Goal: Task Accomplishment & Management: Use online tool/utility

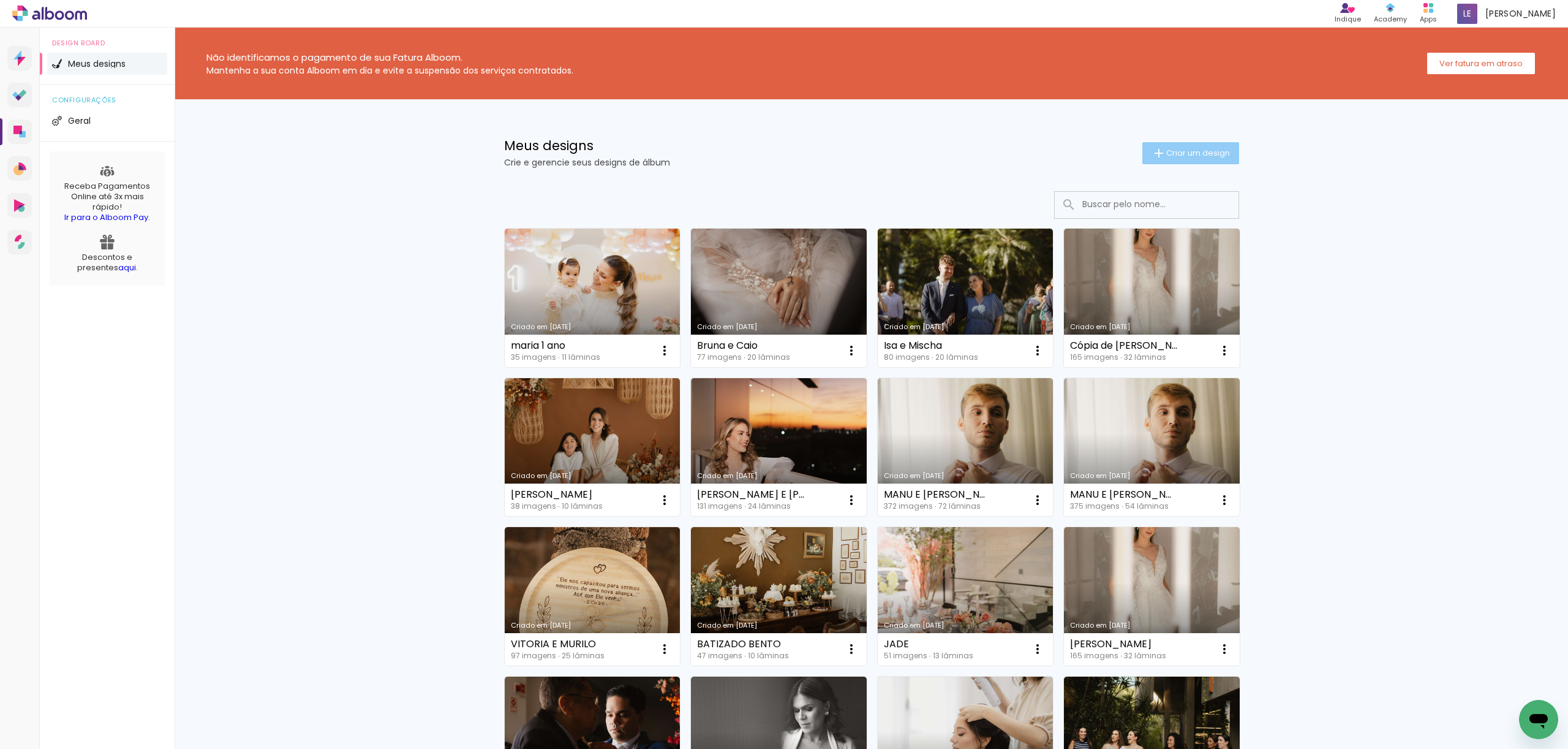
click at [1188, 155] on span "Criar um design" at bounding box center [1197, 152] width 64 height 8
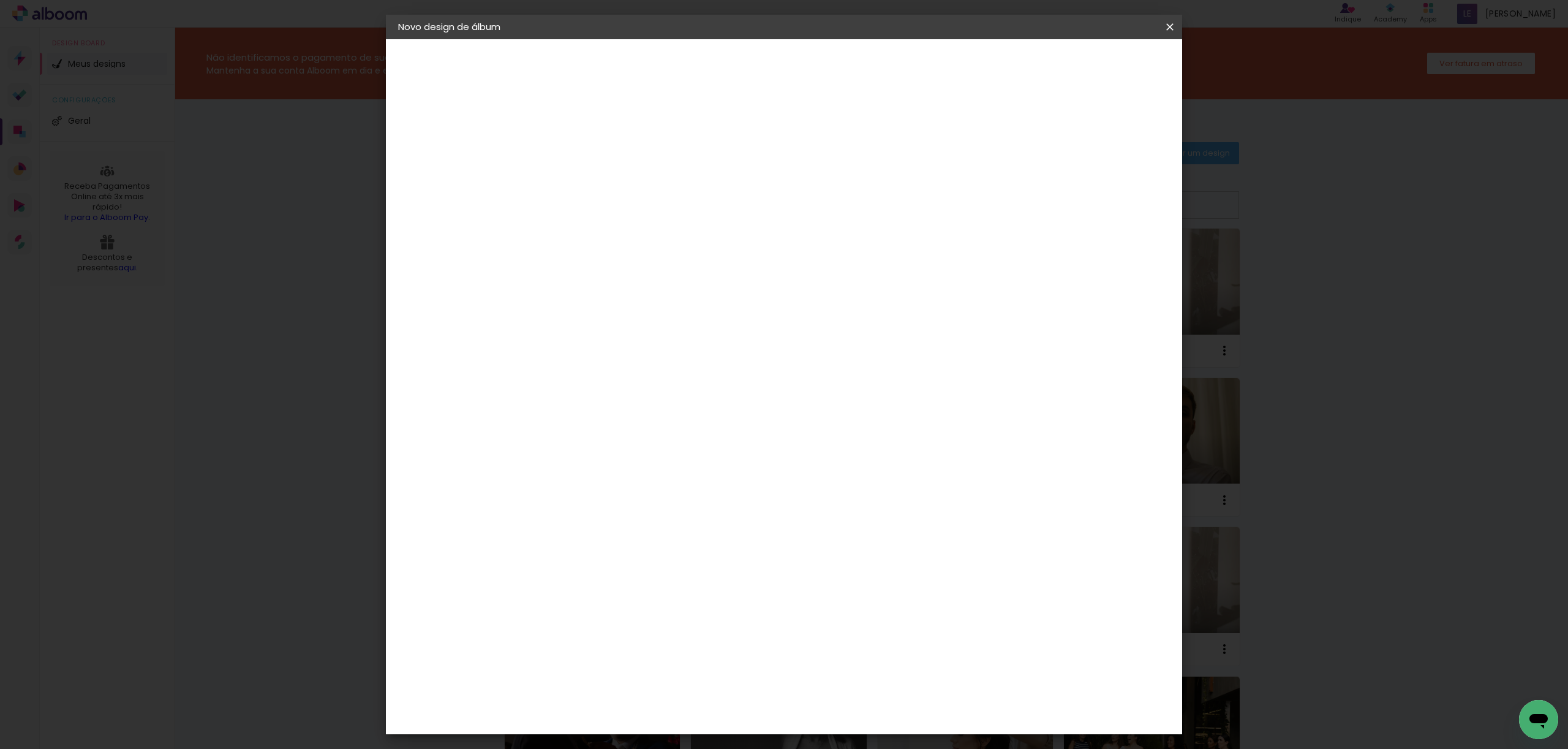
click at [599, 175] on div at bounding box center [599, 175] width 0 height 2
type input "j"
type input "[PERSON_NAME] E [PERSON_NAME]"
type paper-input "[PERSON_NAME] E [PERSON_NAME]"
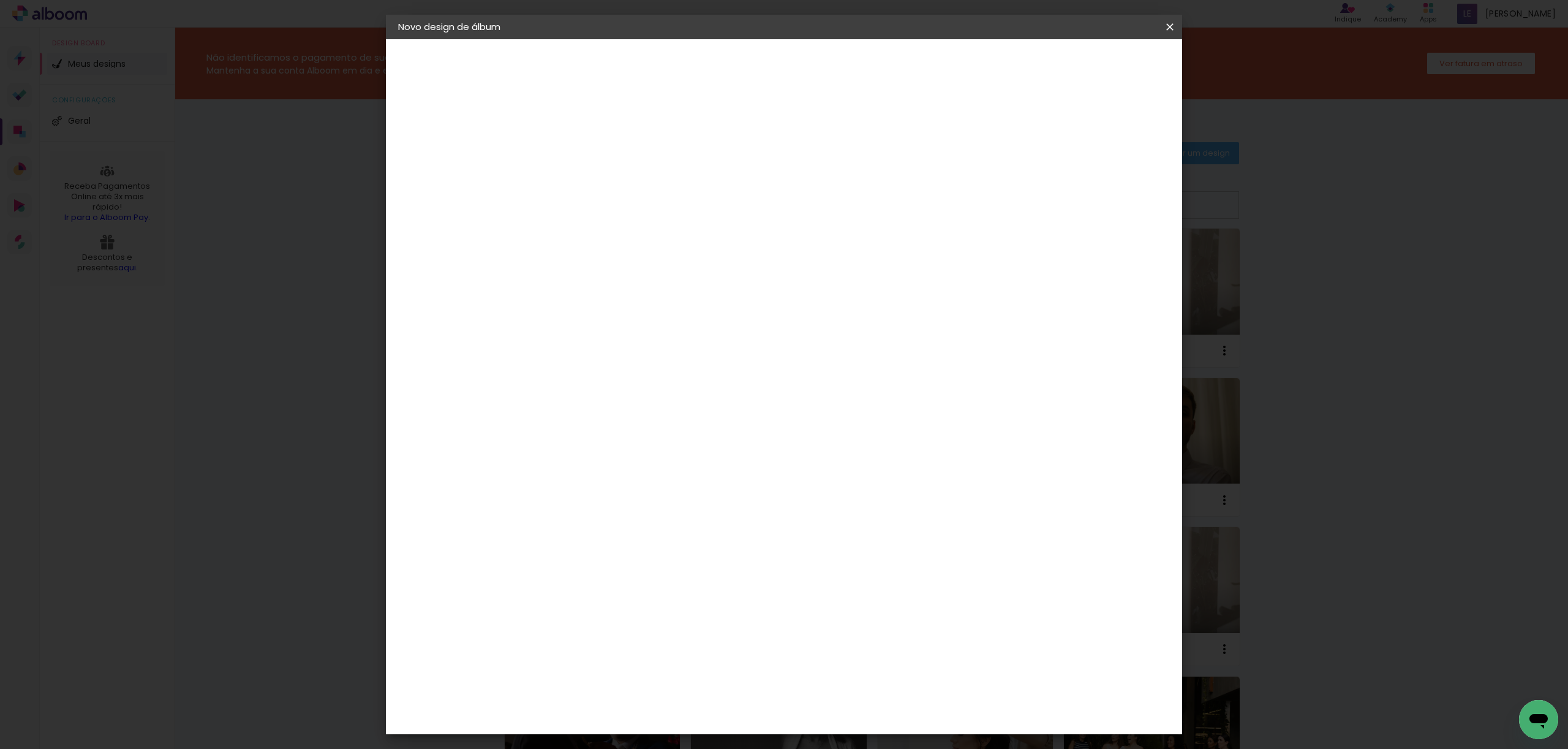
click at [0, 0] on slot "Avançar" at bounding box center [0, 0] width 0 height 0
click at [692, 237] on input at bounding box center [629, 233] width 124 height 15
type input "PHOTOPRE"
type paper-input "PHOTOPRE"
click at [671, 284] on paper-item "Photopress" at bounding box center [617, 276] width 108 height 27
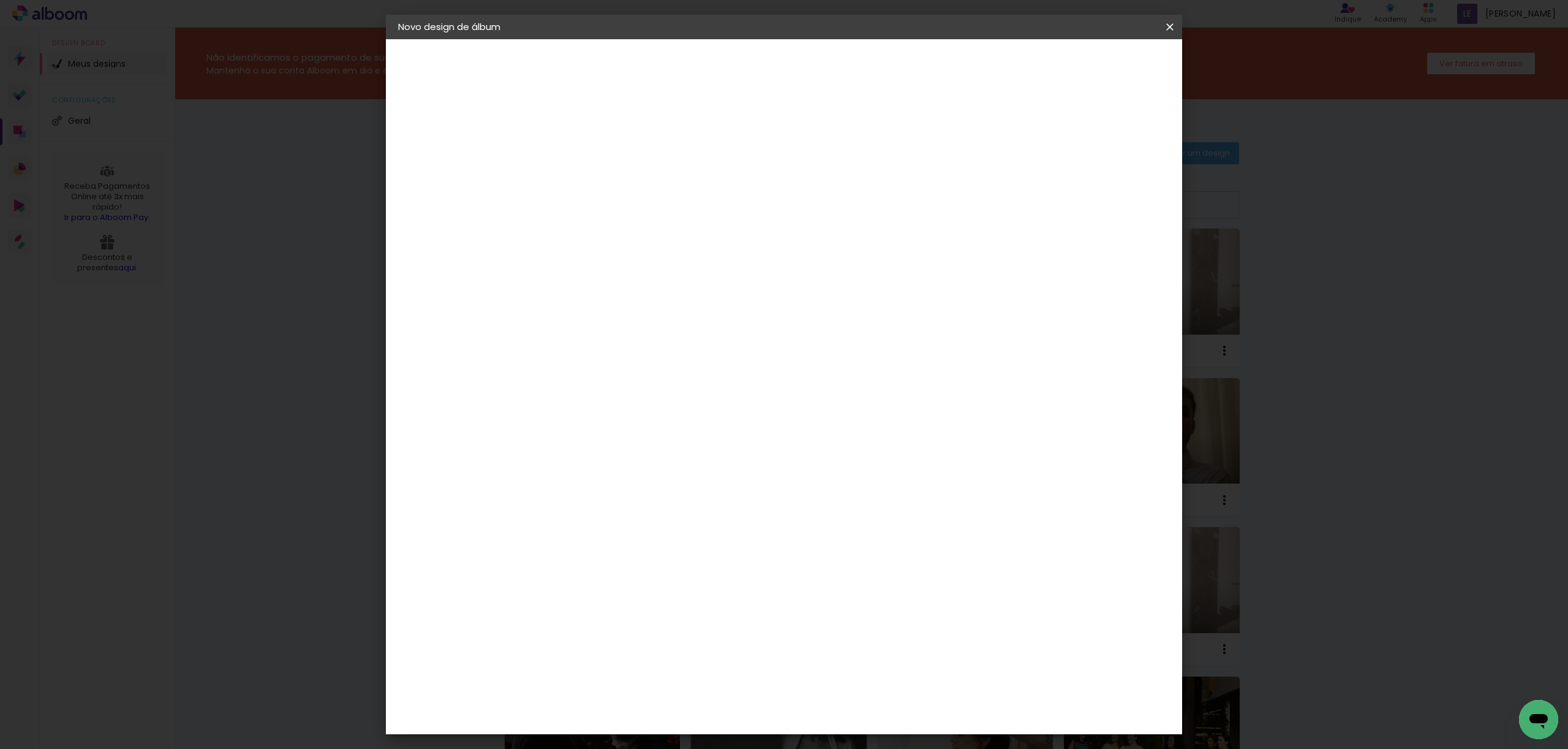
click at [671, 282] on paper-item "Photopress" at bounding box center [617, 276] width 108 height 27
click at [0, 0] on slot "Avançar" at bounding box center [0, 0] width 0 height 0
click at [646, 205] on input "text" at bounding box center [622, 213] width 48 height 19
click at [0, 0] on slot "Premium" at bounding box center [0, 0] width 0 height 0
type input "Premium"
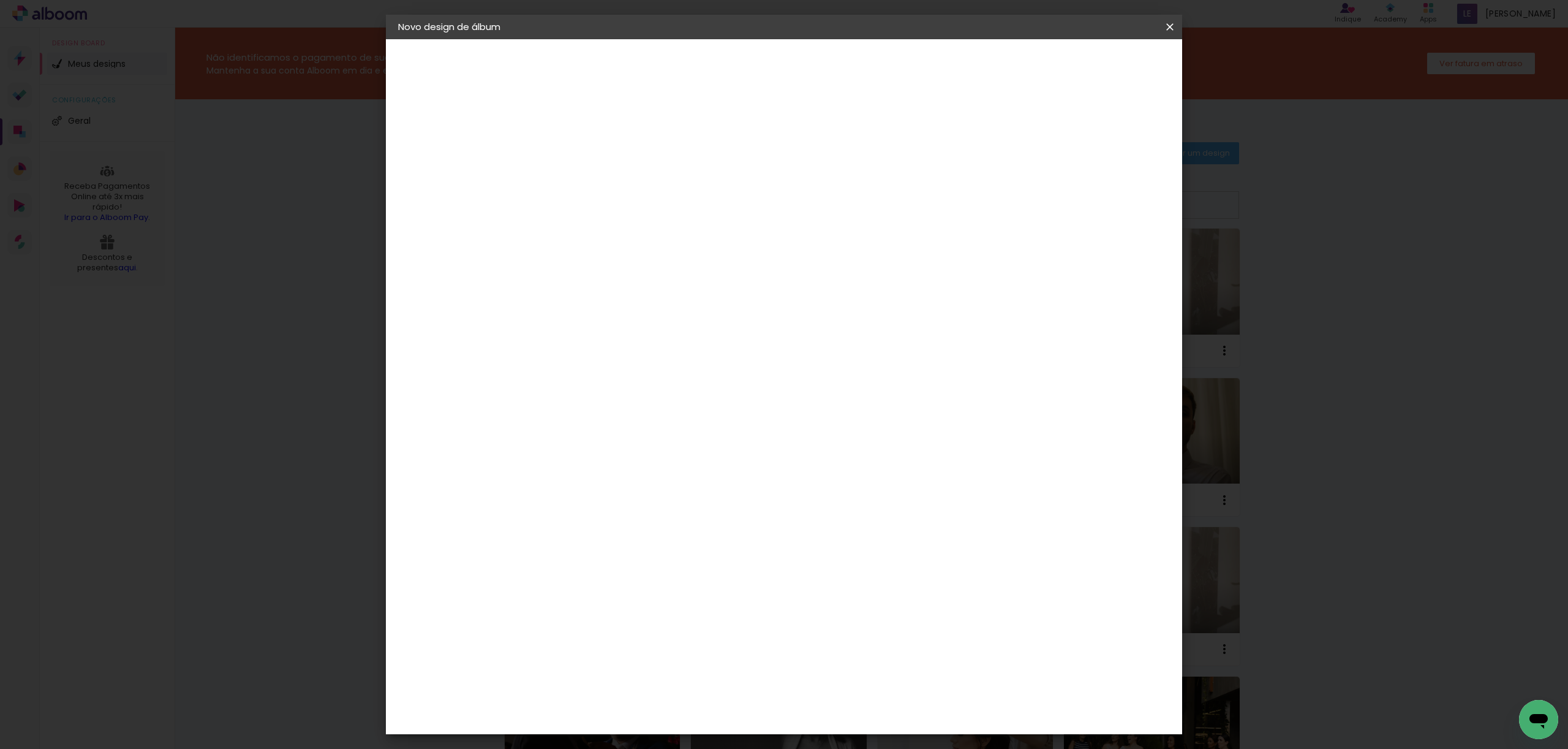
click at [726, 611] on span "30 × 30 cm" at bounding box center [703, 624] width 45 height 25
click at [798, 55] on paper-button "Avançar" at bounding box center [768, 65] width 60 height 21
click at [1103, 69] on span "Iniciar design" at bounding box center [1074, 65] width 55 height 8
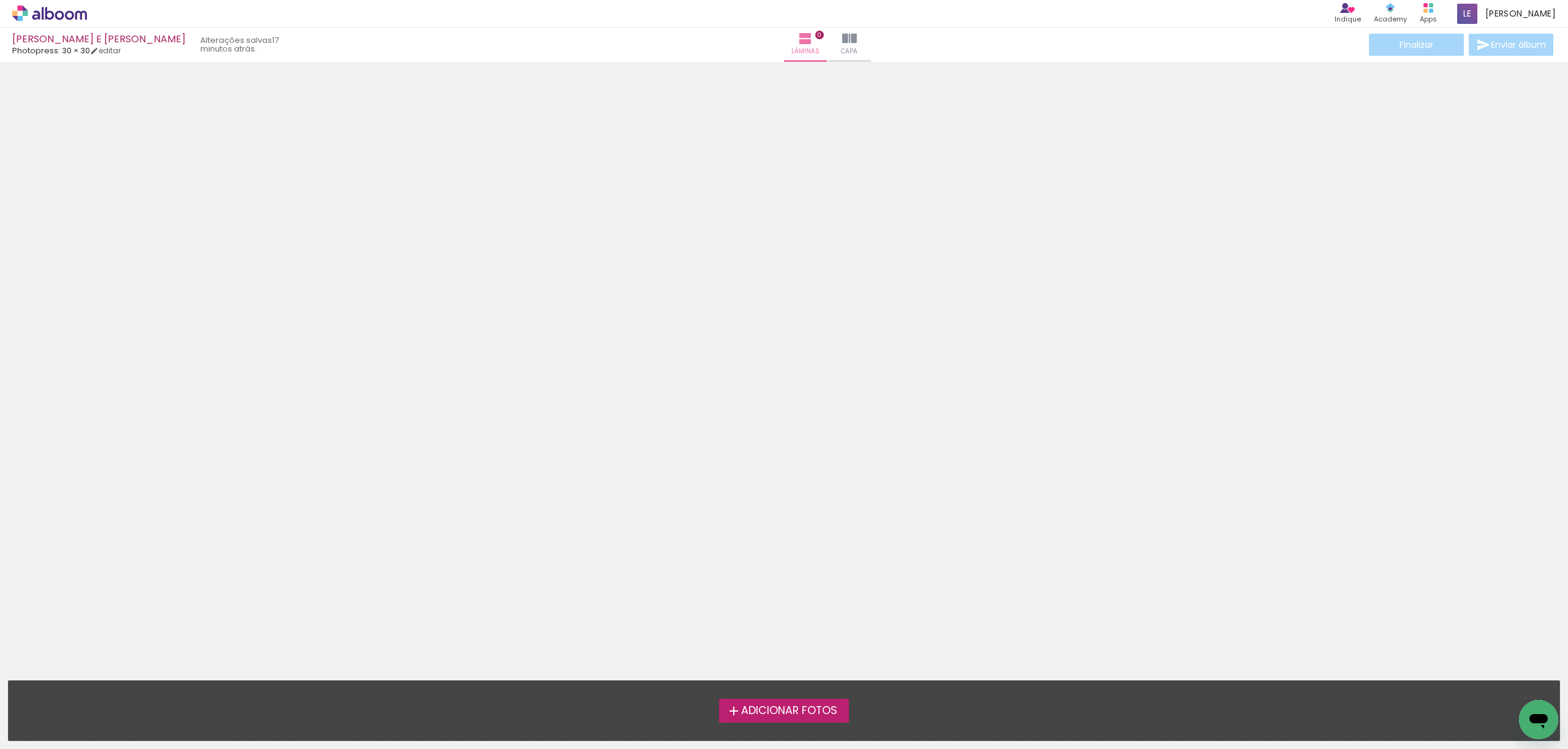
click at [751, 705] on span "Adicionar Fotos" at bounding box center [789, 711] width 96 height 11
click at [0, 0] on input "file" at bounding box center [0, 0] width 0 height 0
click at [789, 711] on span "Adicionar Fotos" at bounding box center [789, 711] width 96 height 11
click at [0, 0] on input "file" at bounding box center [0, 0] width 0 height 0
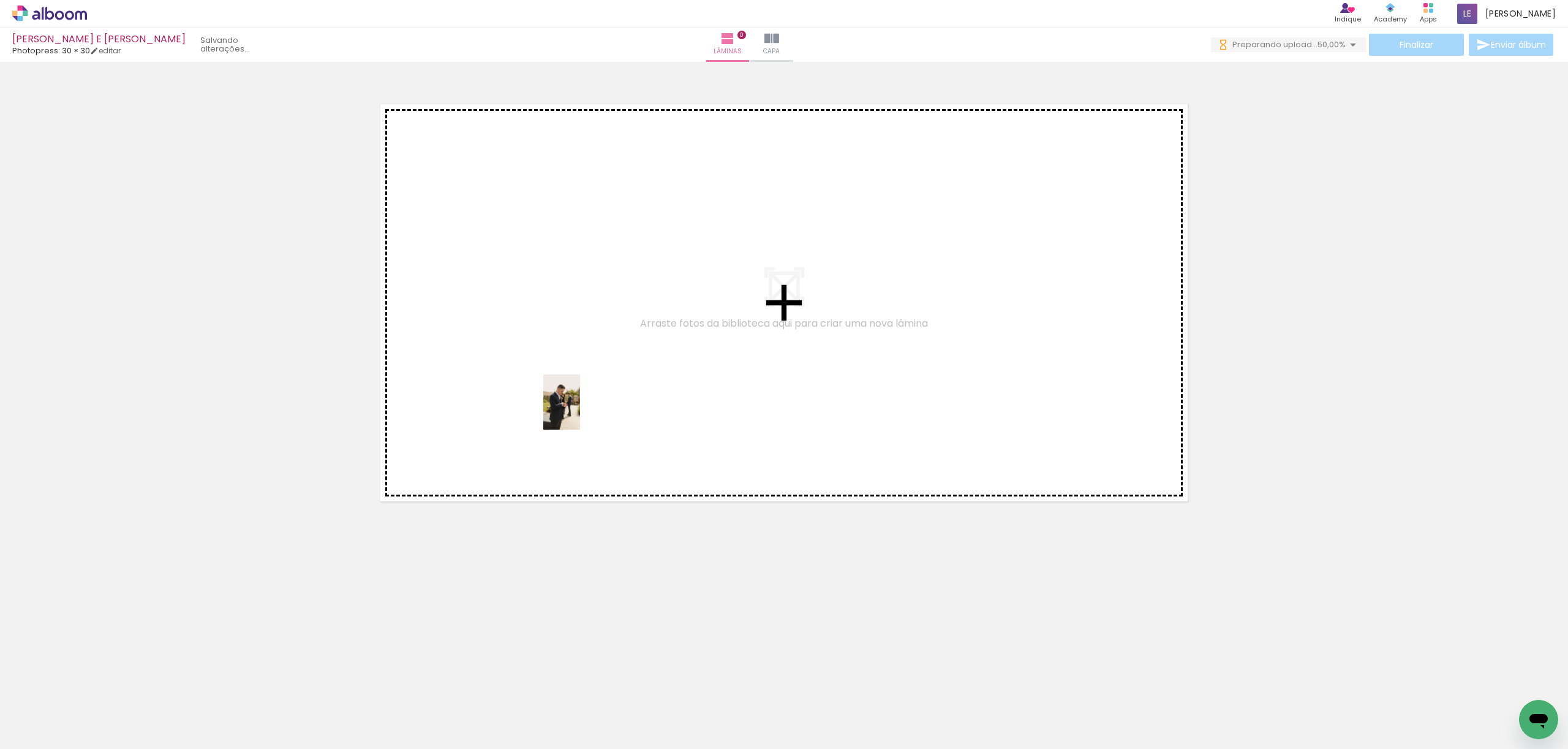
drag, startPoint x: 132, startPoint y: 704, endPoint x: 580, endPoint y: 411, distance: 535.3
click at [580, 411] on quentale-workspace at bounding box center [784, 374] width 1568 height 749
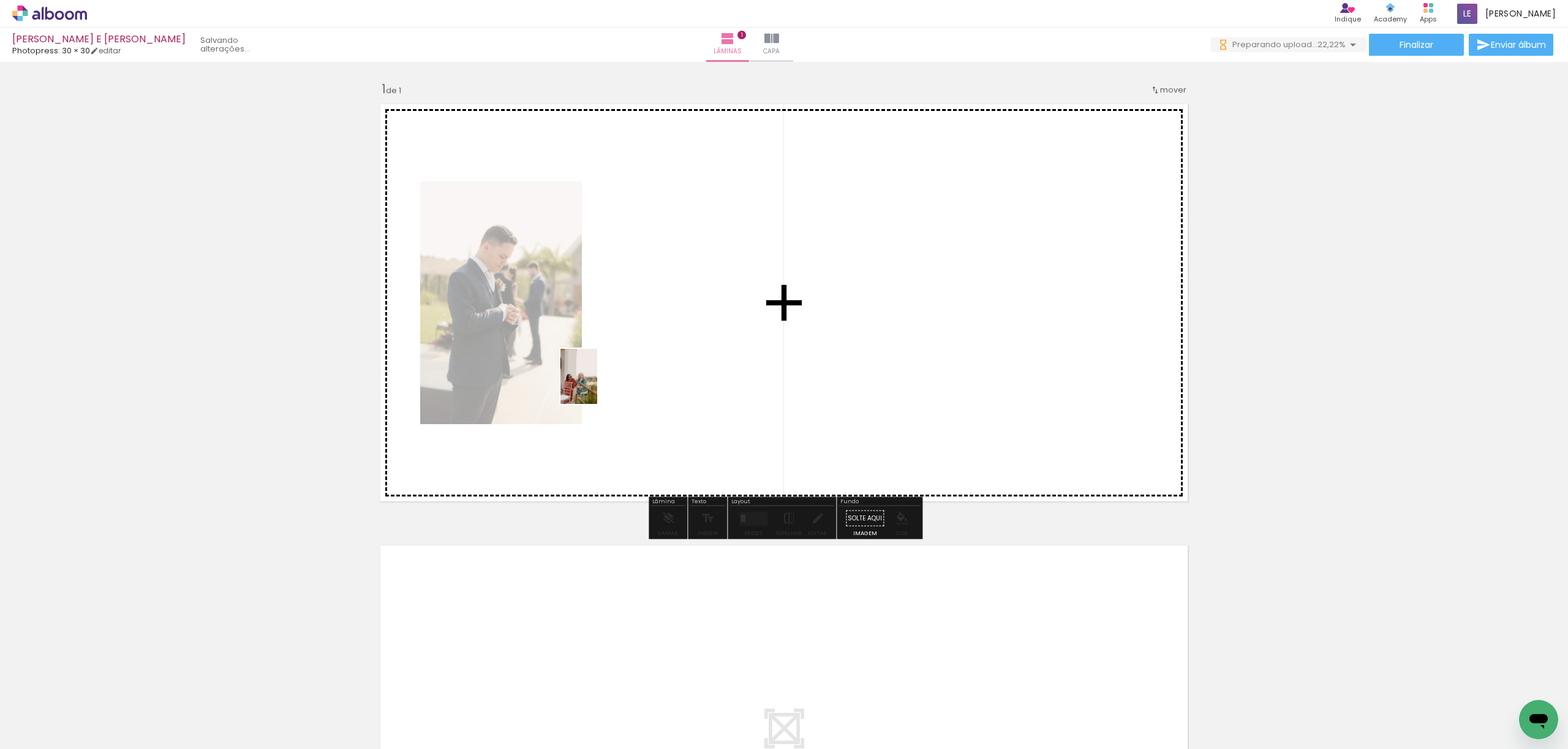
drag, startPoint x: 191, startPoint y: 701, endPoint x: 616, endPoint y: 372, distance: 537.5
click at [616, 372] on quentale-workspace at bounding box center [784, 374] width 1568 height 749
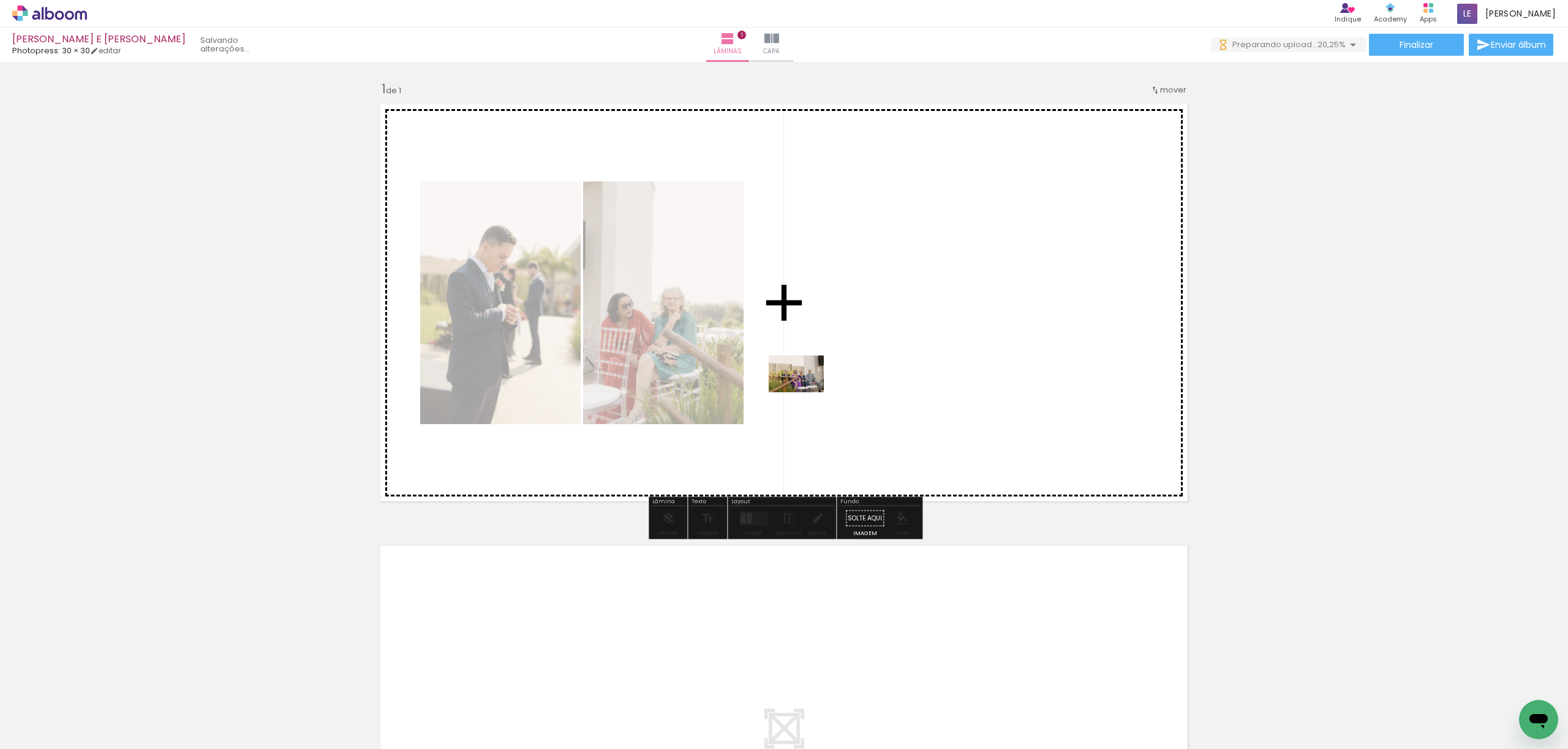
click at [819, 380] on quentale-workspace at bounding box center [784, 374] width 1568 height 749
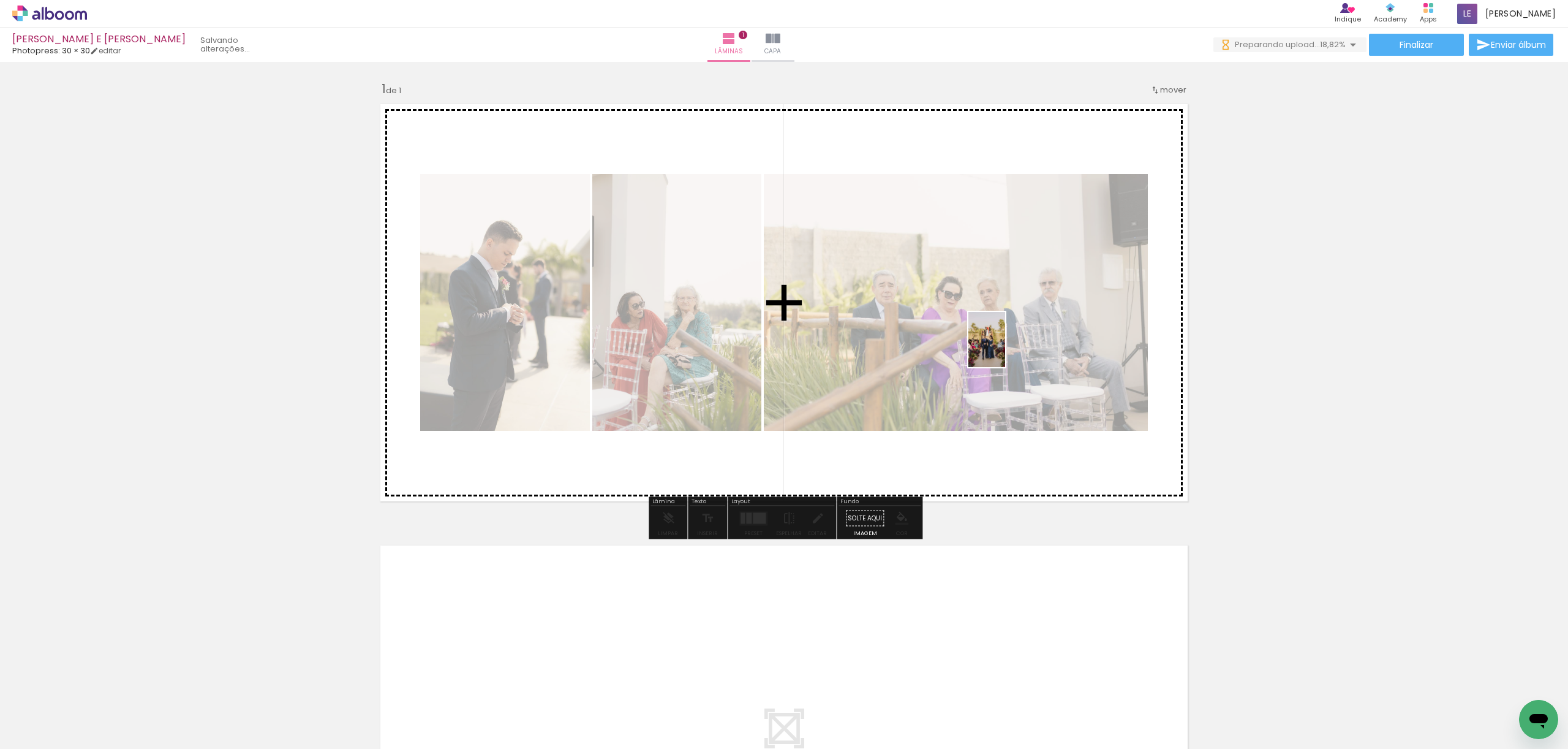
drag, startPoint x: 329, startPoint y: 721, endPoint x: 1005, endPoint y: 349, distance: 771.6
click at [1005, 349] on quentale-workspace at bounding box center [784, 374] width 1568 height 749
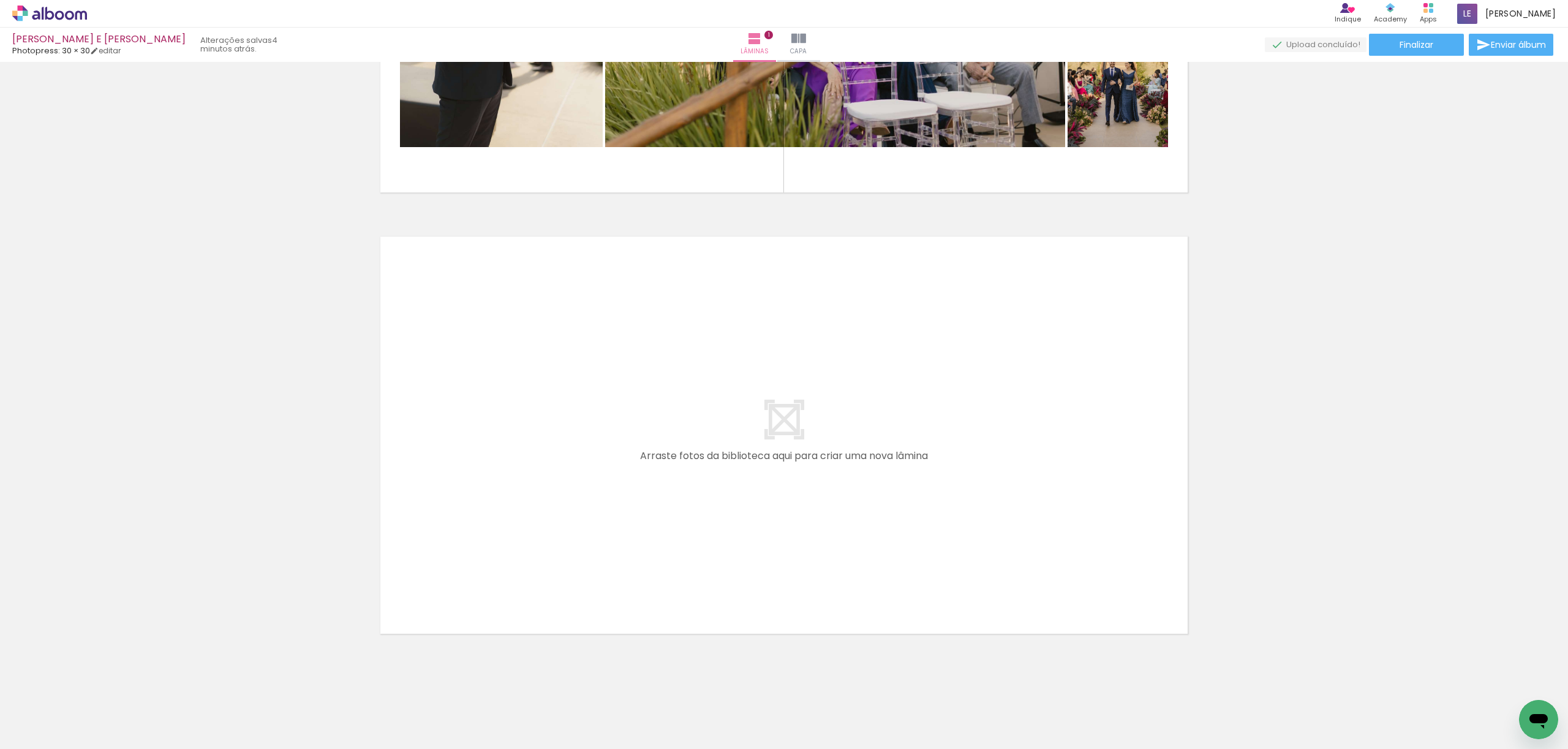
scroll to position [319, 0]
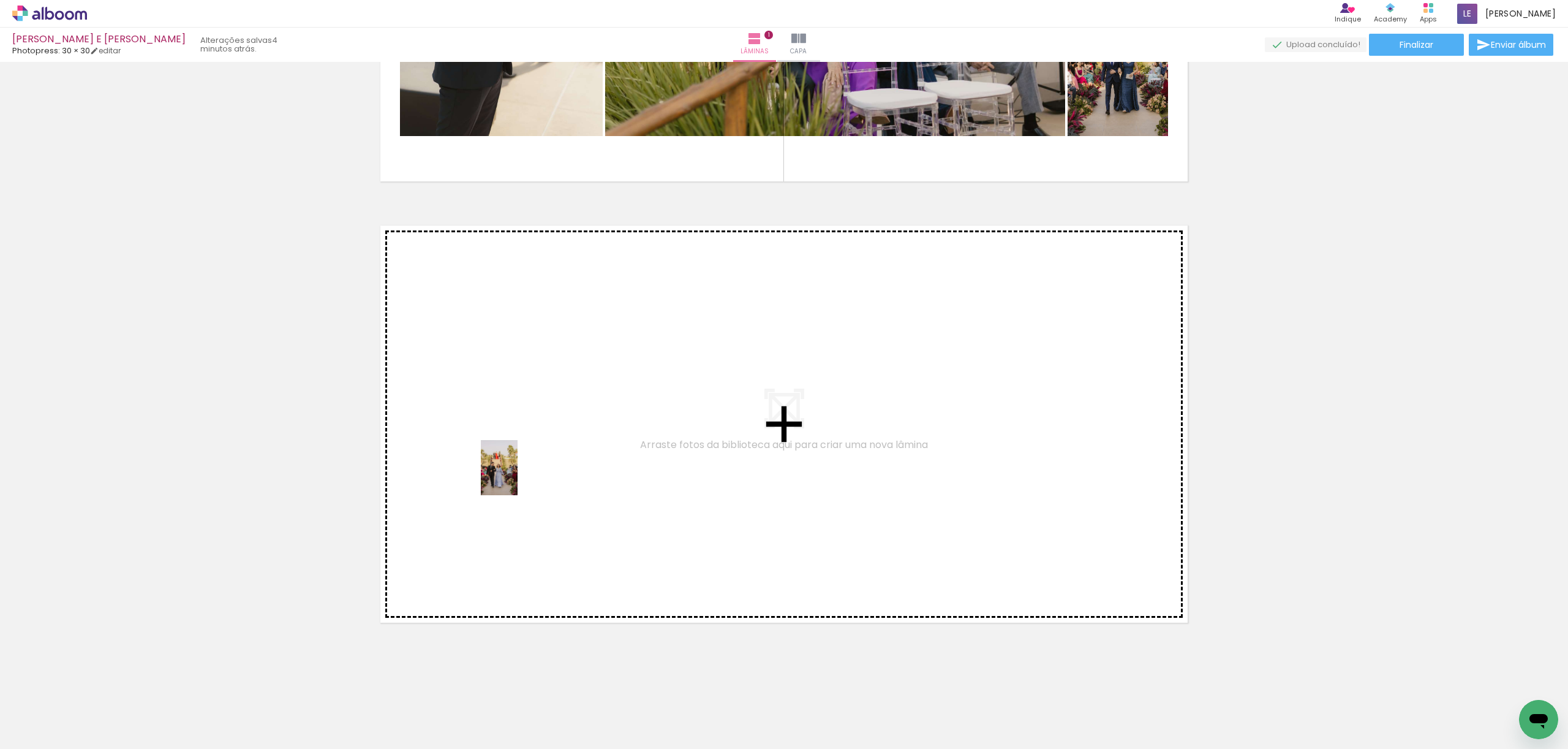
click at [518, 476] on quentale-workspace at bounding box center [784, 374] width 1568 height 749
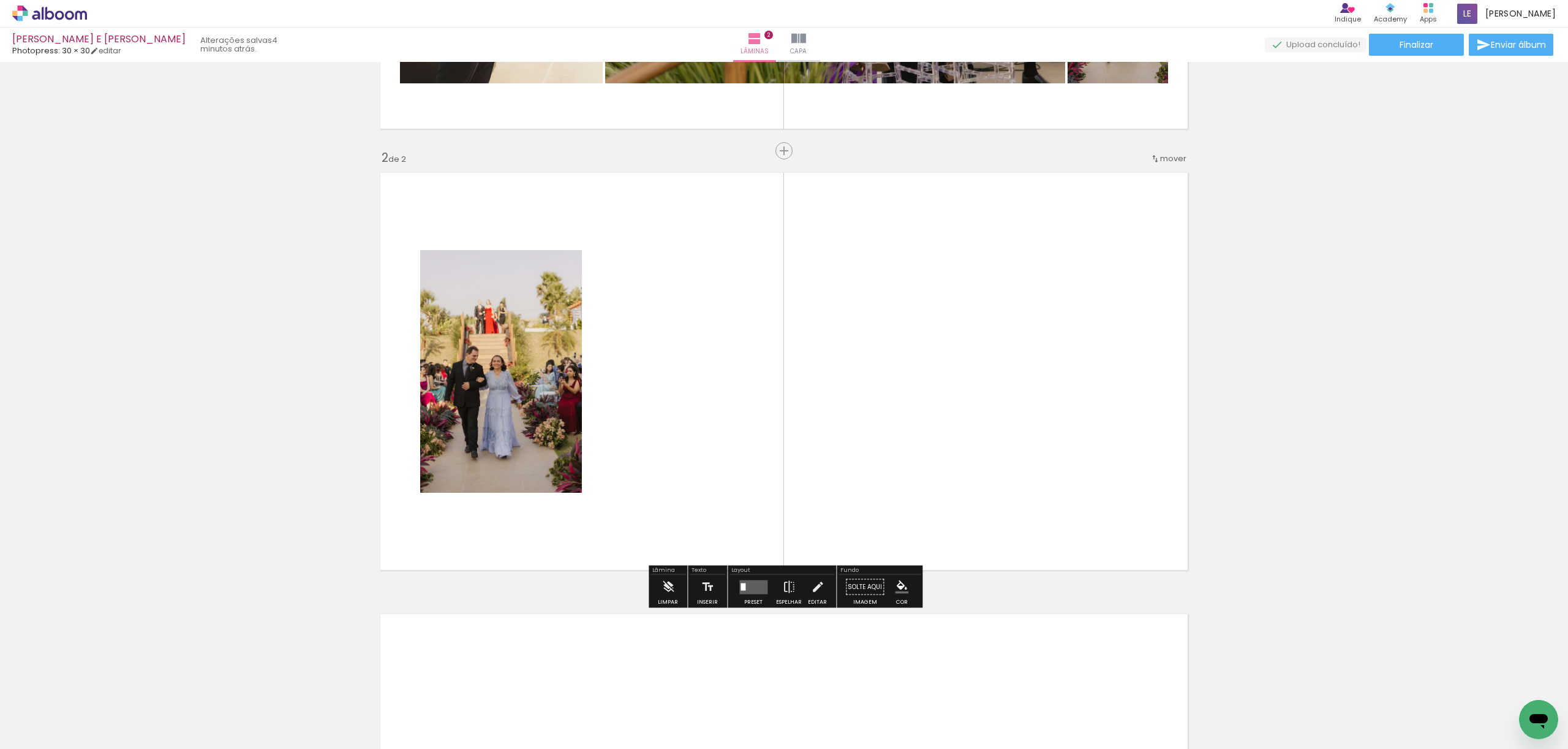
scroll to position [376, 0]
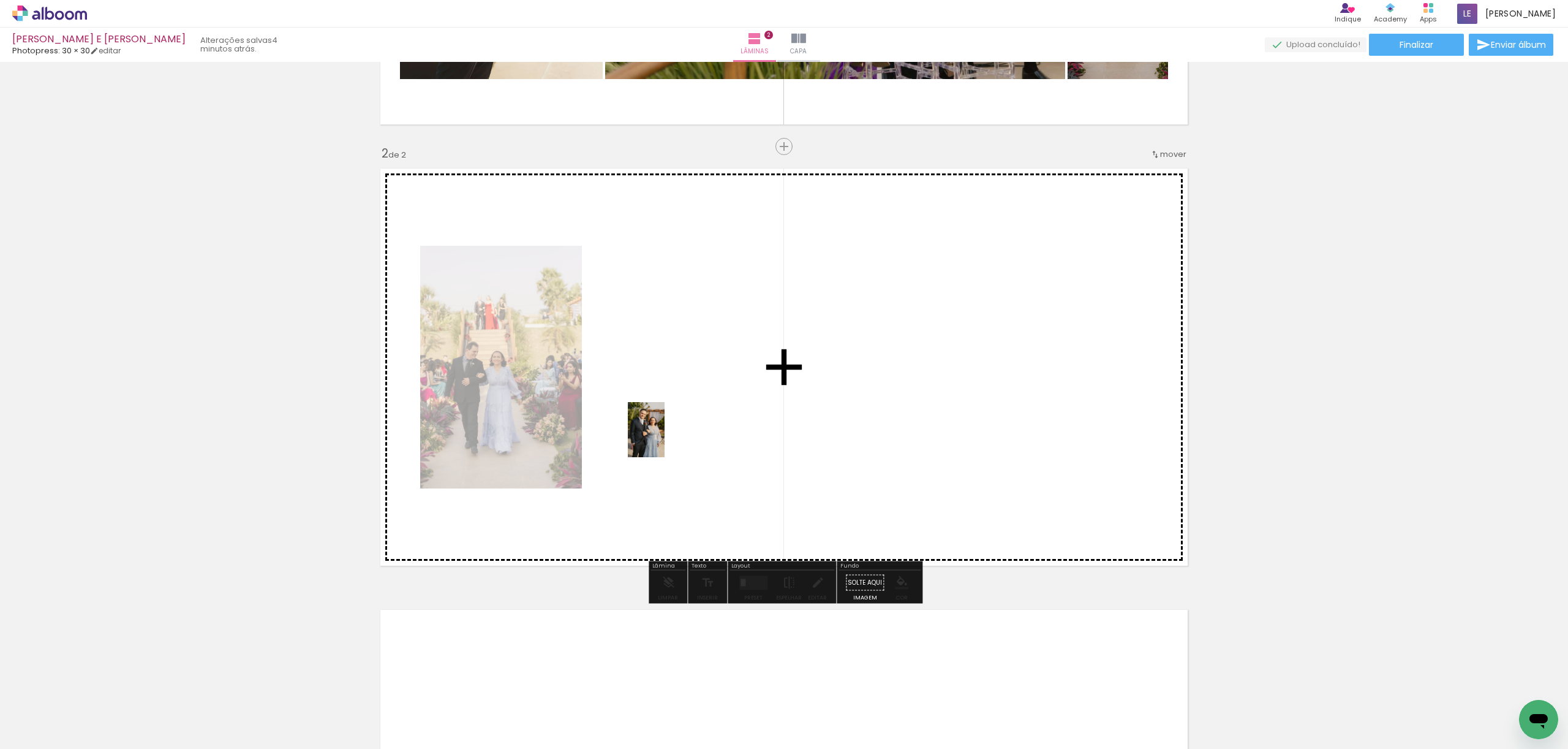
click at [664, 439] on quentale-workspace at bounding box center [784, 374] width 1568 height 749
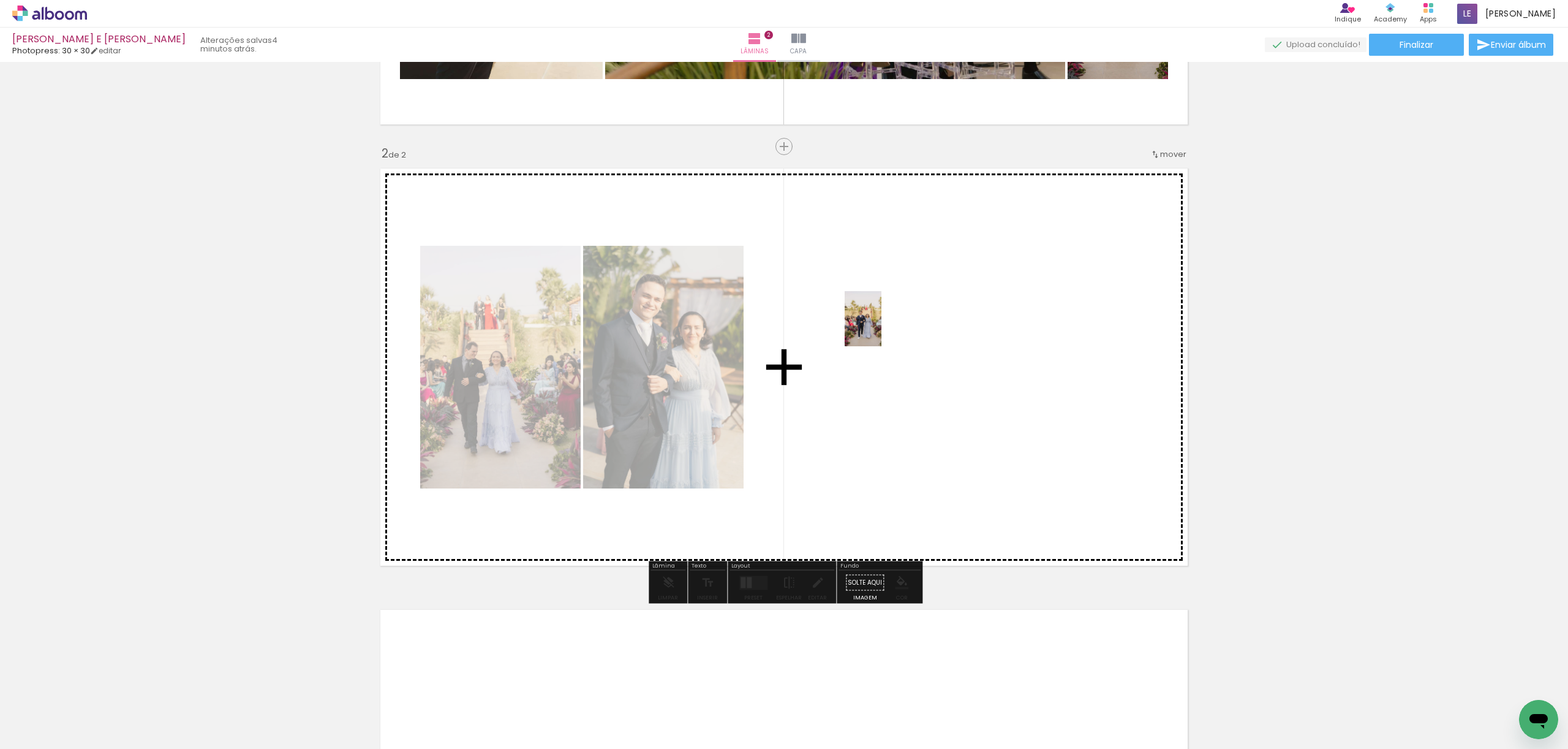
drag, startPoint x: 539, startPoint y: 703, endPoint x: 882, endPoint y: 325, distance: 510.4
click at [884, 322] on quentale-workspace at bounding box center [784, 374] width 1568 height 749
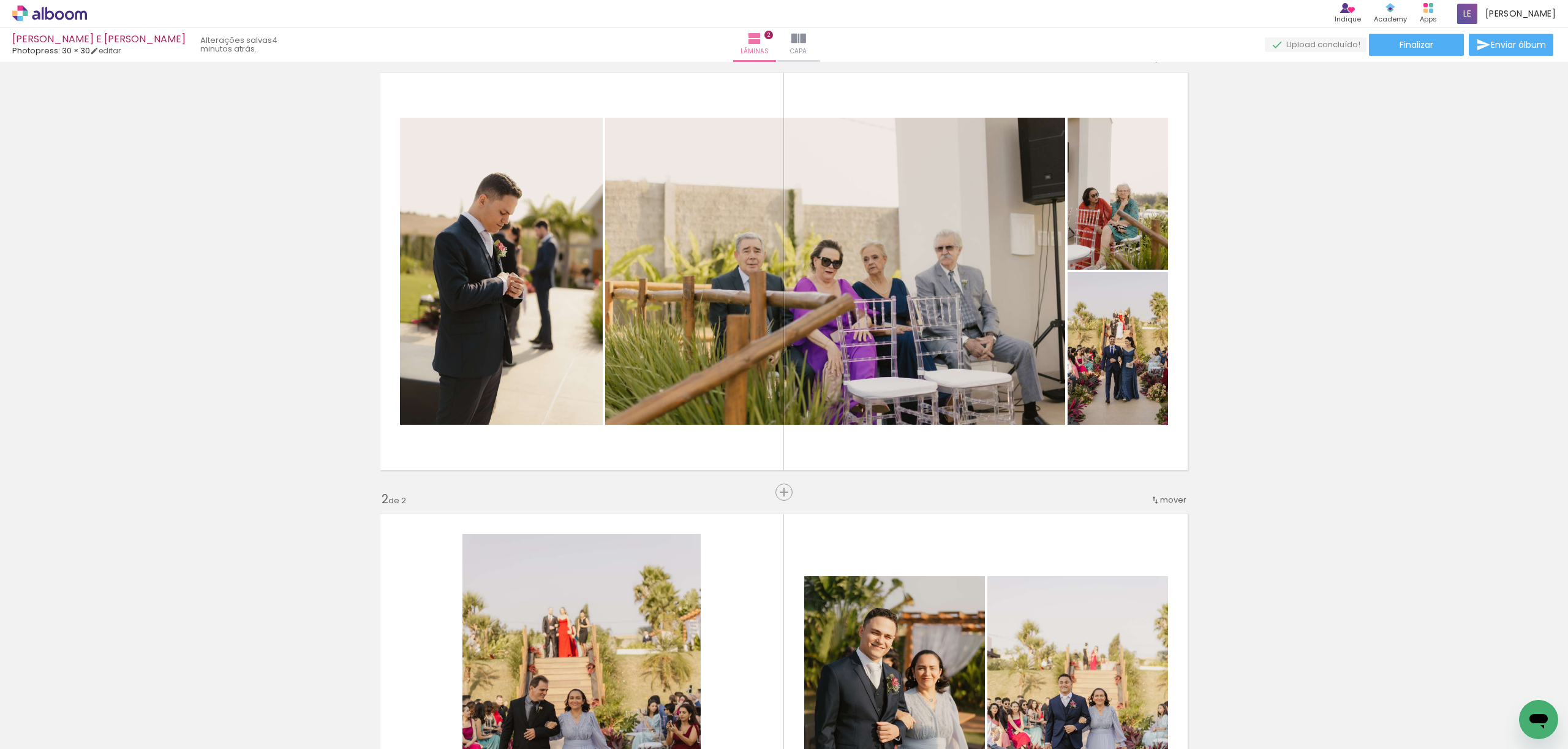
scroll to position [31, 0]
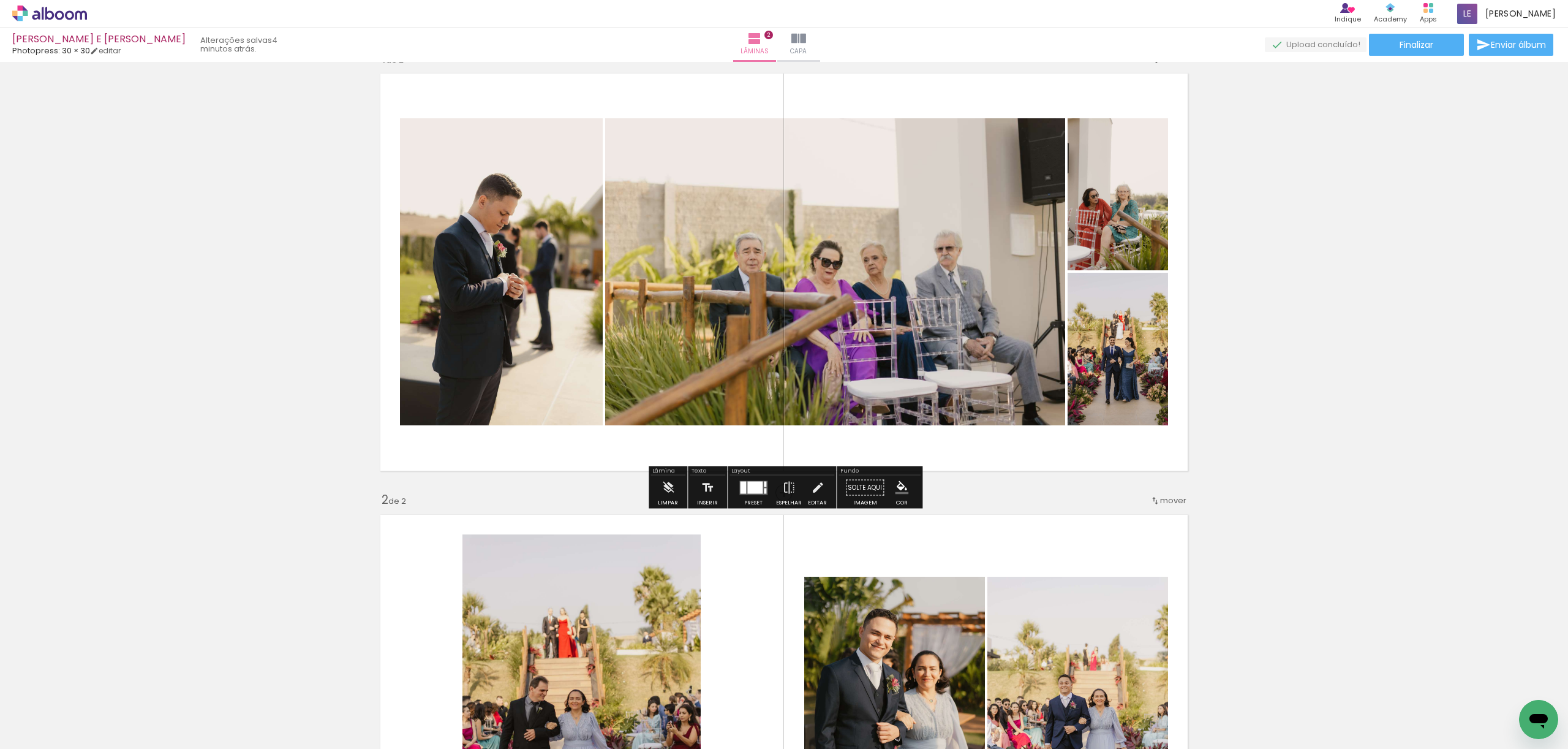
click at [751, 491] on div at bounding box center [755, 487] width 15 height 12
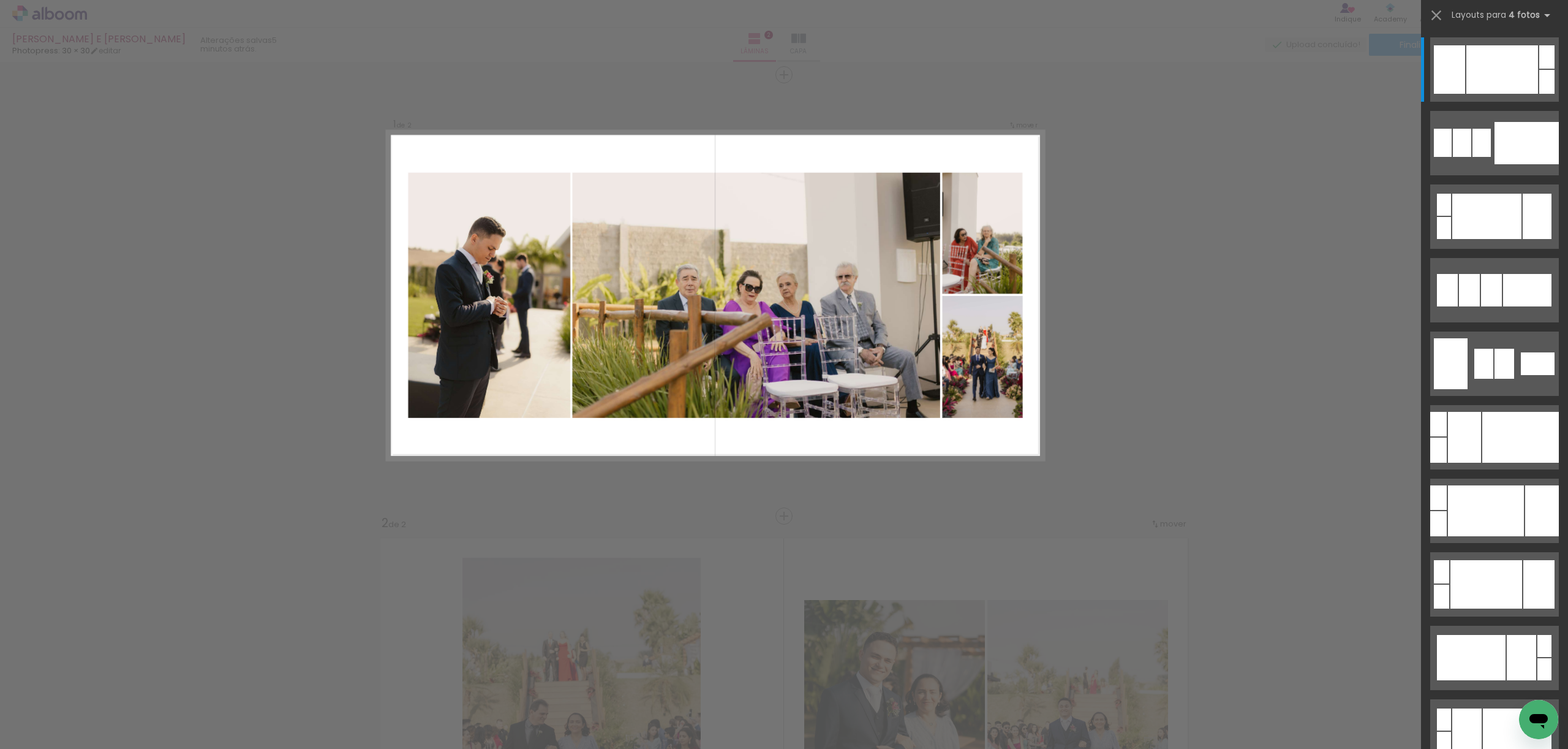
scroll to position [0, 0]
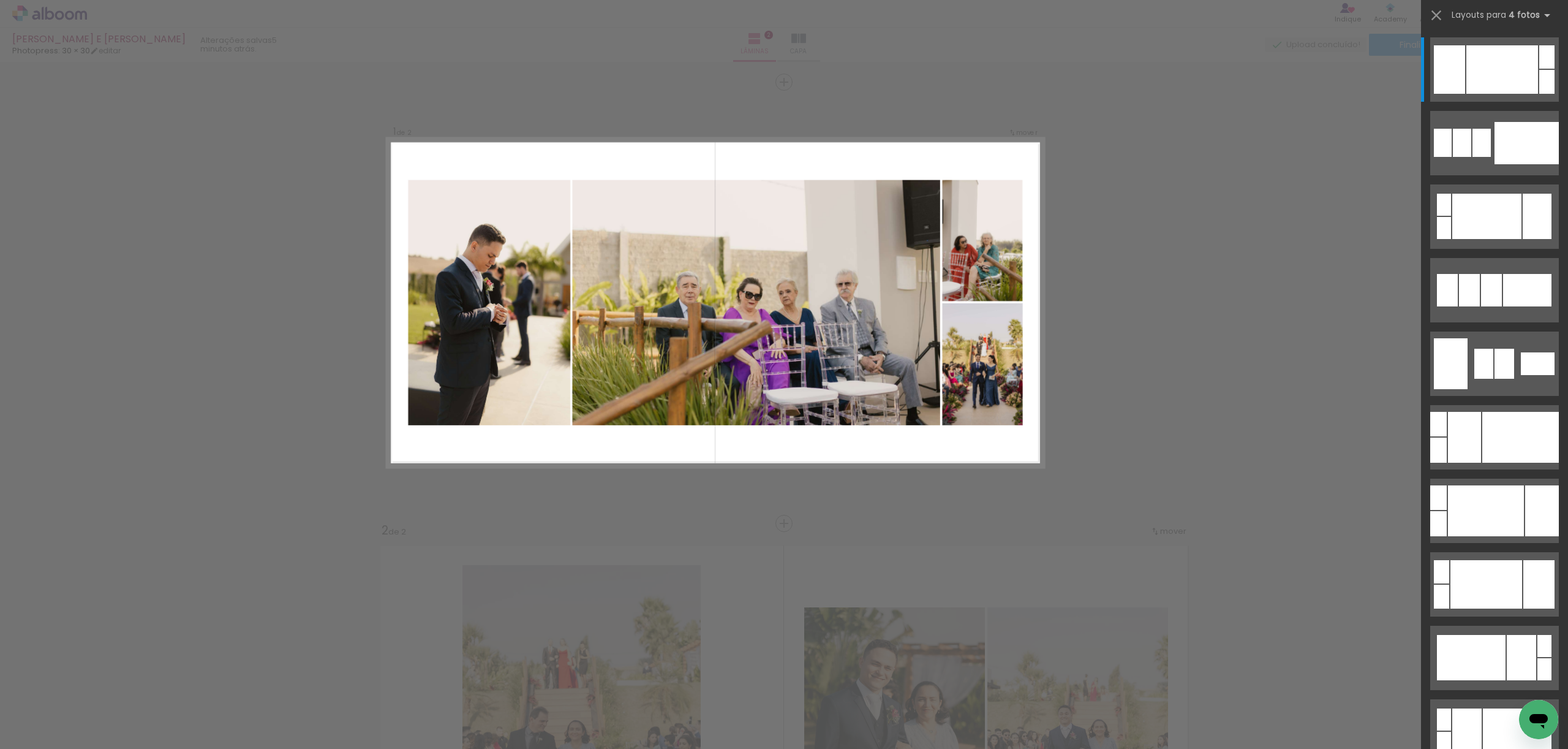
click at [969, 516] on div "Confirmar Cancelar" at bounding box center [784, 737] width 1568 height 1353
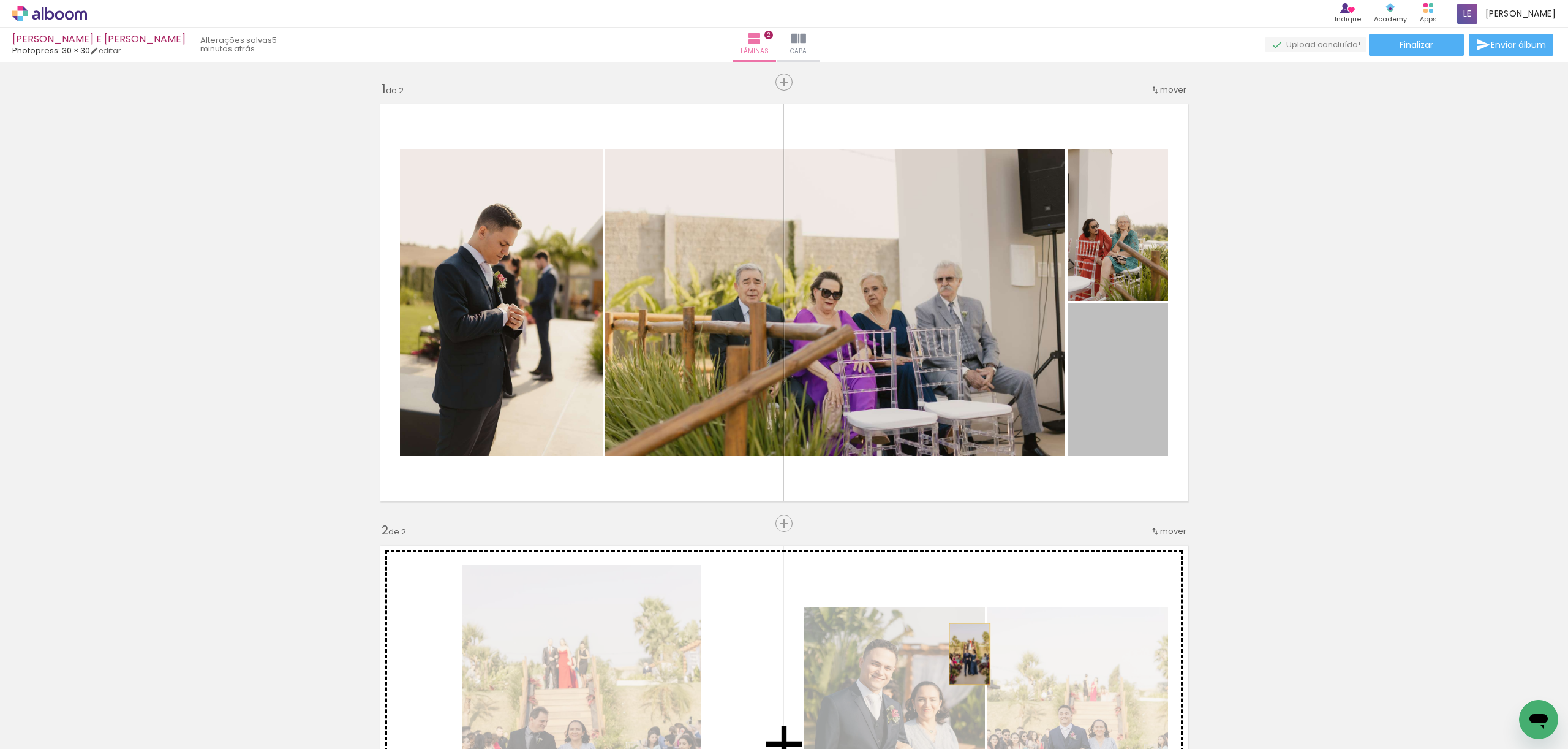
drag, startPoint x: 1115, startPoint y: 398, endPoint x: 971, endPoint y: 655, distance: 294.6
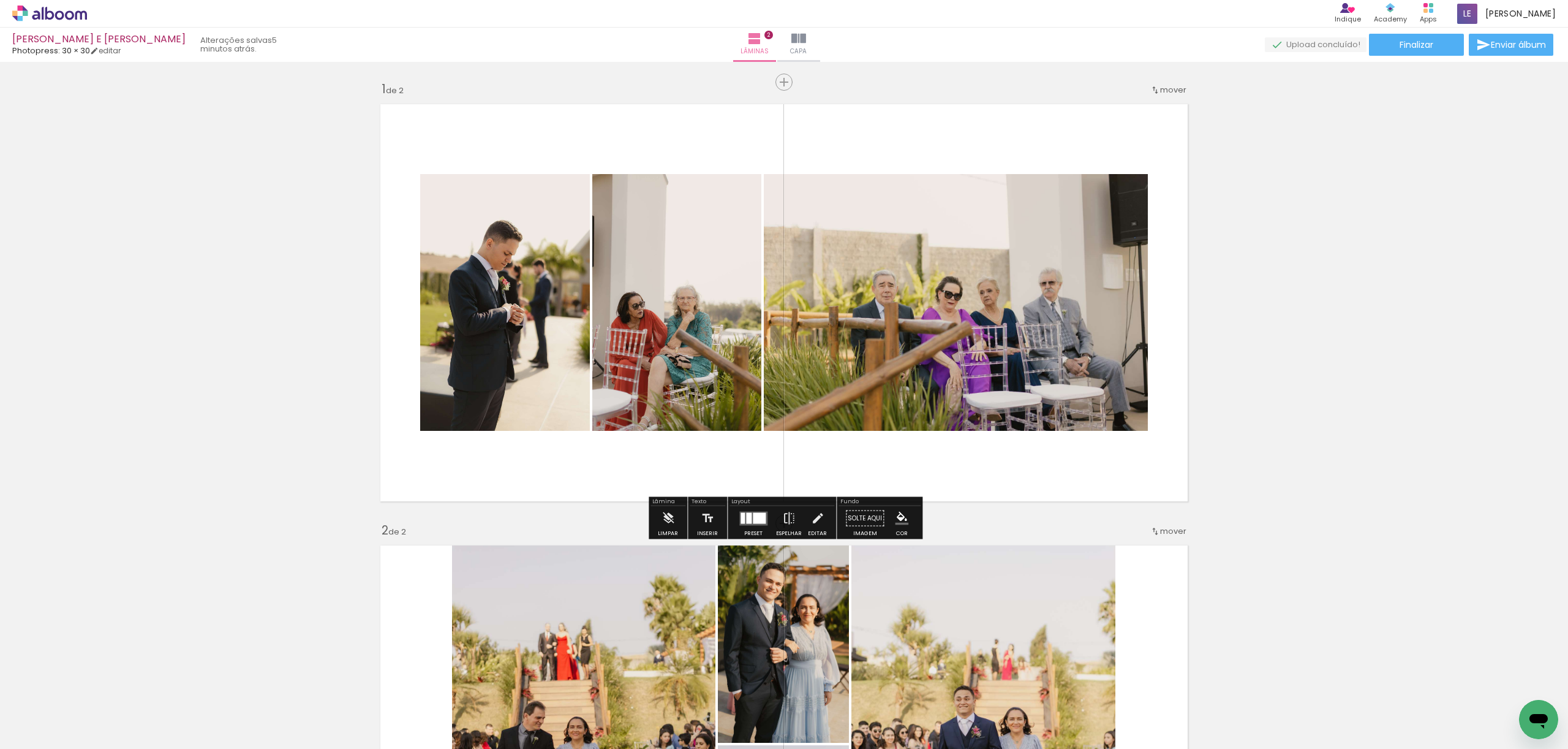
click at [748, 527] on div at bounding box center [753, 518] width 33 height 25
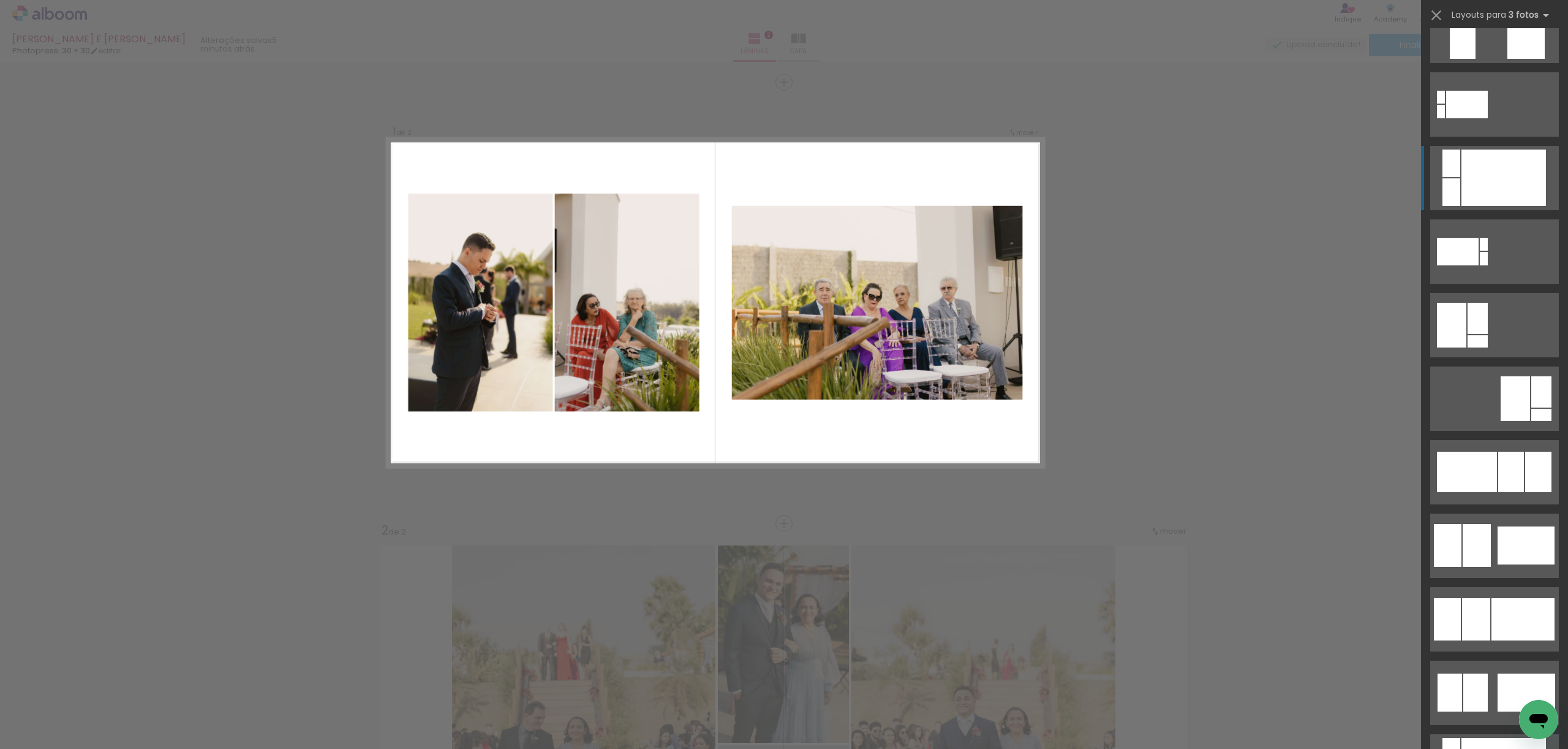
scroll to position [536, 0]
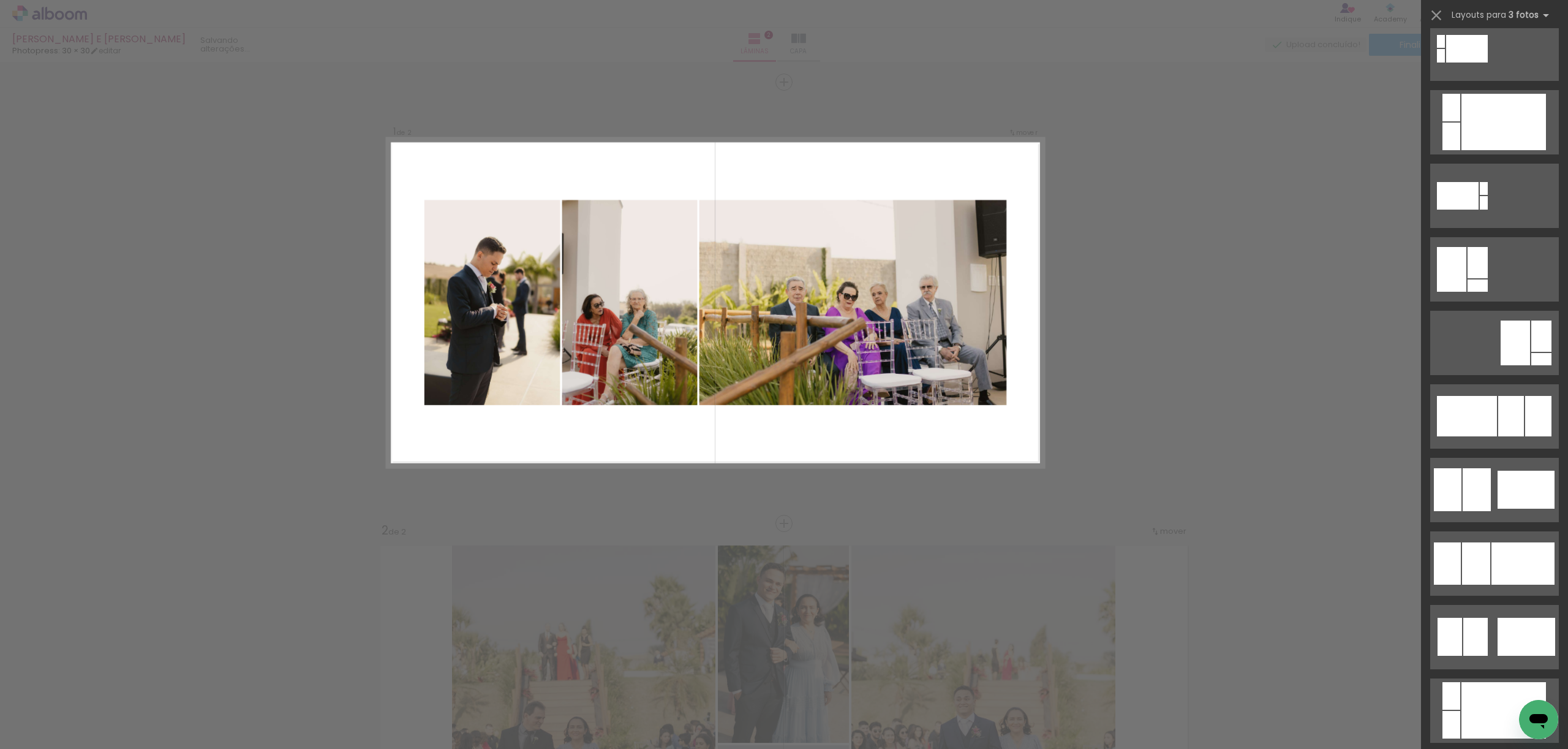
click at [814, 416] on quentale-layouter at bounding box center [715, 303] width 656 height 329
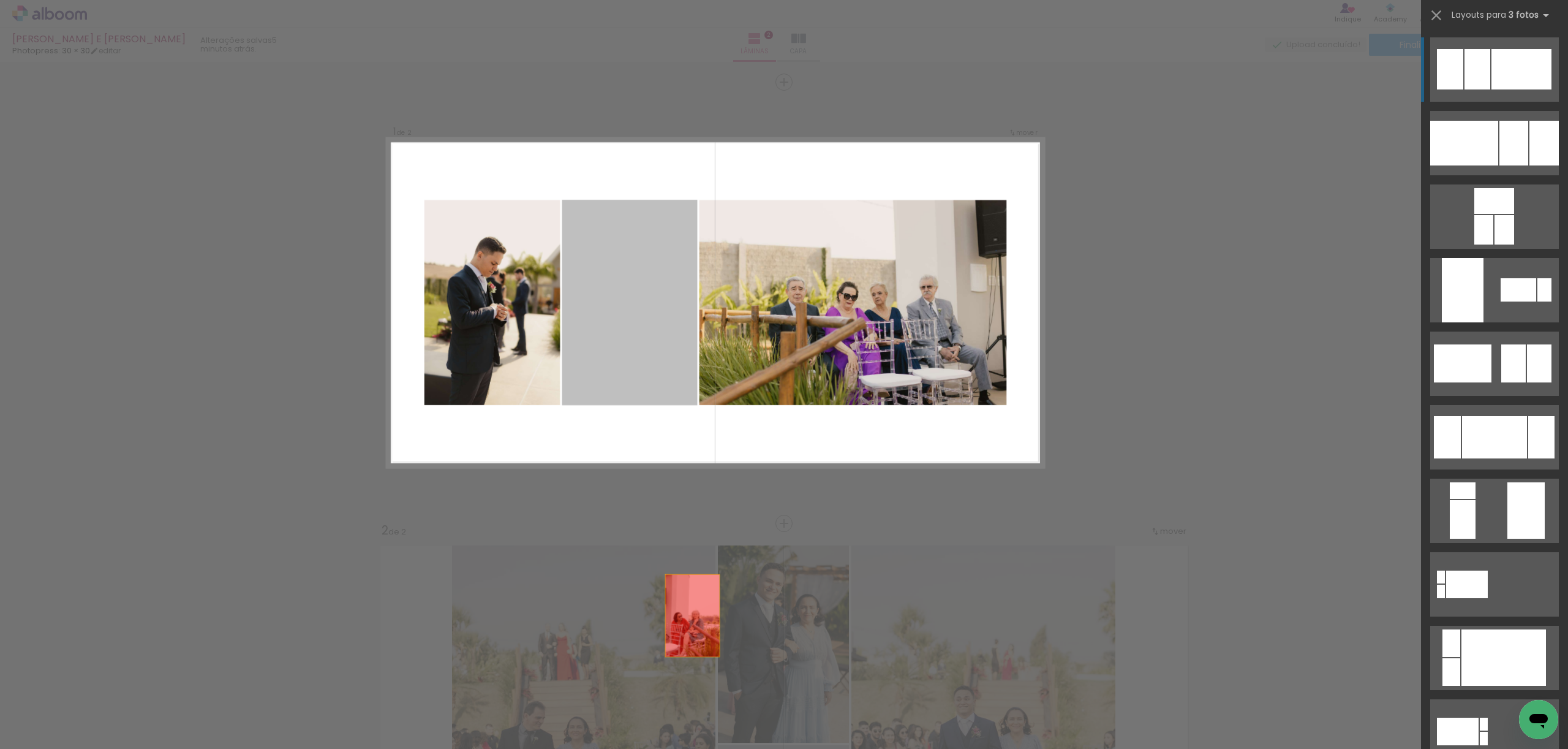
drag, startPoint x: 631, startPoint y: 319, endPoint x: 708, endPoint y: 694, distance: 382.8
click at [708, 694] on quentale-workspace at bounding box center [784, 374] width 1568 height 749
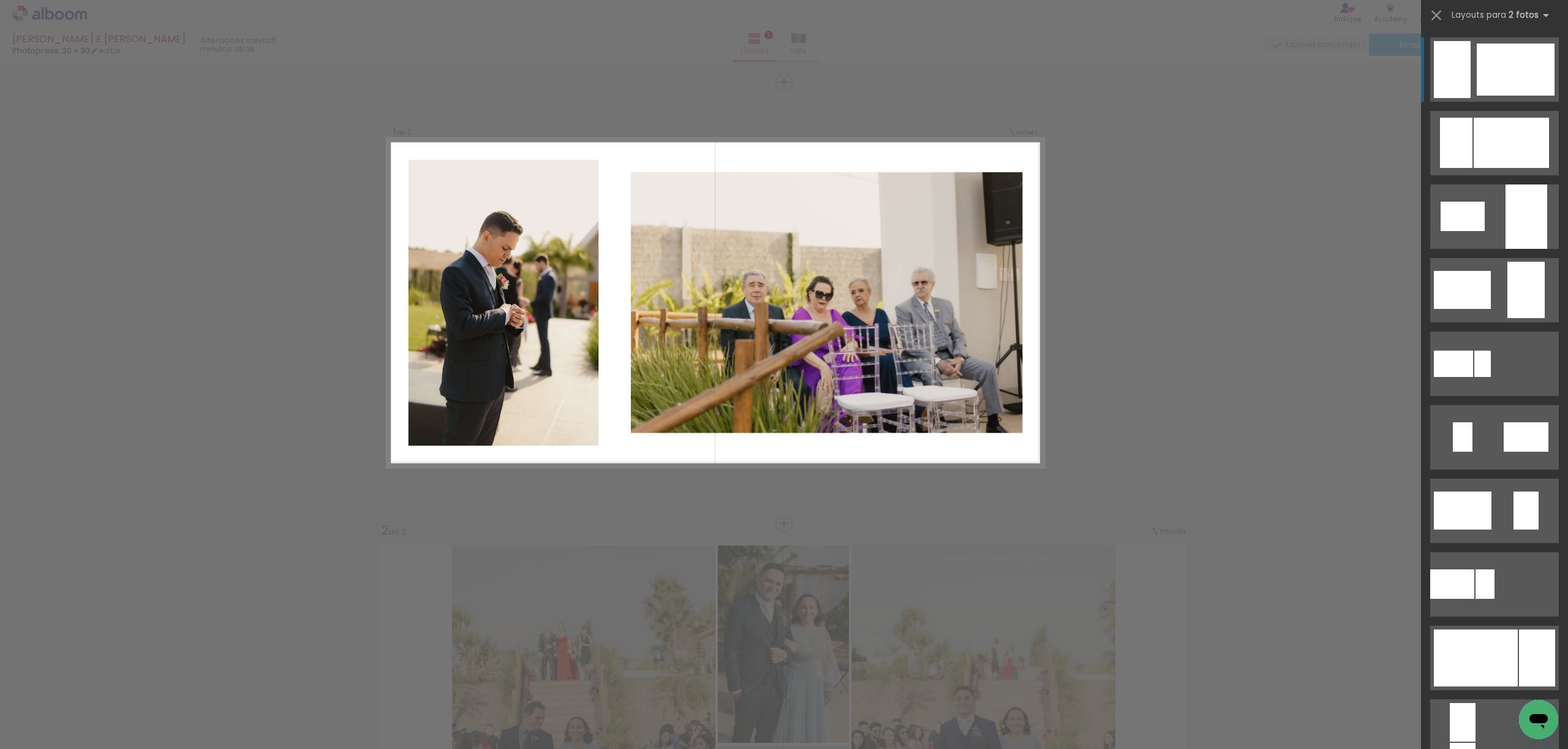
click at [1492, 85] on div at bounding box center [1515, 70] width 78 height 52
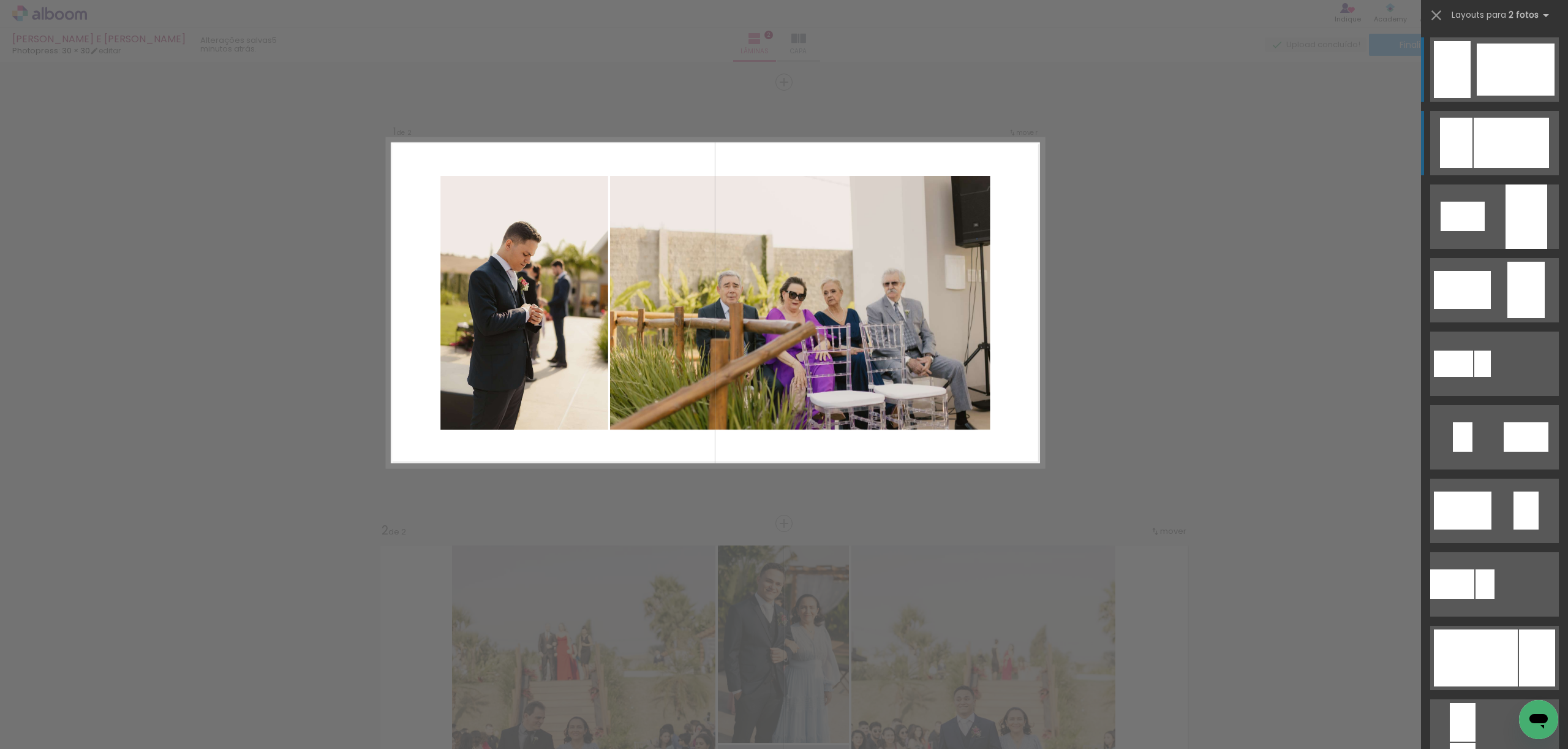
drag, startPoint x: 1493, startPoint y: 139, endPoint x: 1499, endPoint y: 162, distance: 23.8
click at [1493, 139] on div at bounding box center [1511, 142] width 75 height 50
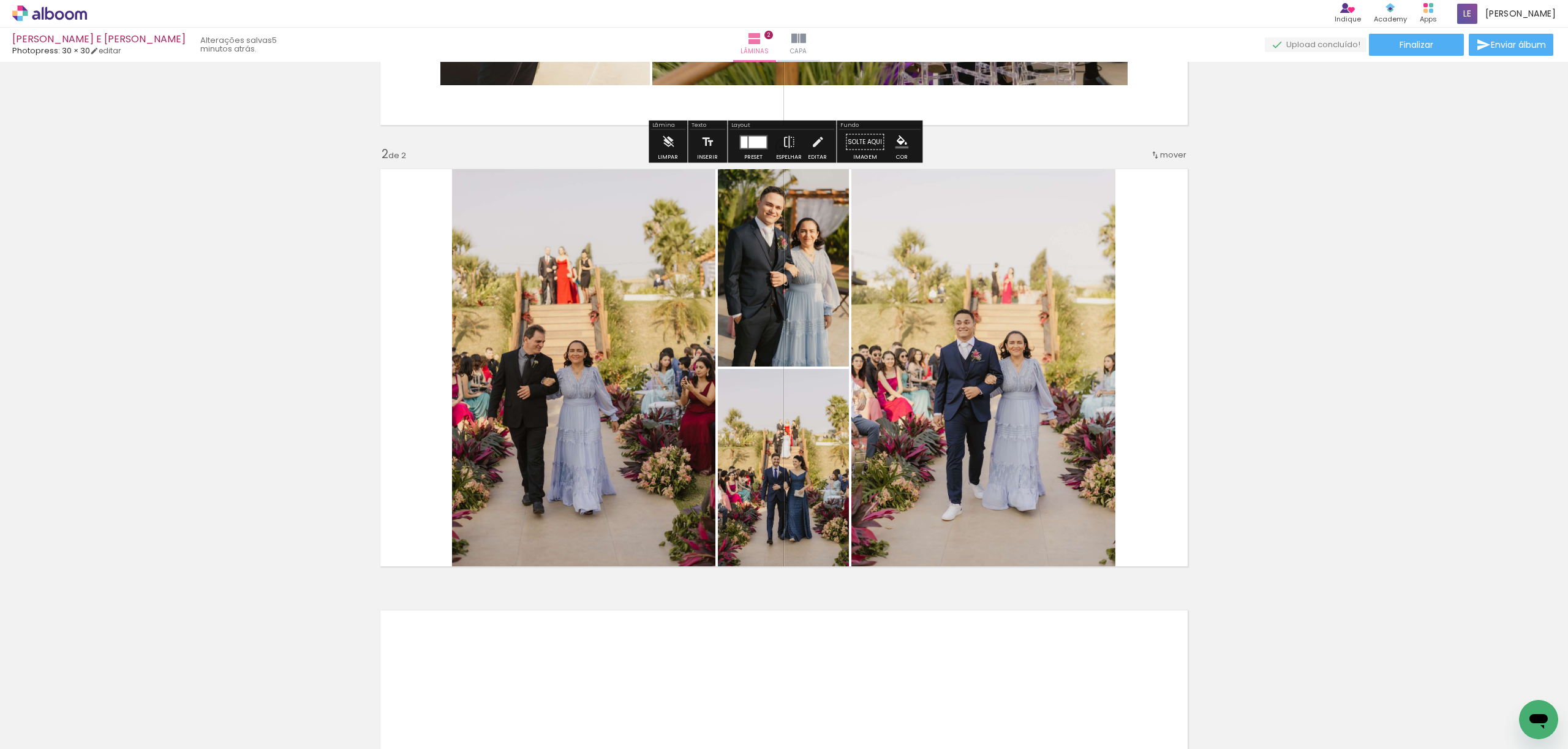
scroll to position [384, 0]
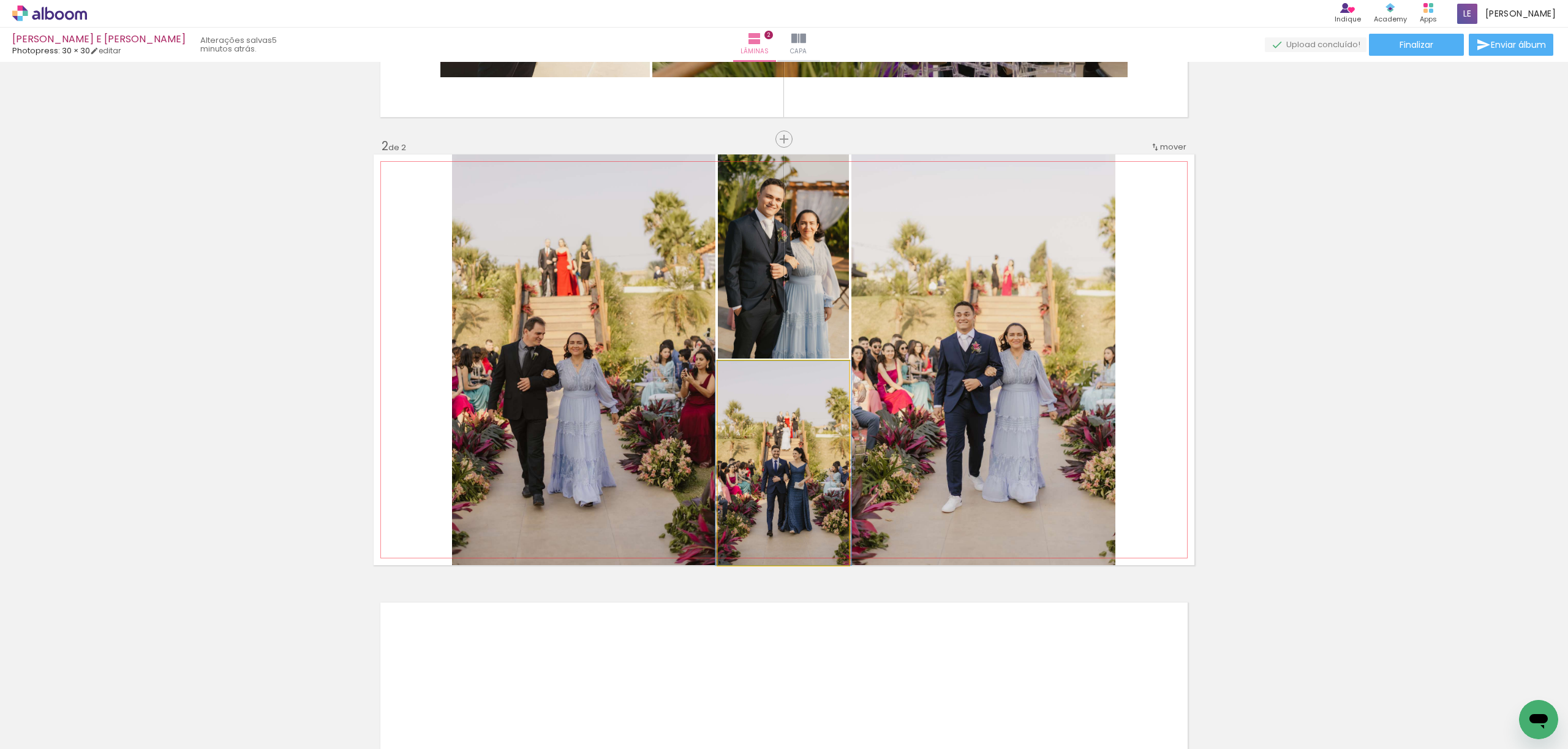
click at [782, 479] on quentale-photo at bounding box center [783, 463] width 131 height 204
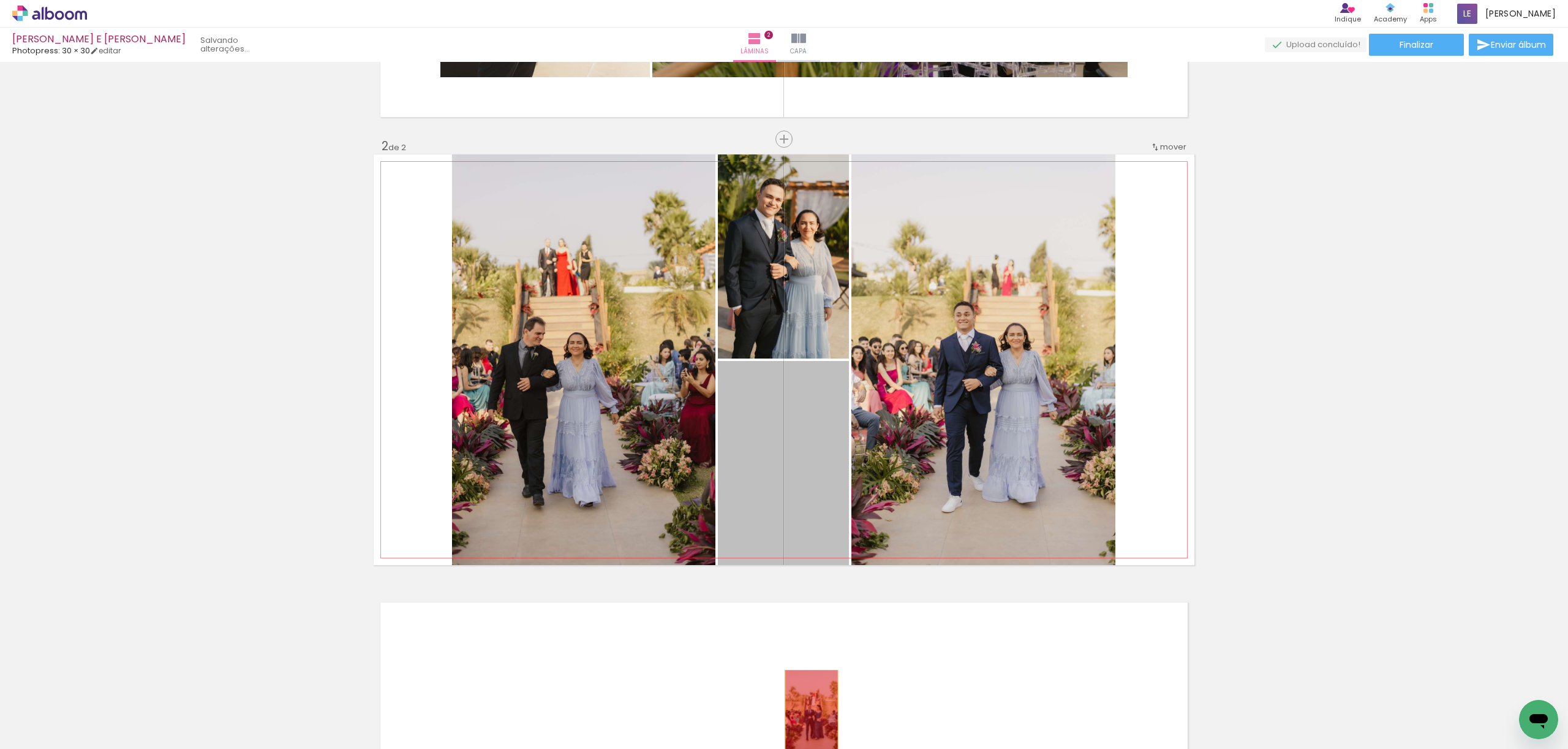
drag, startPoint x: 788, startPoint y: 453, endPoint x: 812, endPoint y: 711, distance: 259.1
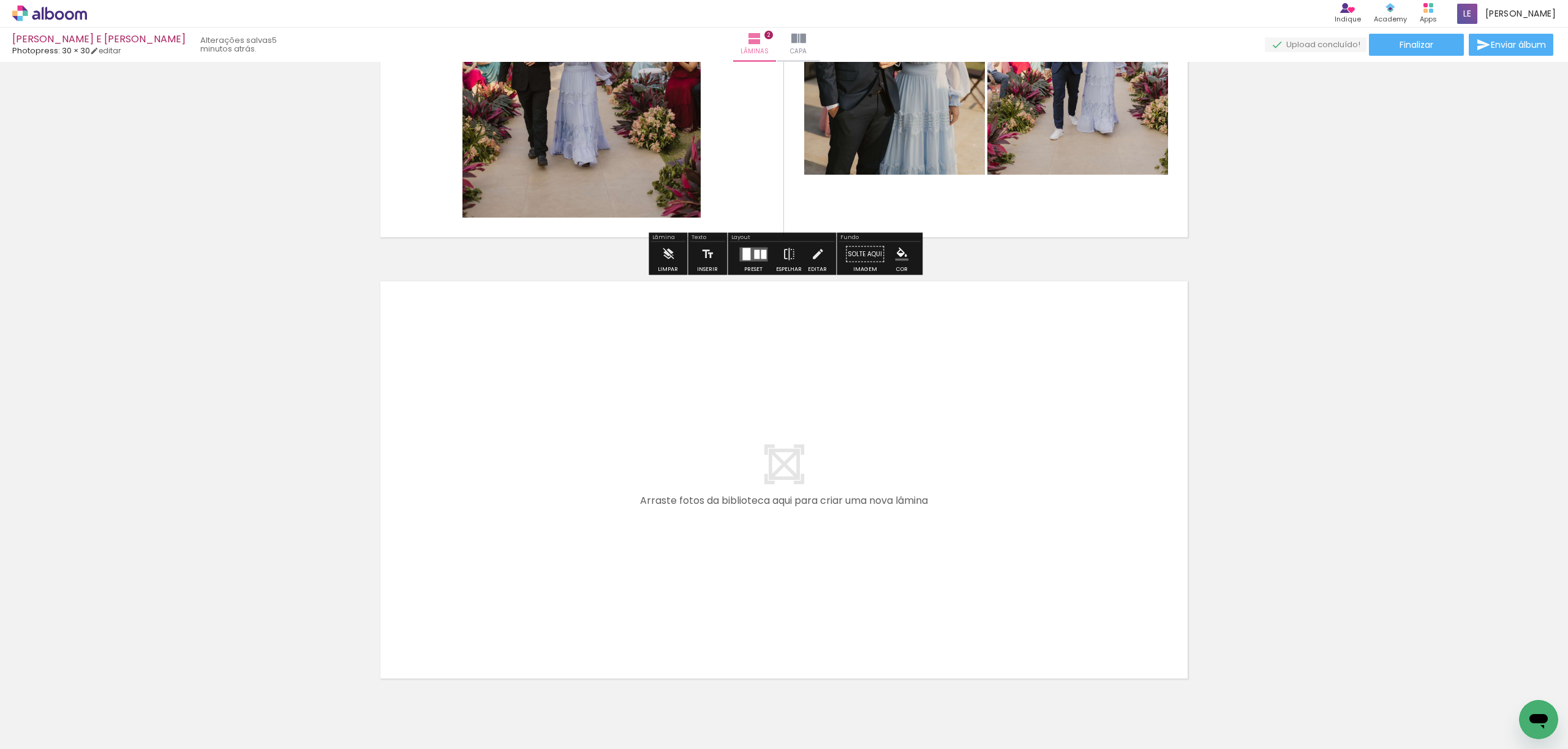
scroll to position [761, 0]
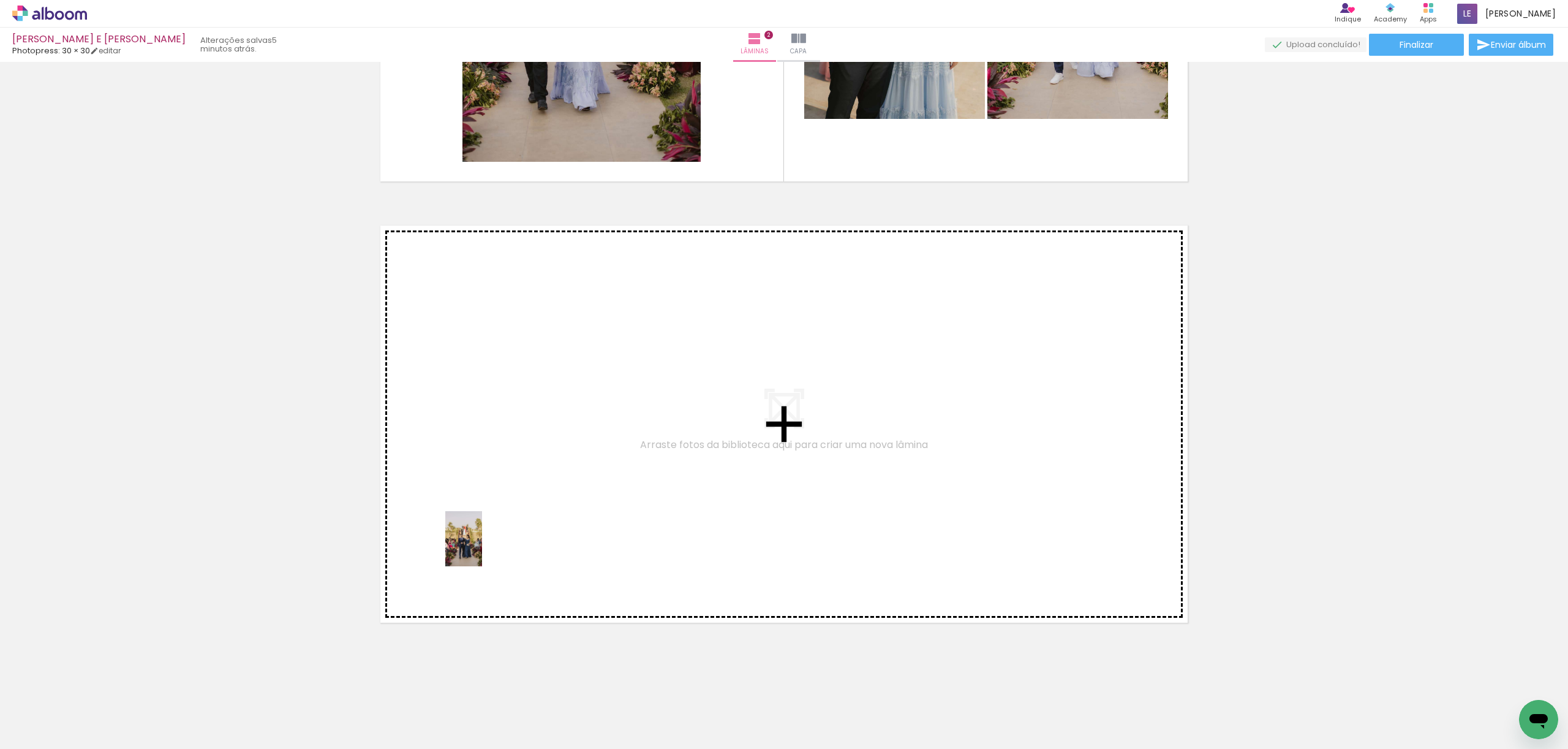
click at [485, 540] on quentale-workspace at bounding box center [784, 374] width 1568 height 749
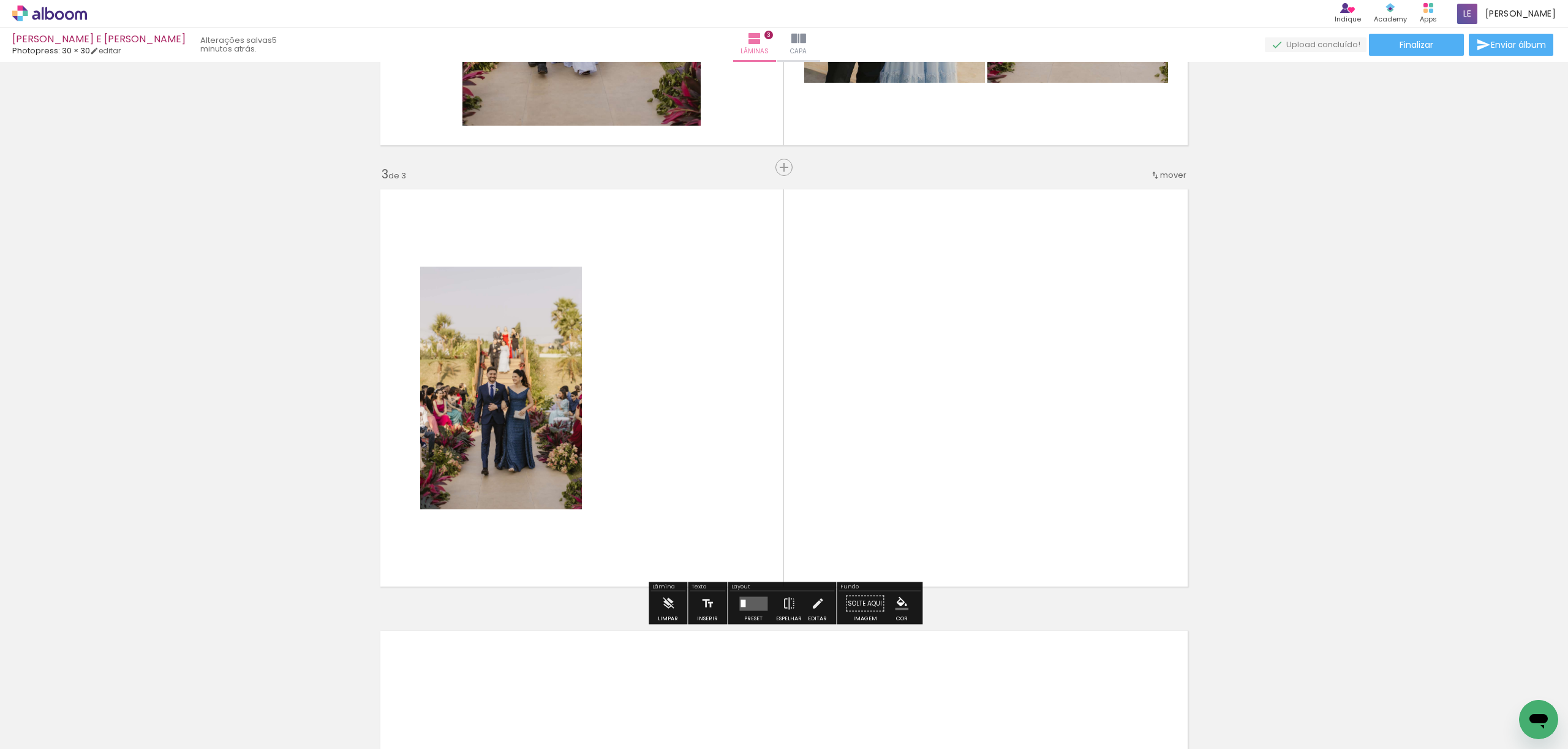
scroll to position [818, 0]
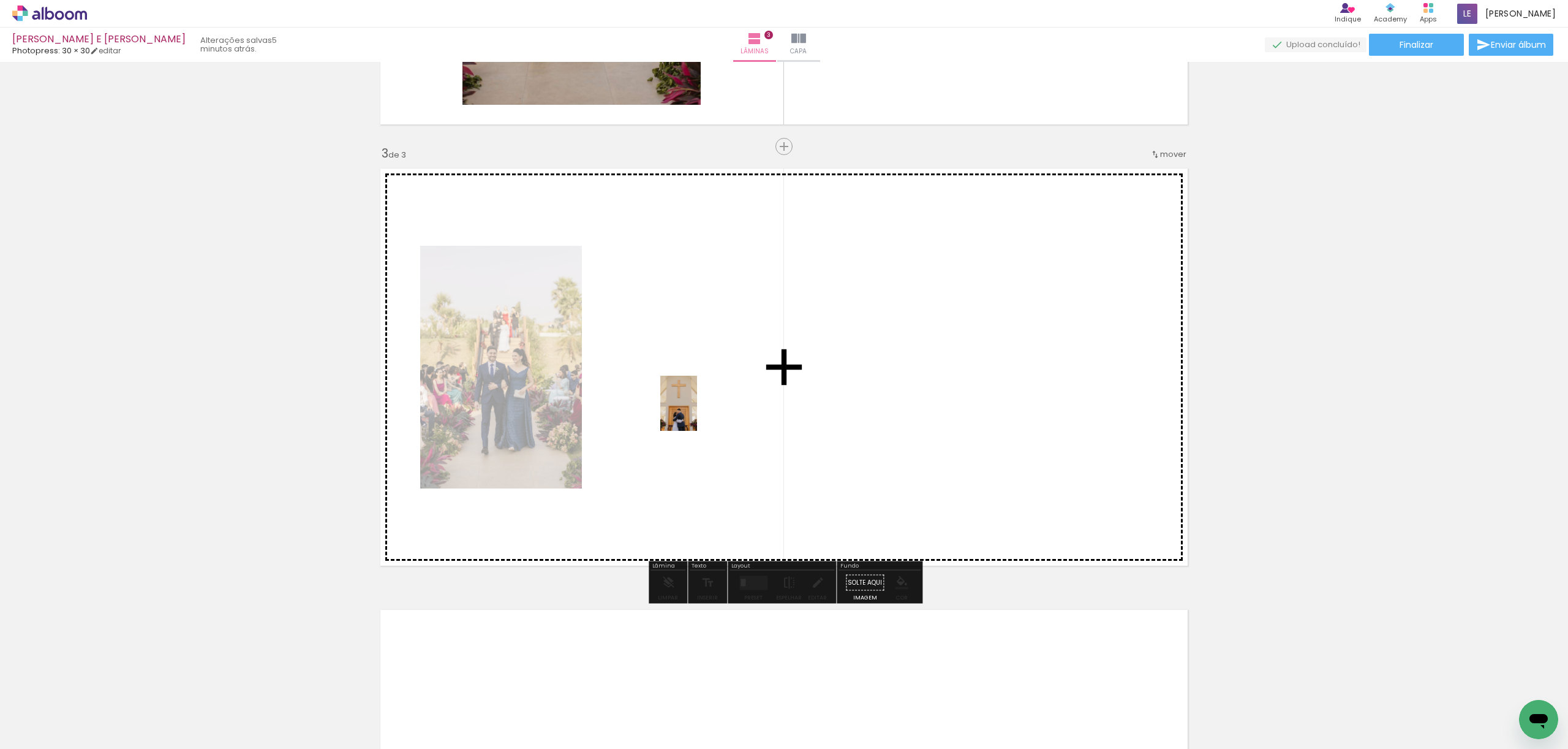
drag, startPoint x: 602, startPoint y: 711, endPoint x: 697, endPoint y: 412, distance: 313.7
click at [697, 412] on quentale-workspace at bounding box center [784, 374] width 1568 height 749
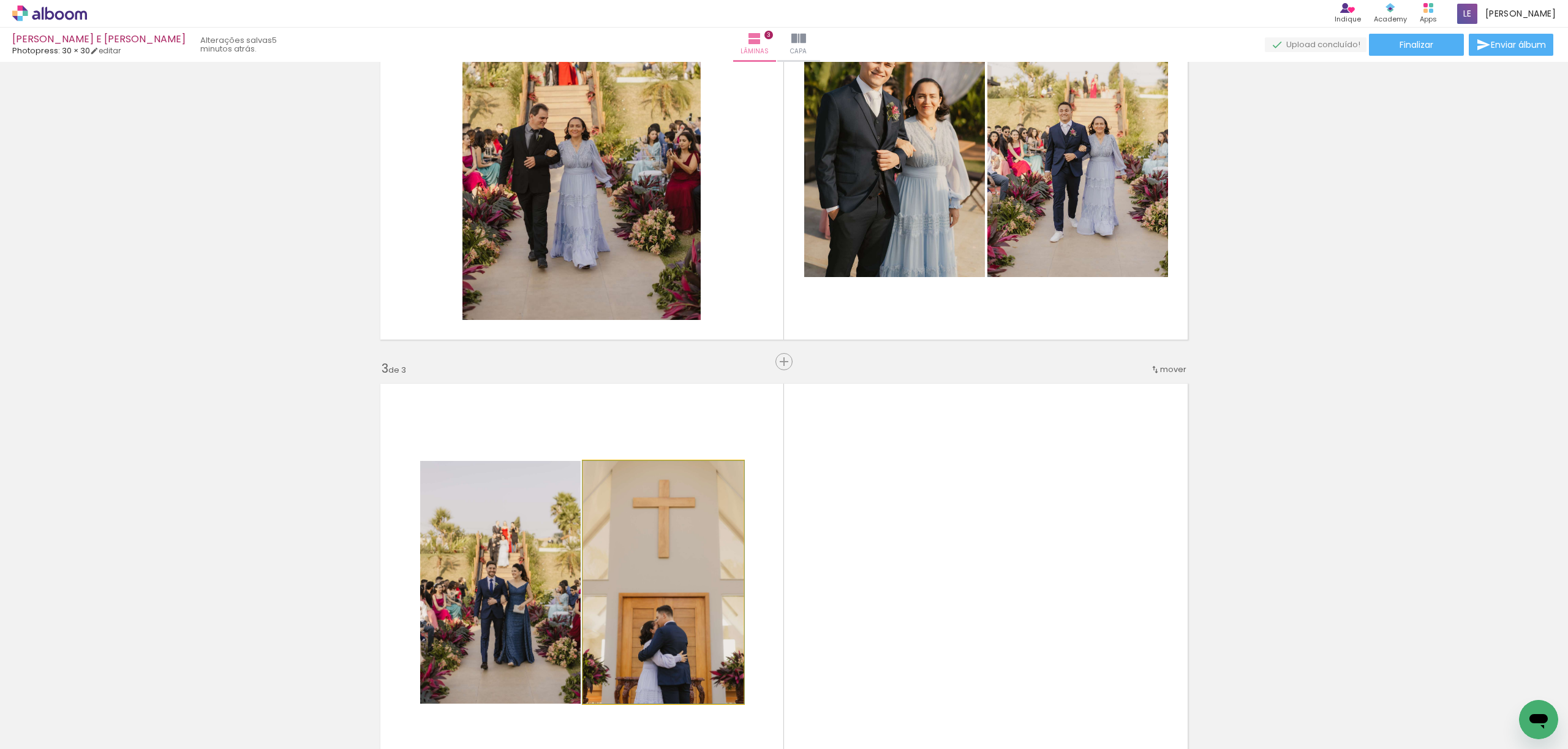
scroll to position [605, 0]
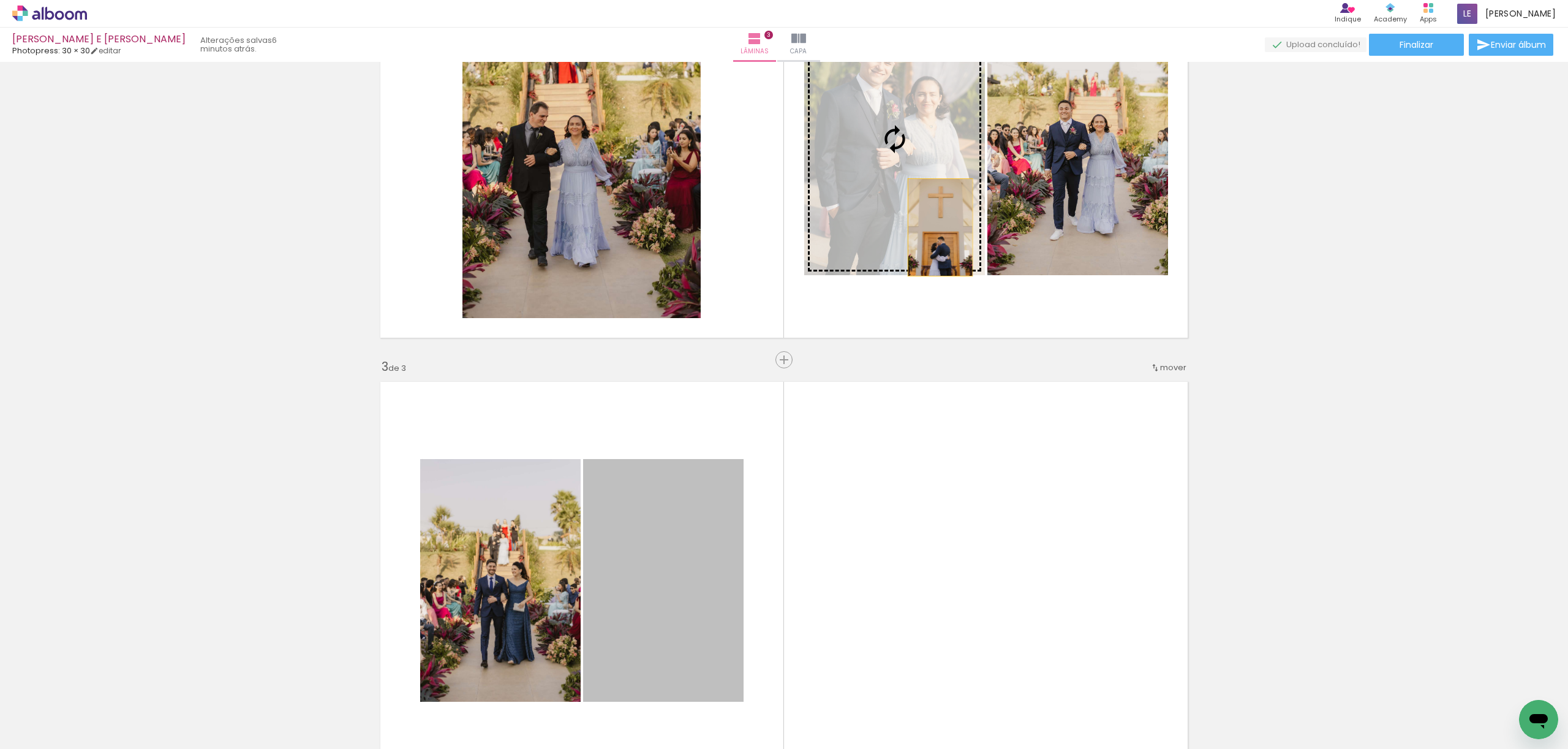
drag, startPoint x: 697, startPoint y: 575, endPoint x: 940, endPoint y: 226, distance: 425.3
click at [940, 226] on div "Inserir lâmina 1 de 3 Inserir lâmina 2 de 3 Inserir lâmina 3 de 3" at bounding box center [784, 343] width 1568 height 1765
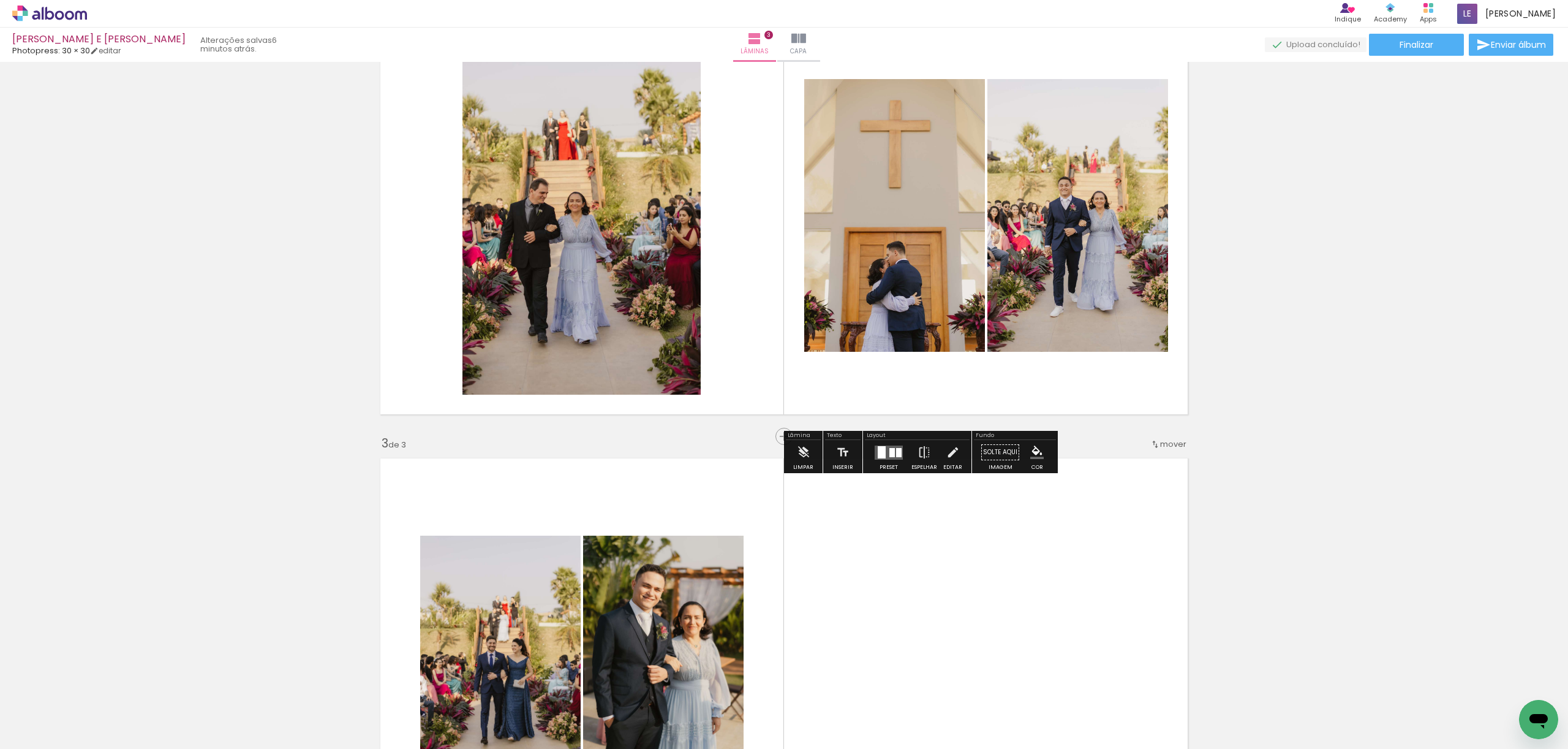
scroll to position [529, 0]
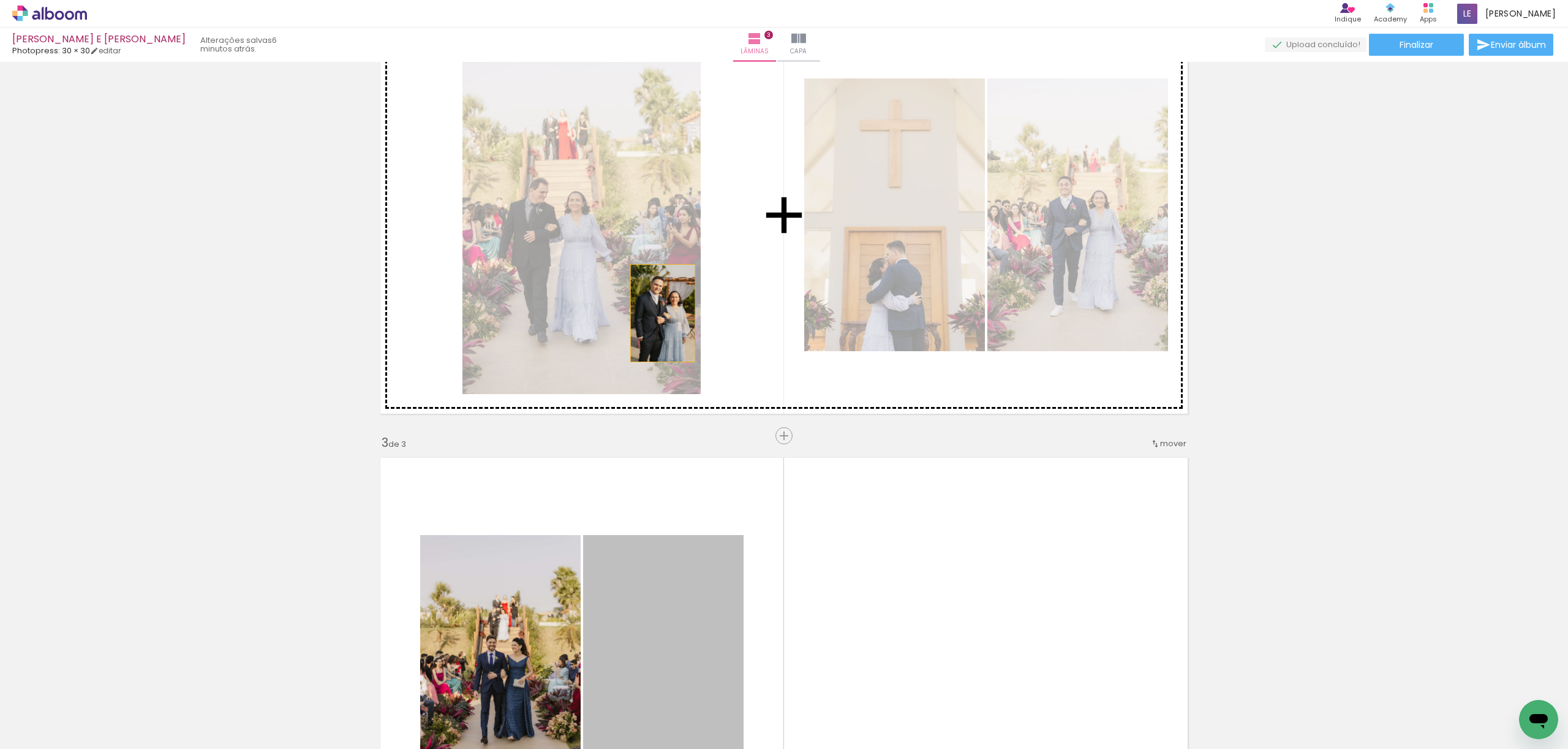
drag, startPoint x: 656, startPoint y: 619, endPoint x: 659, endPoint y: 293, distance: 326.0
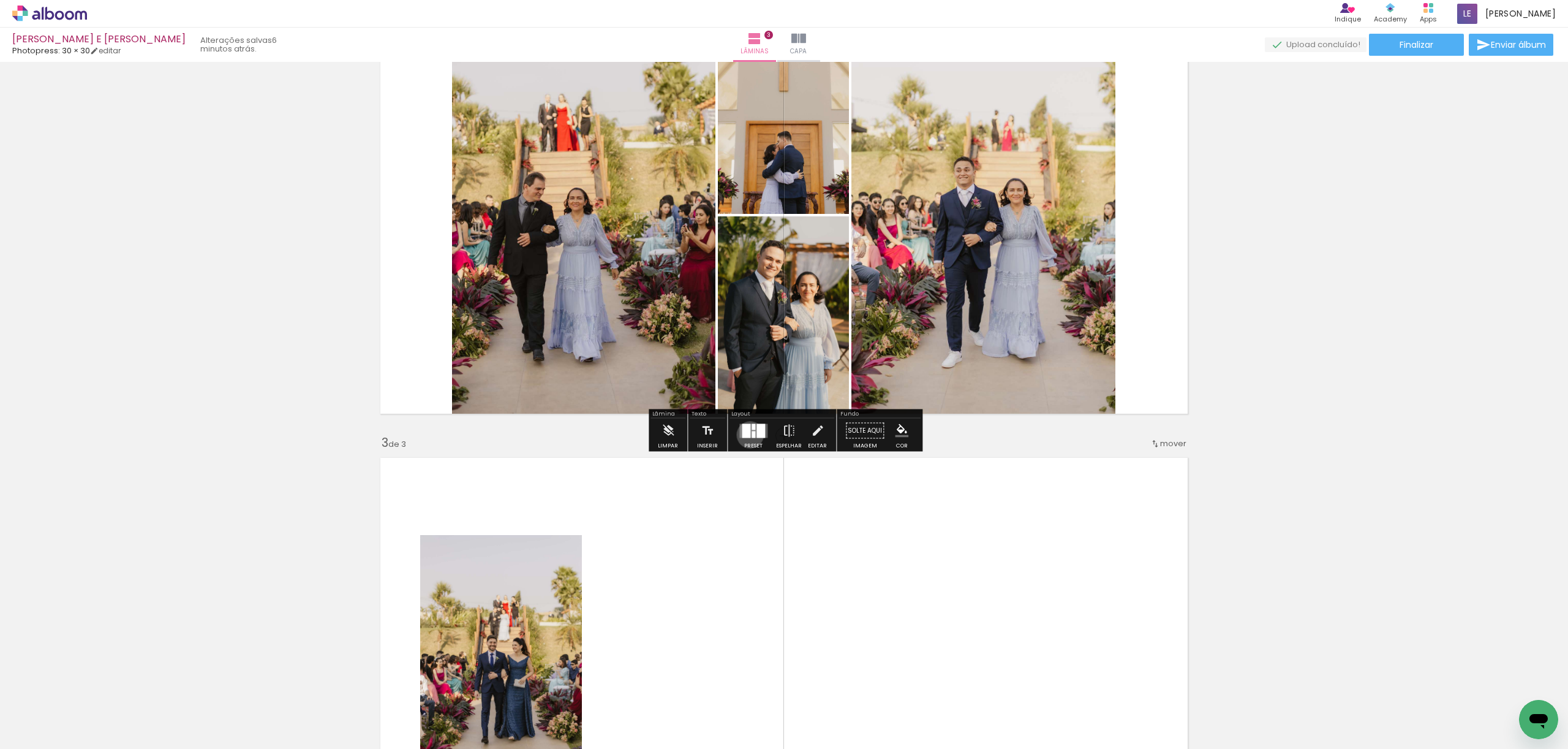
click at [747, 434] on div at bounding box center [746, 430] width 8 height 14
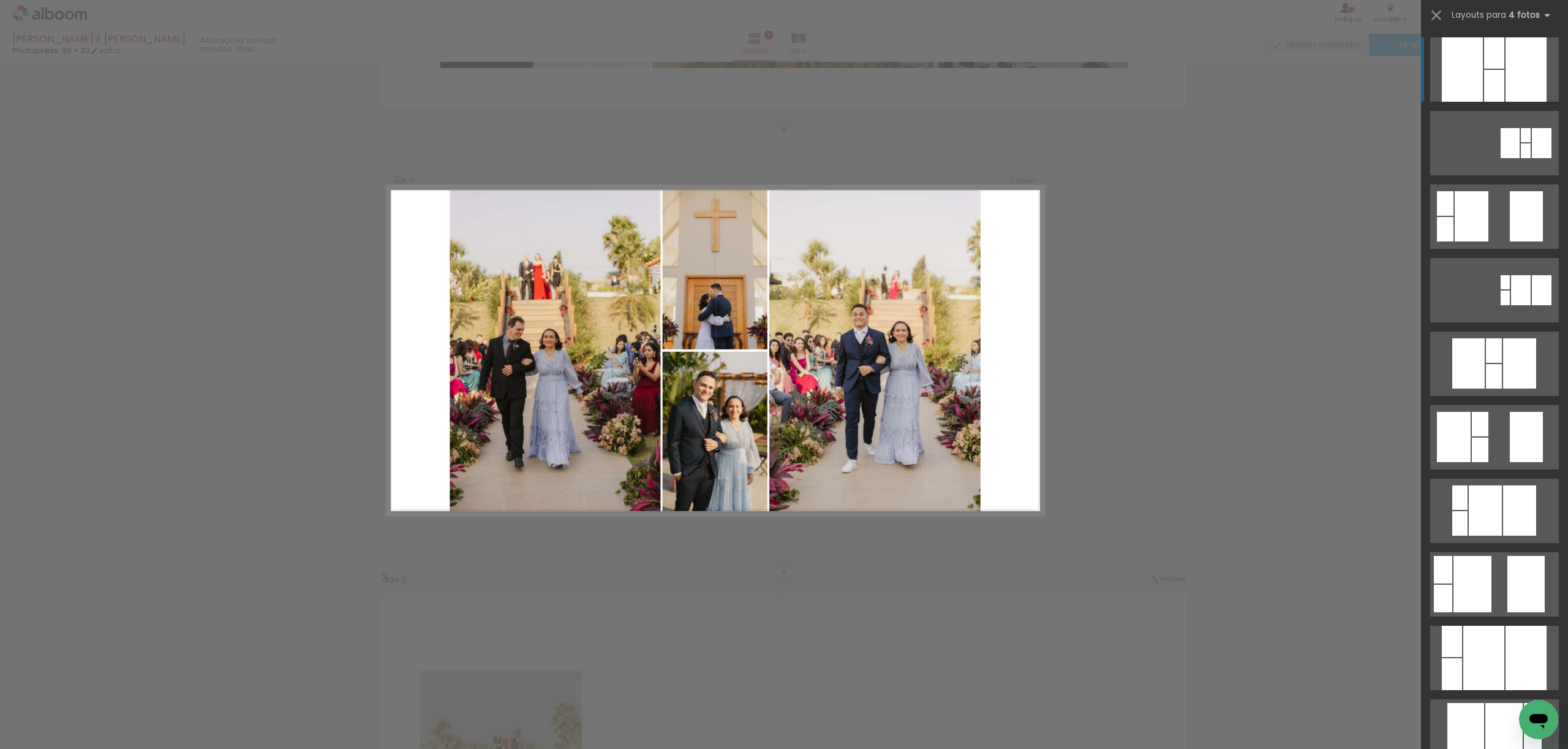
scroll to position [376, 0]
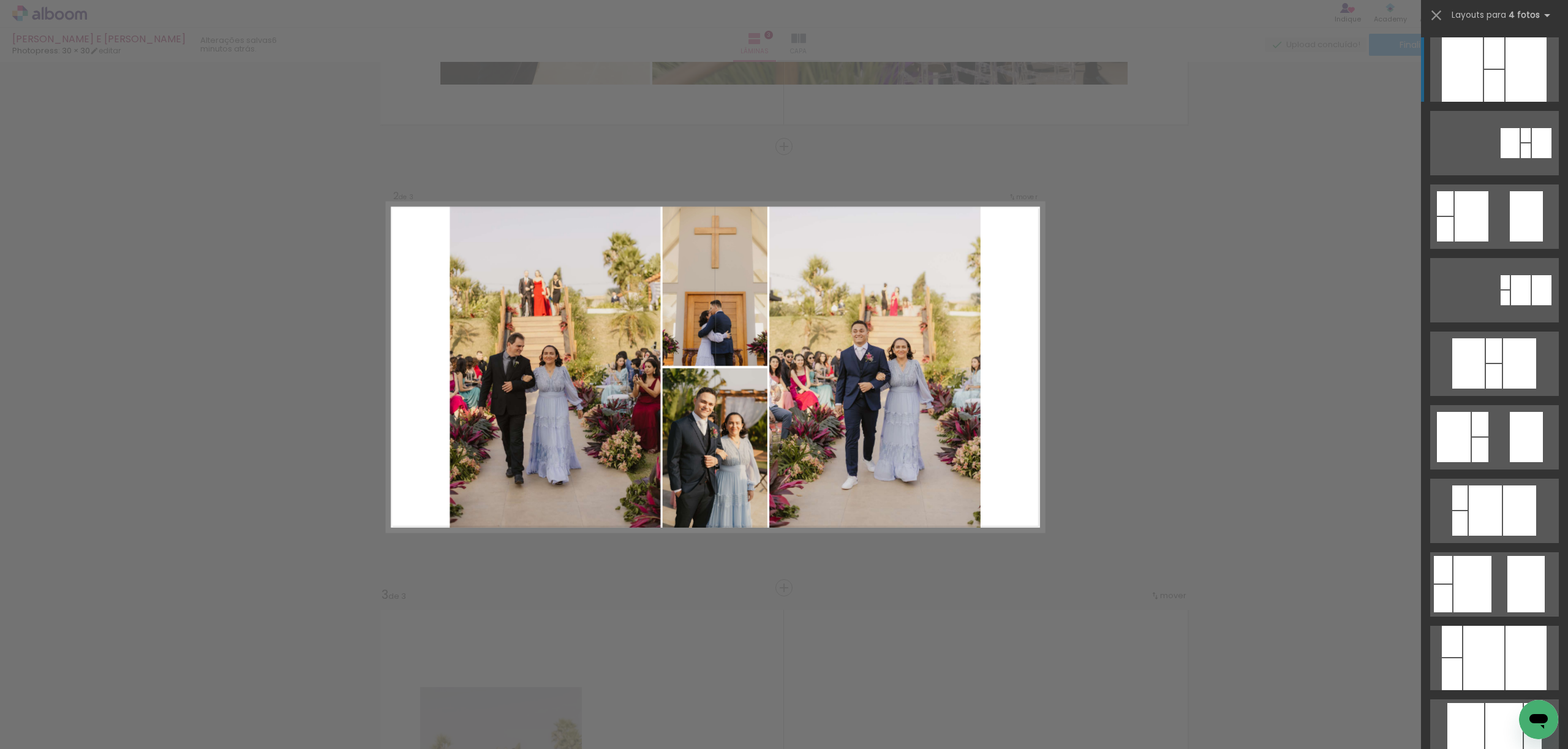
click at [1153, 459] on div "Confirmar Cancelar" at bounding box center [784, 582] width 1568 height 1794
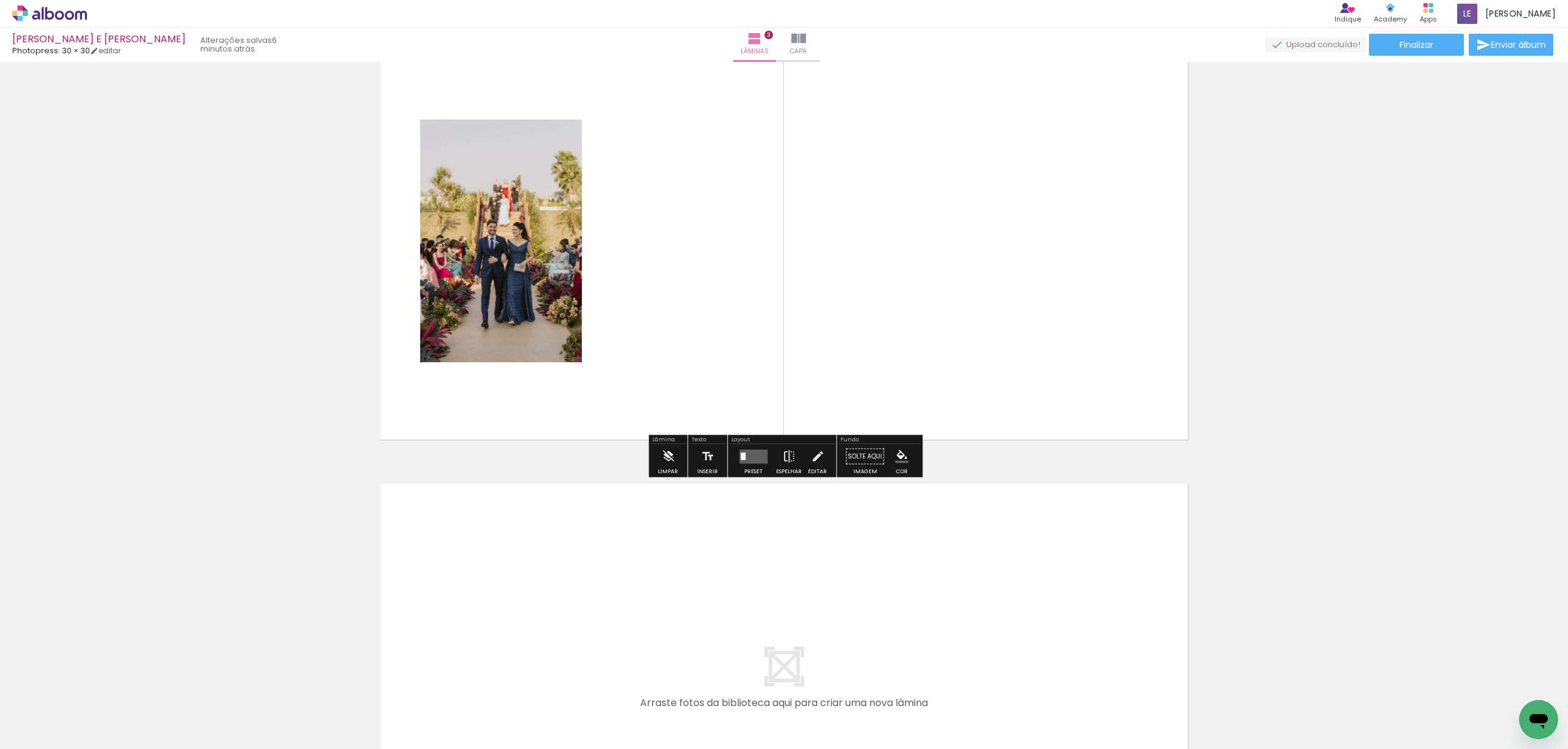
scroll to position [946, 0]
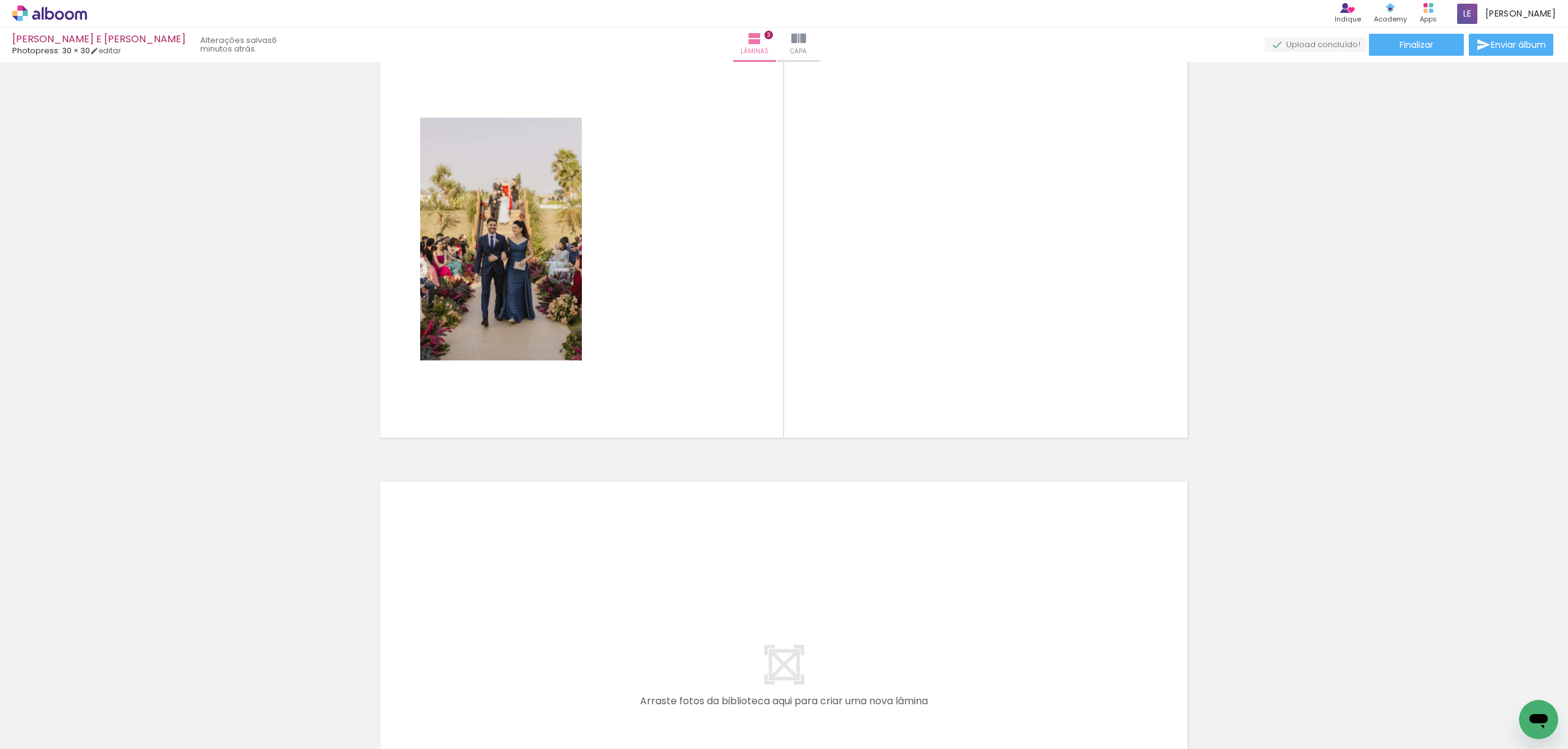
click at [192, 721] on div at bounding box center [191, 707] width 41 height 61
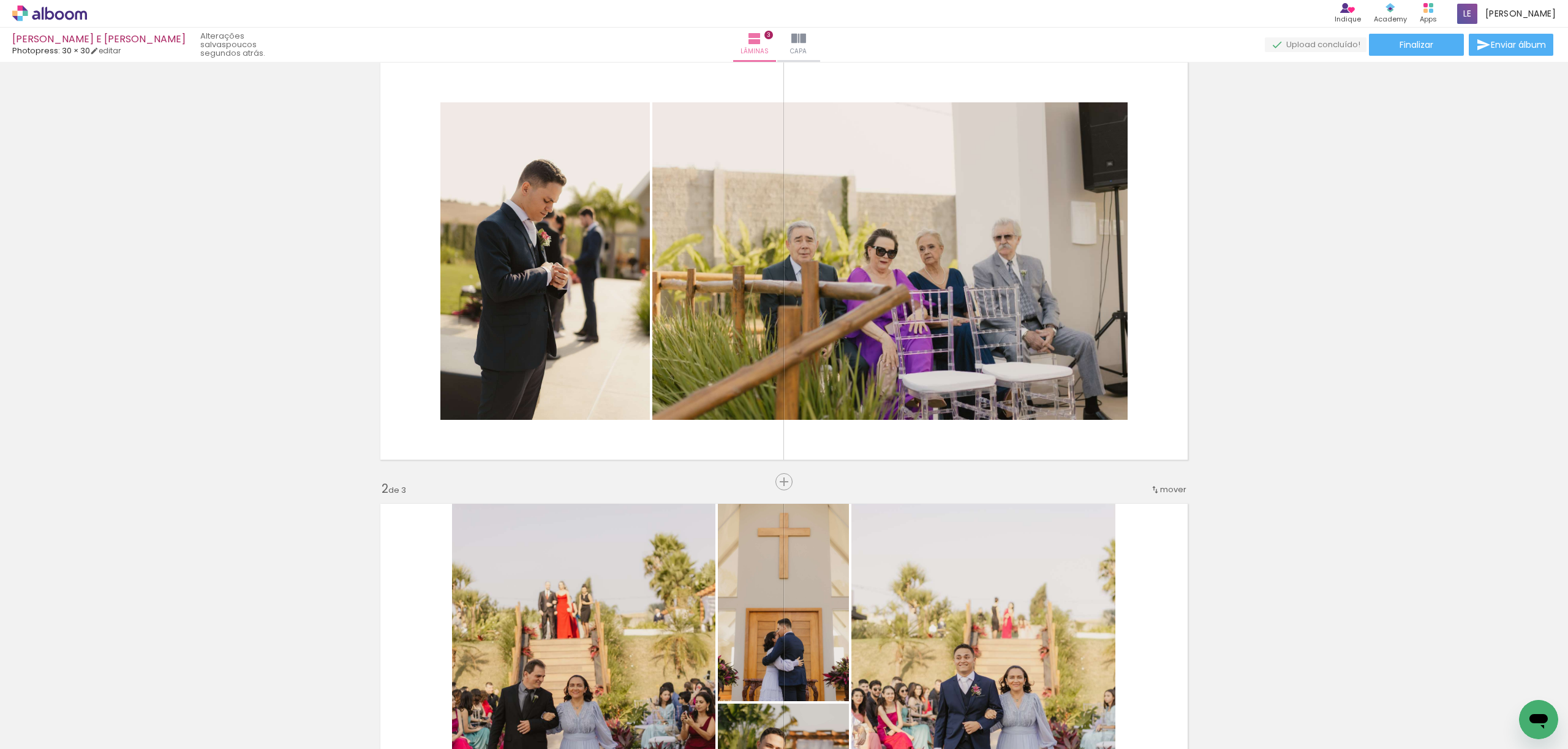
scroll to position [0, 0]
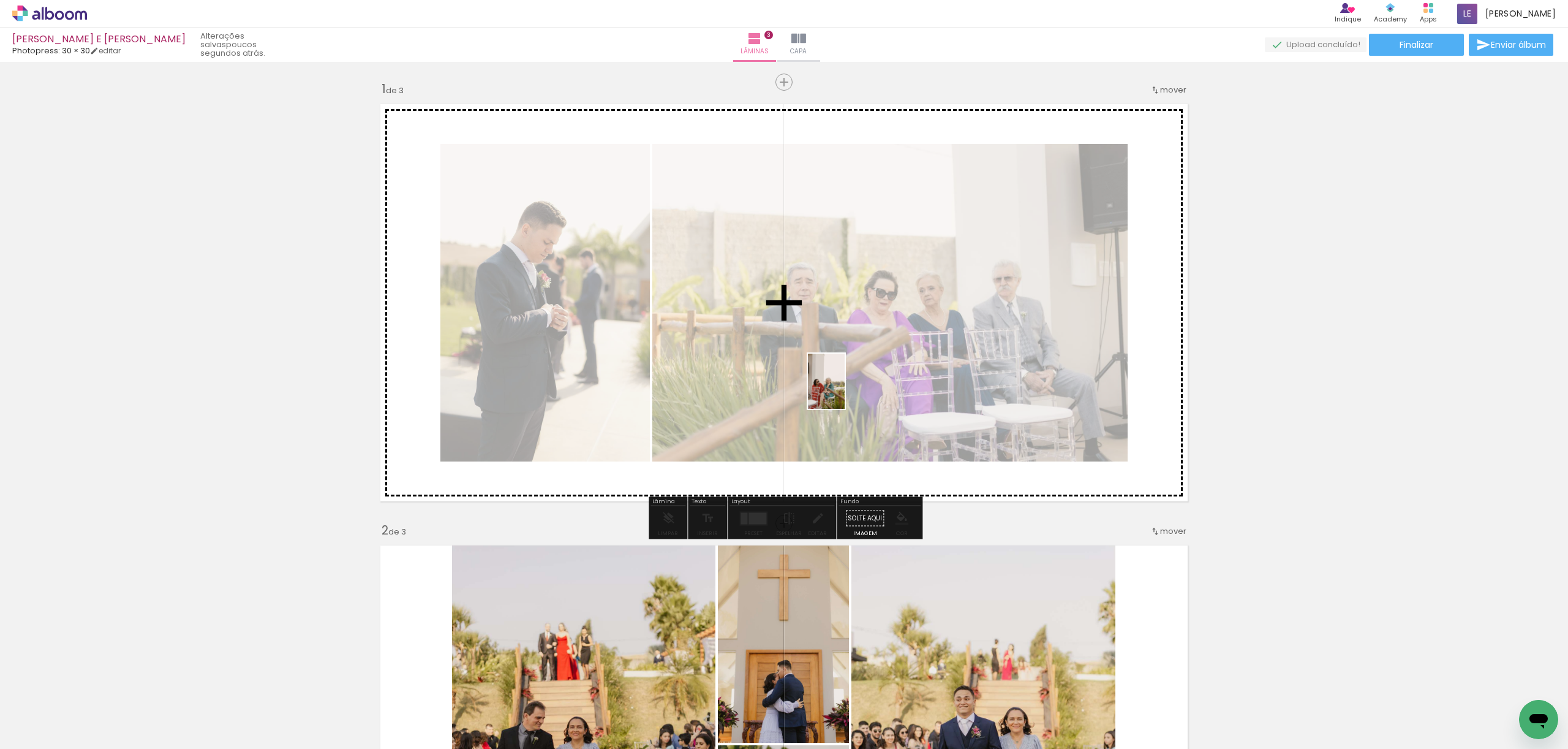
drag, startPoint x: 201, startPoint y: 708, endPoint x: 845, endPoint y: 390, distance: 718.2
click at [845, 390] on quentale-workspace at bounding box center [784, 374] width 1568 height 749
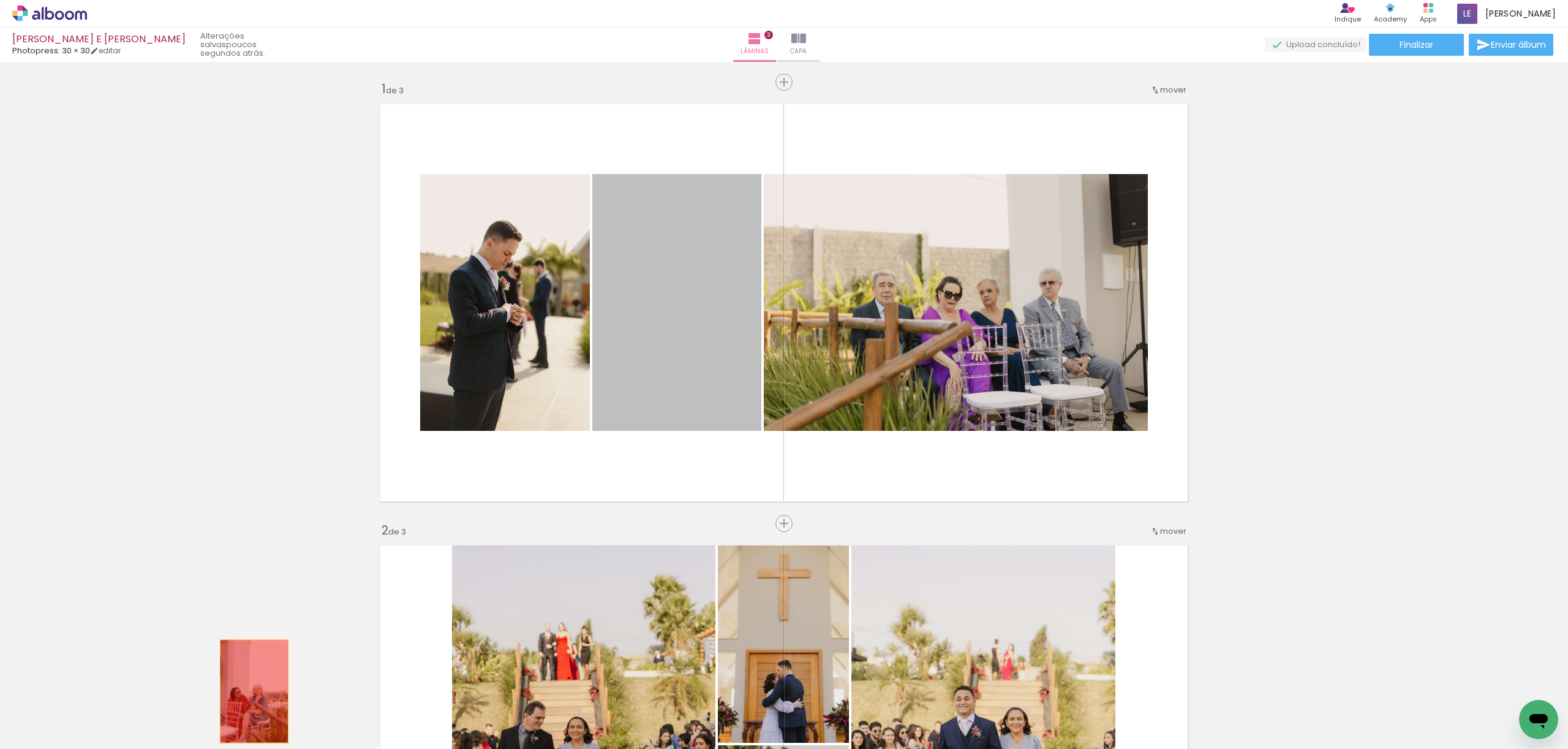
drag, startPoint x: 703, startPoint y: 334, endPoint x: 319, endPoint y: 686, distance: 520.9
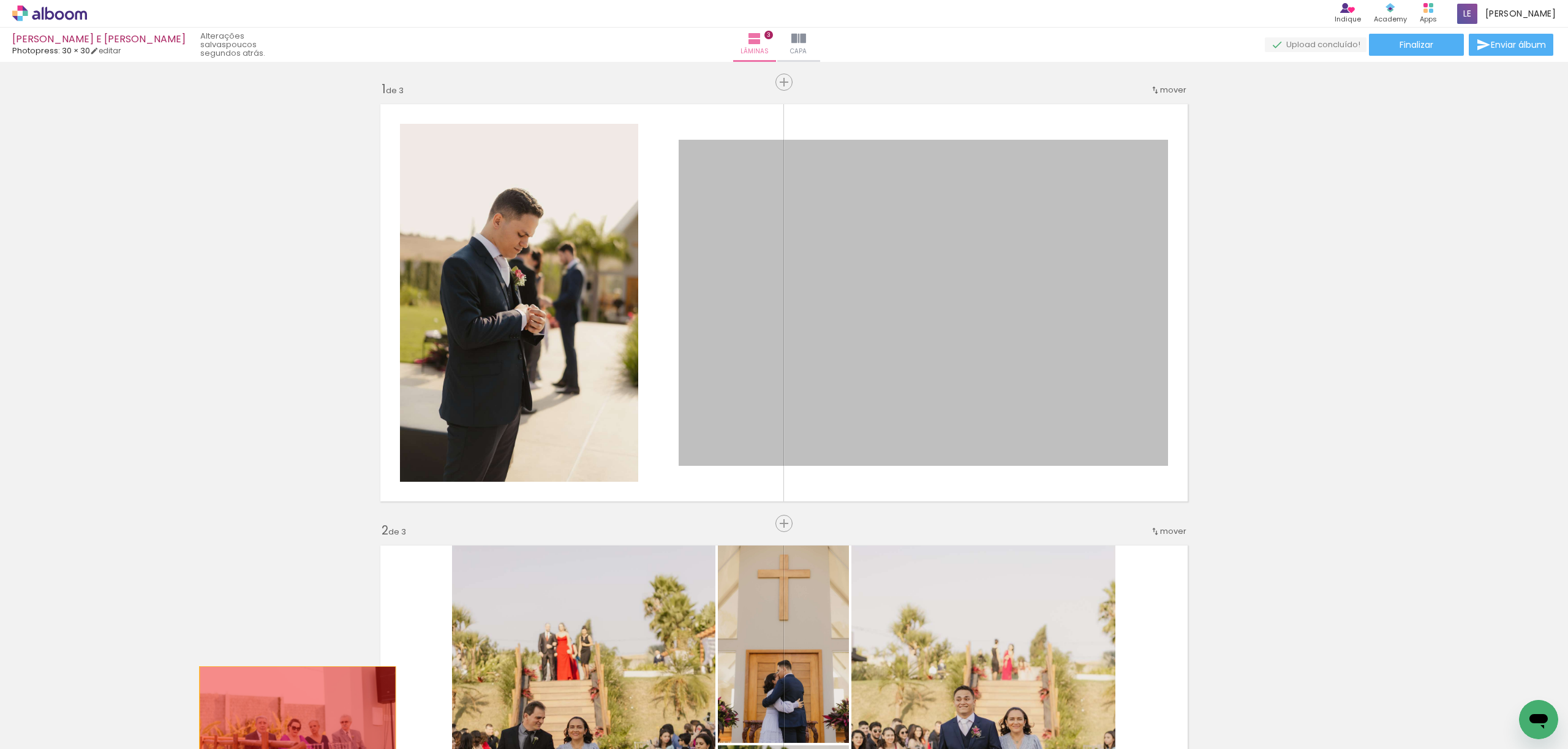
drag, startPoint x: 1008, startPoint y: 391, endPoint x: 298, endPoint y: 731, distance: 787.2
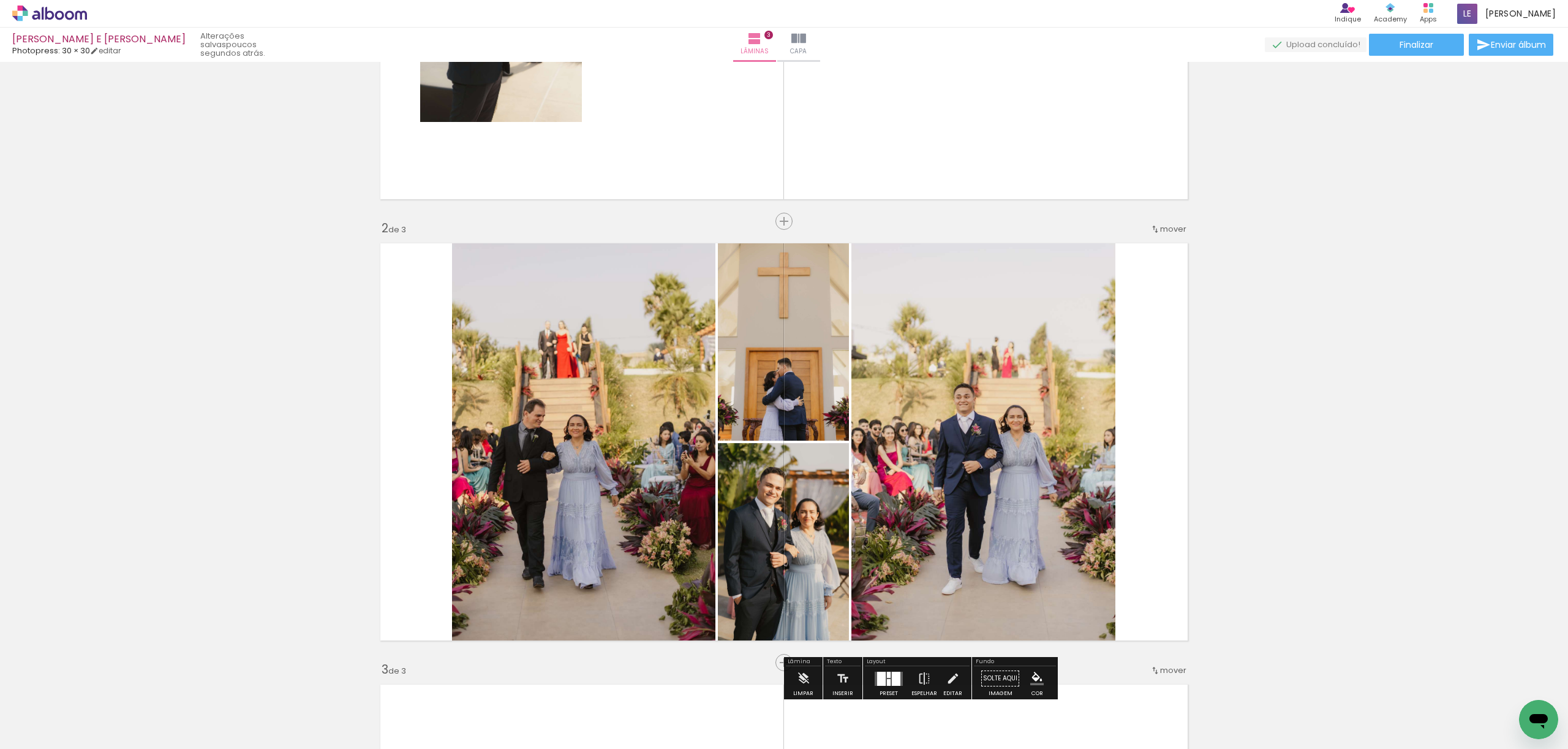
scroll to position [303, 0]
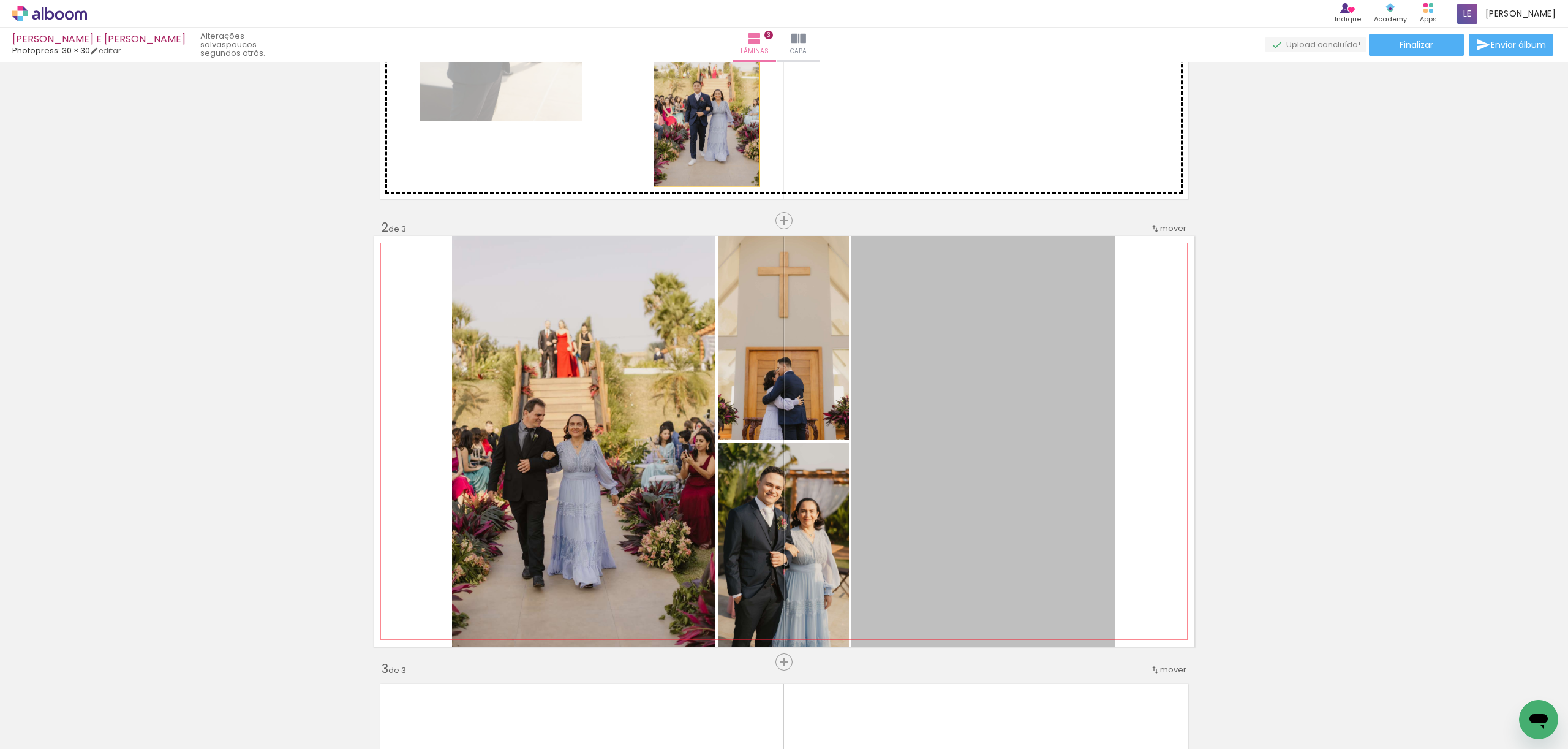
drag, startPoint x: 976, startPoint y: 487, endPoint x: 706, endPoint y: 102, distance: 470.2
click at [706, 102] on div "Inserir lâmina 1 de 3 Inserir lâmina 2 de 3 Inserir lâmina 3 de 3" at bounding box center [784, 646] width 1568 height 1765
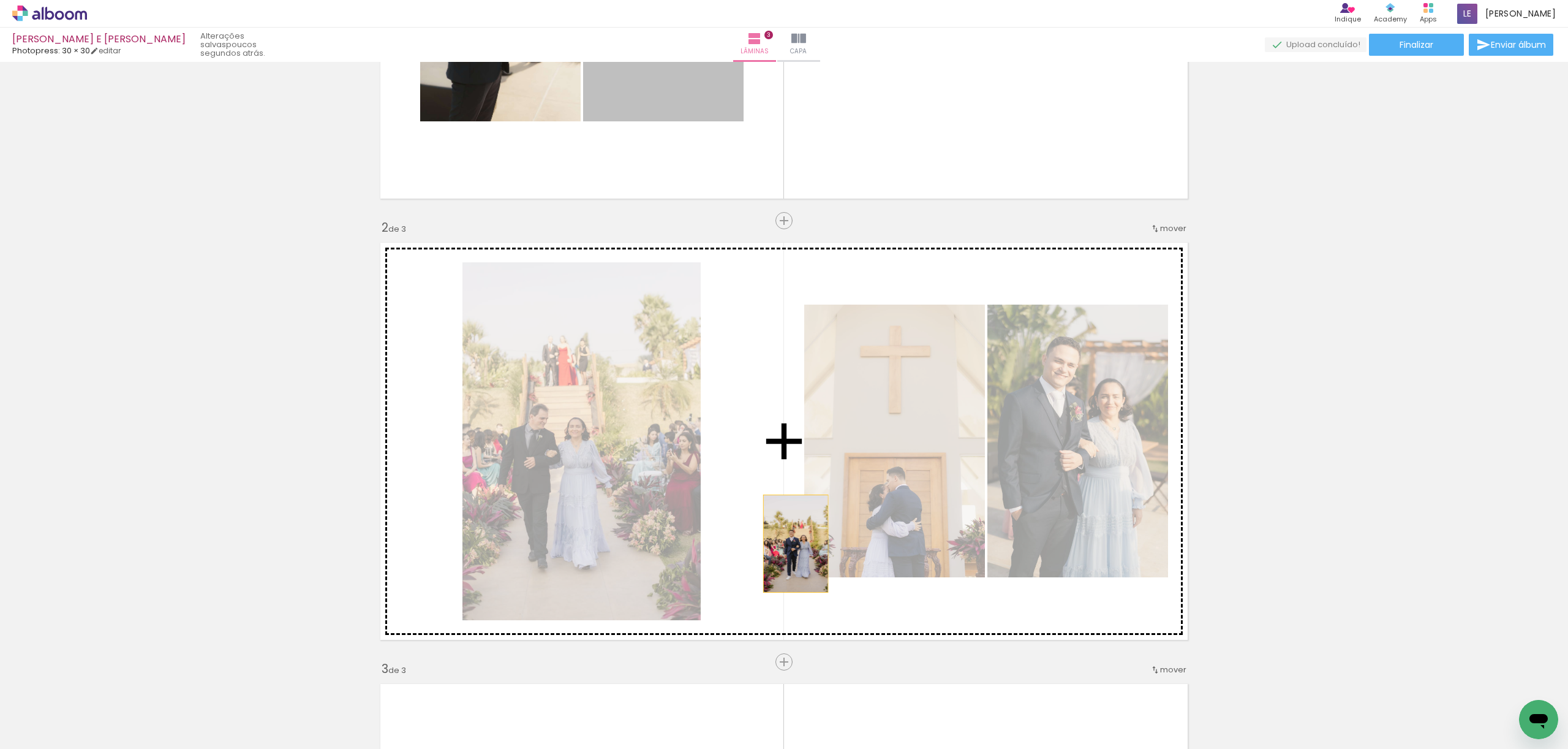
drag, startPoint x: 700, startPoint y: 95, endPoint x: 796, endPoint y: 545, distance: 460.1
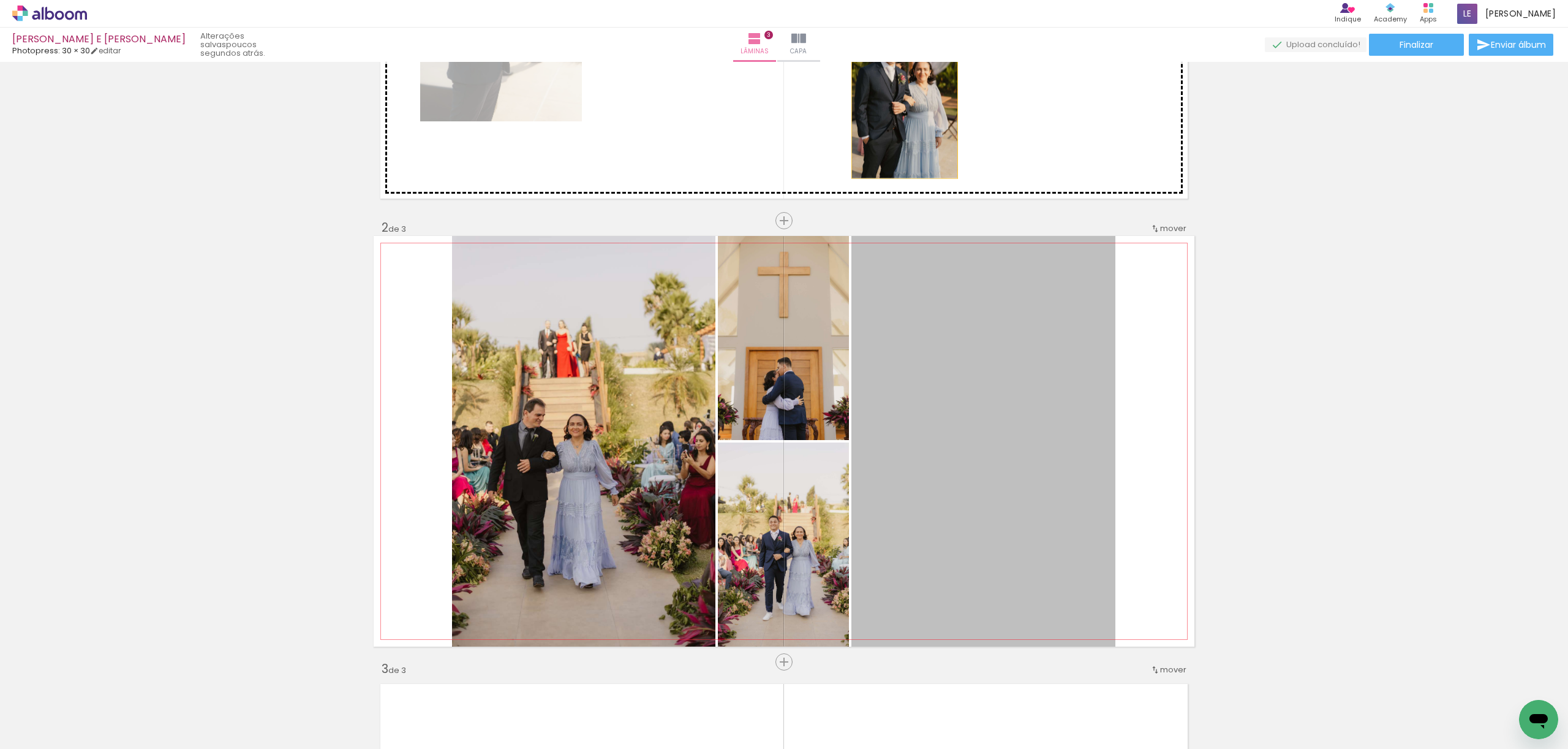
drag, startPoint x: 1015, startPoint y: 513, endPoint x: 905, endPoint y: 96, distance: 431.3
click at [905, 96] on div "Inserir lâmina 1 de 3 Inserir lâmina 2 de 3 Inserir lâmina 3 de 3" at bounding box center [784, 646] width 1568 height 1765
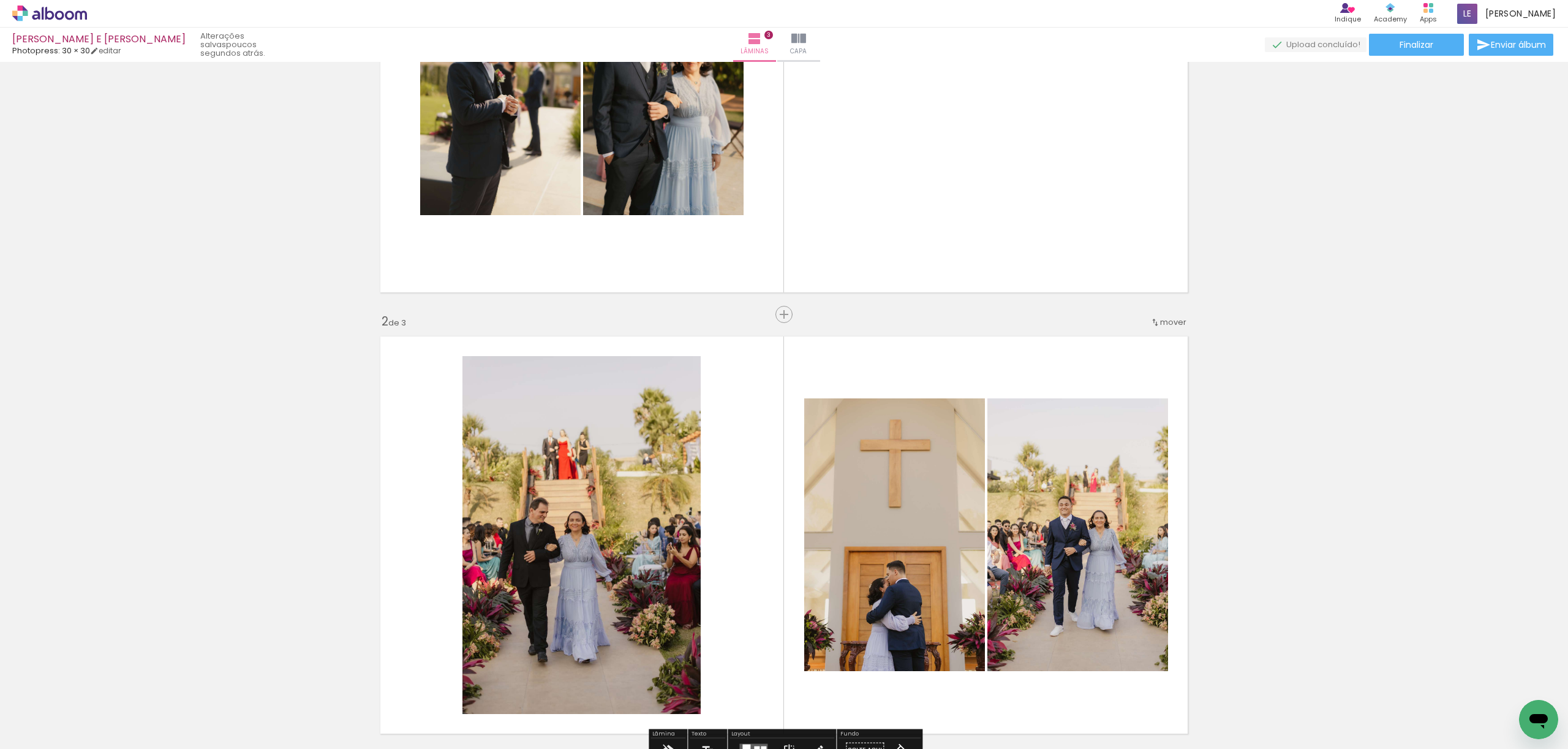
scroll to position [209, 0]
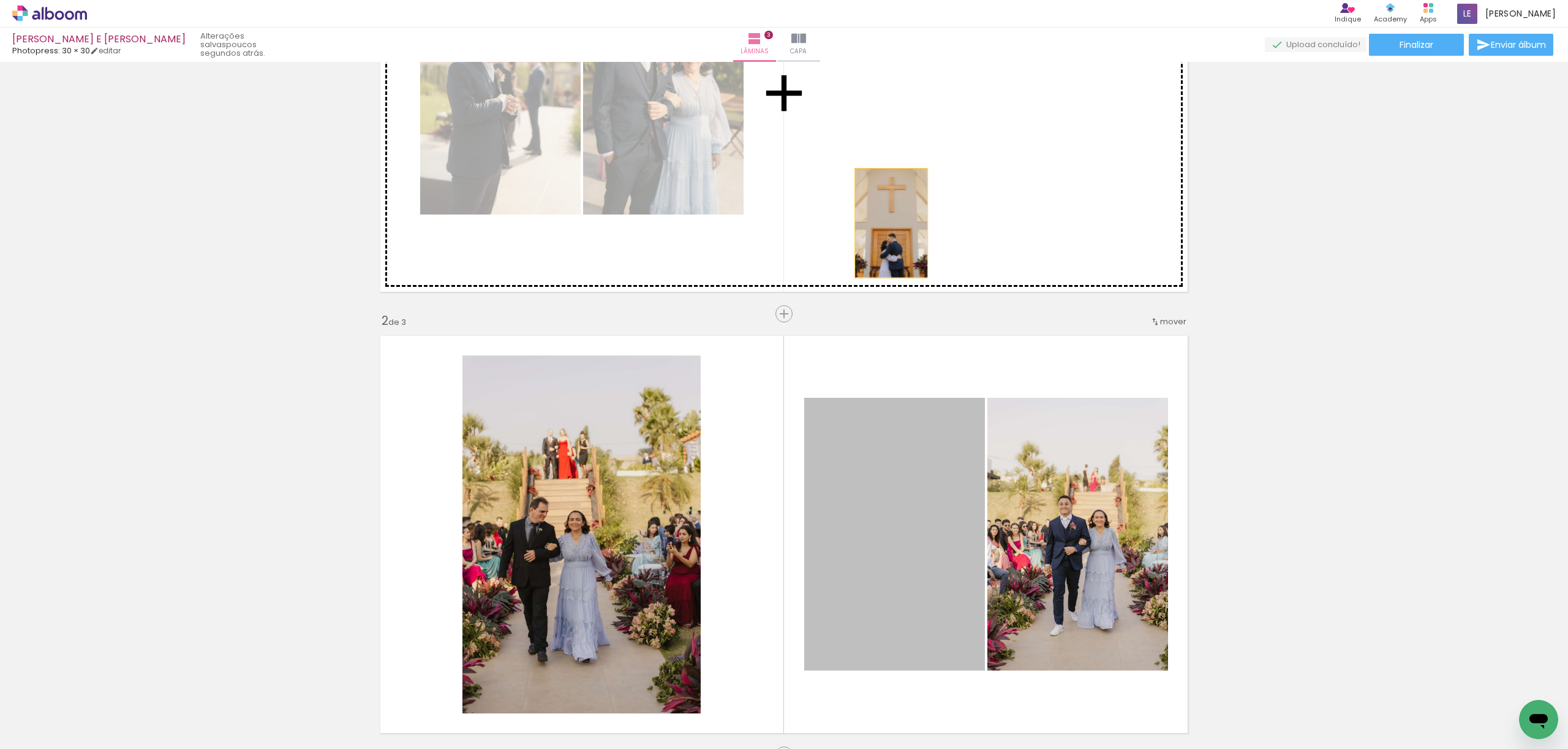
drag, startPoint x: 887, startPoint y: 577, endPoint x: 905, endPoint y: 236, distance: 341.5
click at [891, 223] on div "Inserir lâmina 1 de 3 Inserir lâmina 2 de 3 Inserir lâmina 3 de 3" at bounding box center [784, 739] width 1568 height 1765
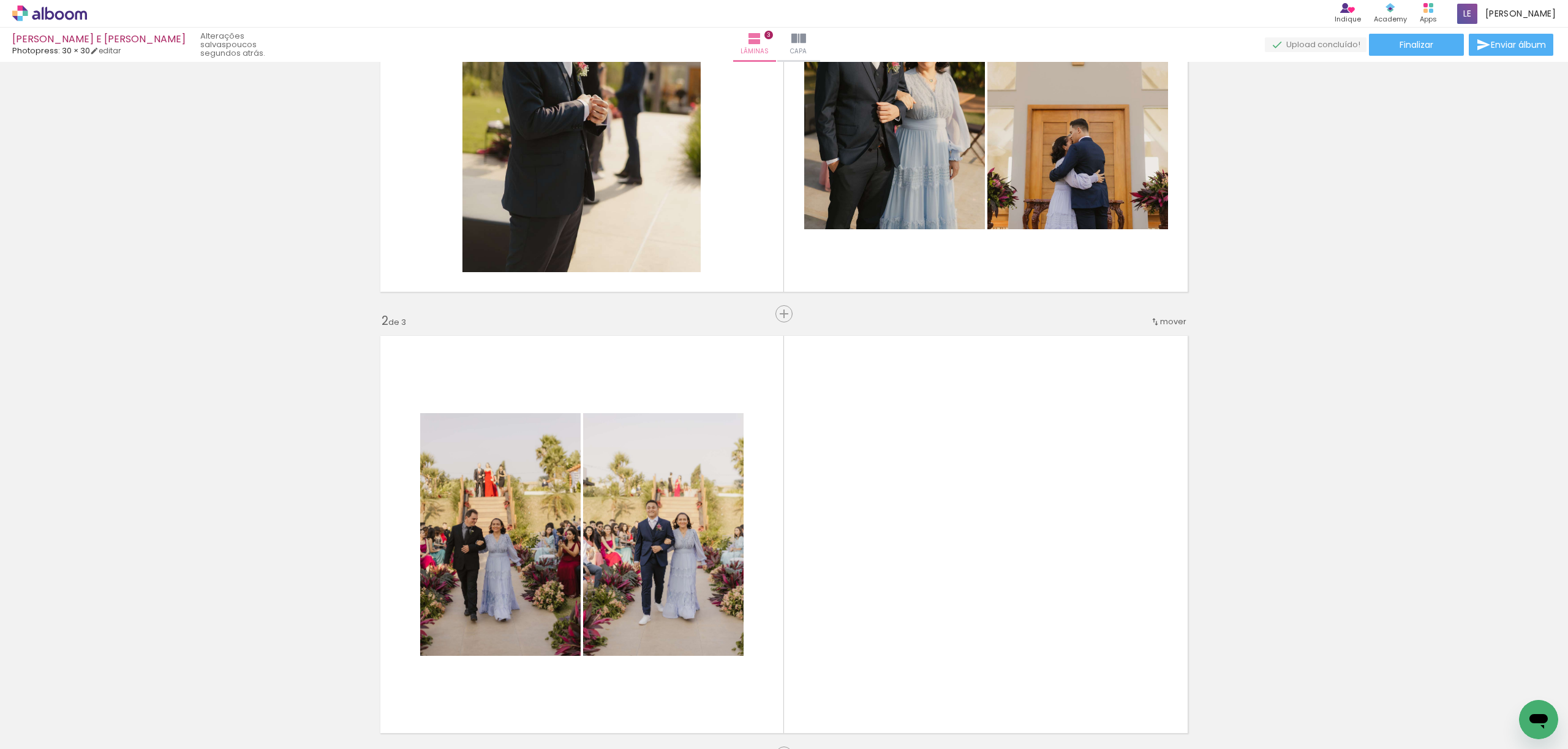
scroll to position [0, 578]
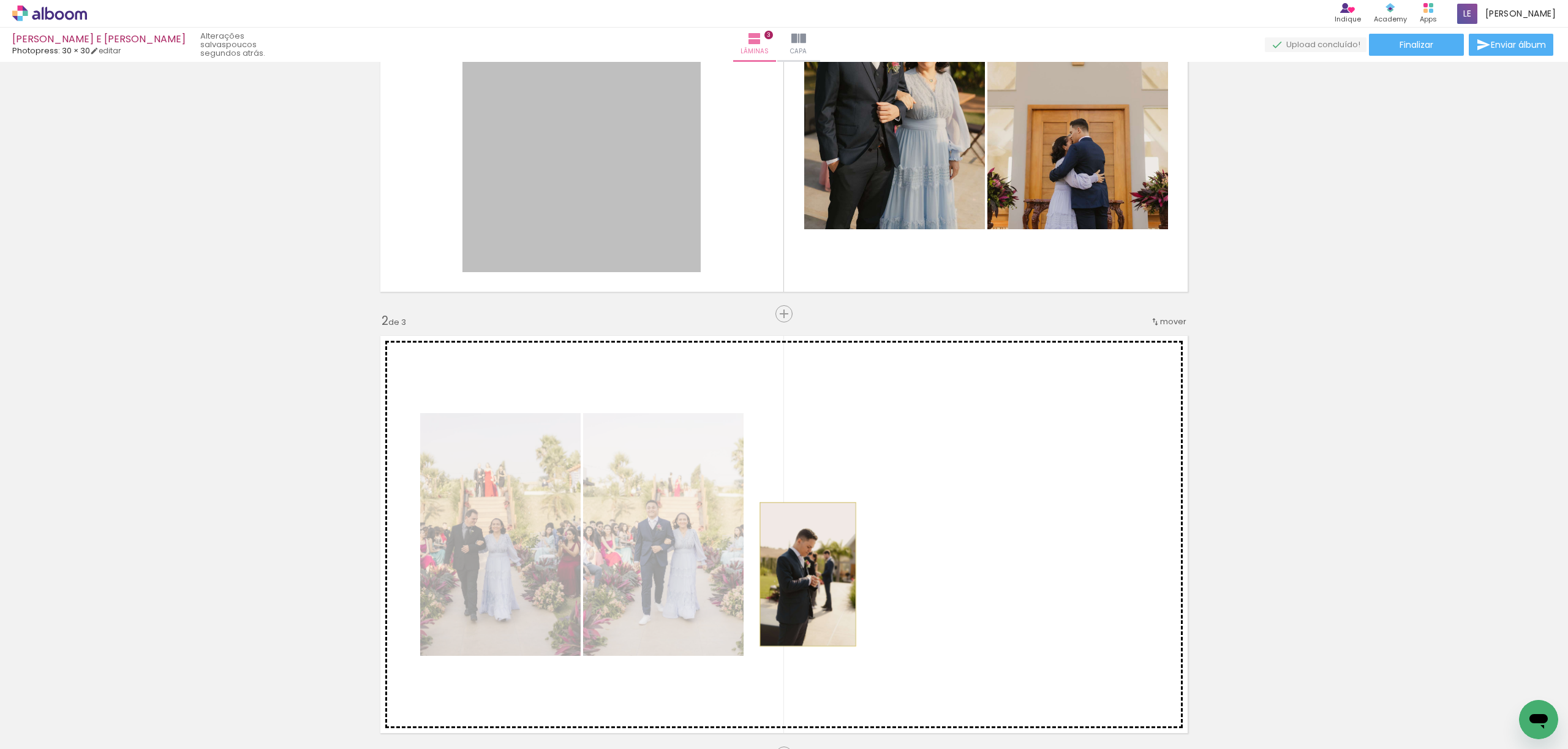
drag, startPoint x: 626, startPoint y: 209, endPoint x: 889, endPoint y: 466, distance: 367.7
click at [816, 575] on div "Inserir lâmina 1 de 3 Inserir lâmina 2 de 3 Inserir lâmina 3 de 3" at bounding box center [784, 739] width 1568 height 1765
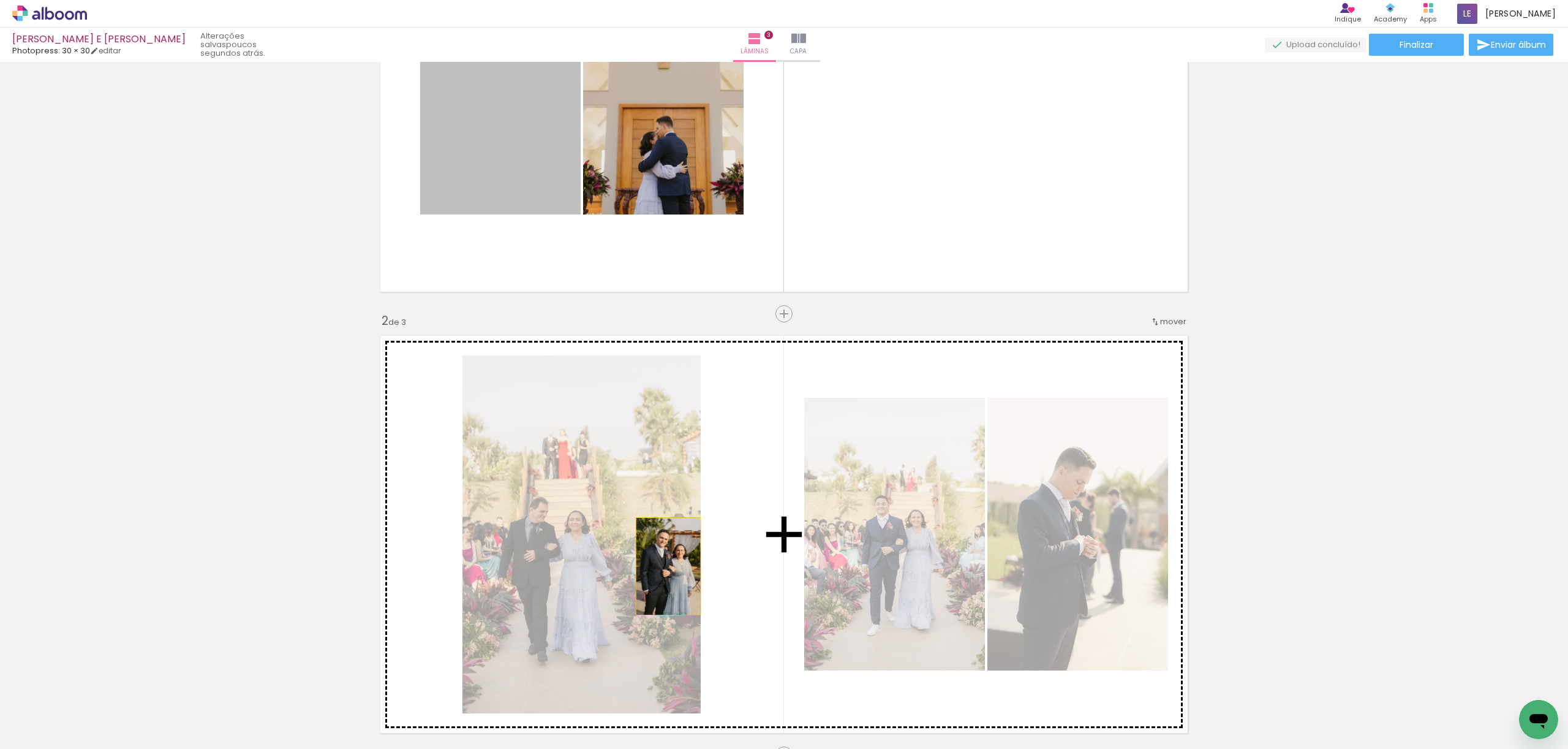
drag, startPoint x: 536, startPoint y: 162, endPoint x: 672, endPoint y: 416, distance: 288.1
click at [669, 565] on div "Inserir lâmina 1 de 3 Inserir lâmina 2 de 3 Inserir lâmina 3 de 3" at bounding box center [784, 739] width 1568 height 1765
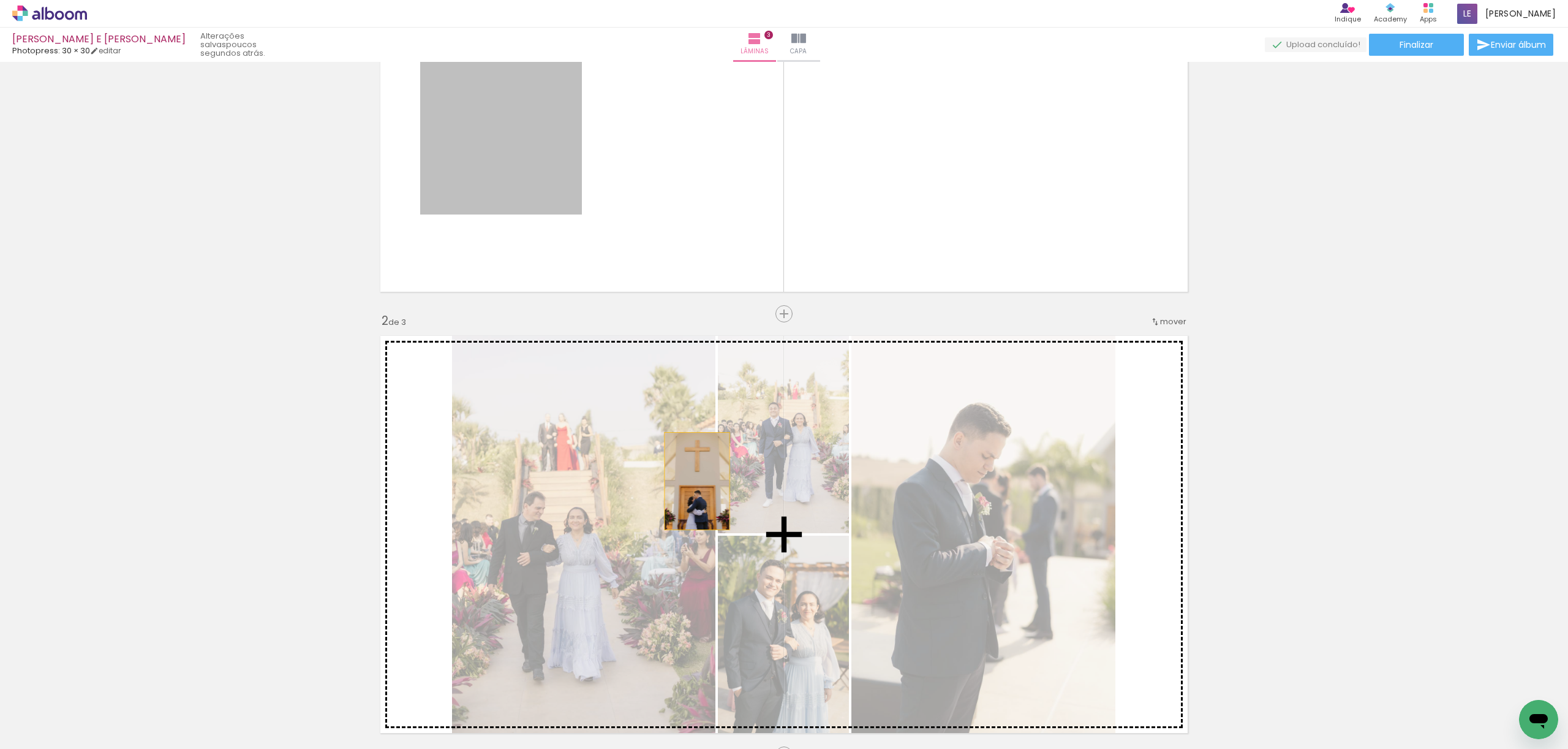
drag, startPoint x: 524, startPoint y: 151, endPoint x: 698, endPoint y: 483, distance: 374.8
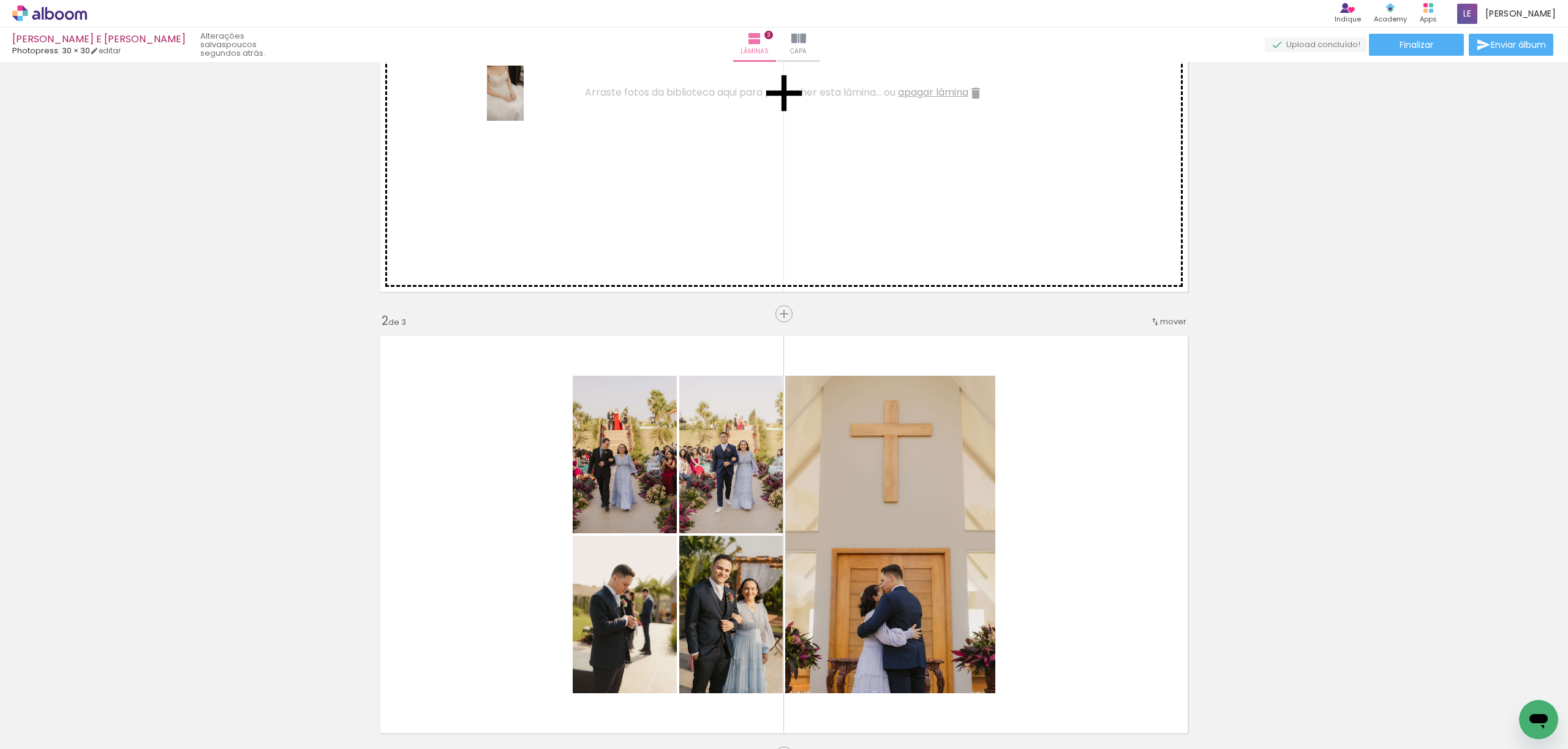
click at [524, 102] on quentale-workspace at bounding box center [784, 374] width 1568 height 749
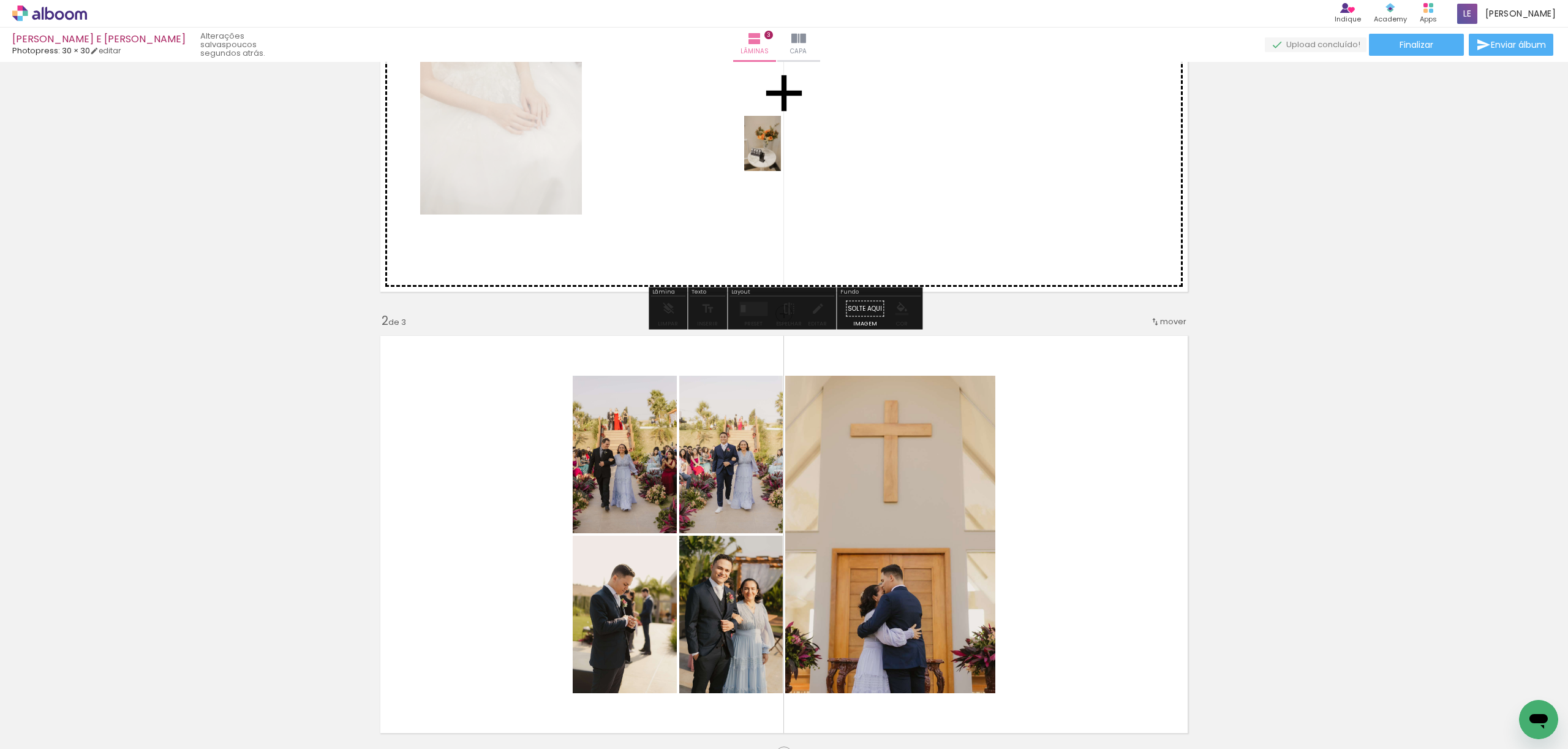
drag, startPoint x: 1157, startPoint y: 722, endPoint x: 781, endPoint y: 152, distance: 682.8
click at [781, 152] on quentale-workspace at bounding box center [784, 374] width 1568 height 749
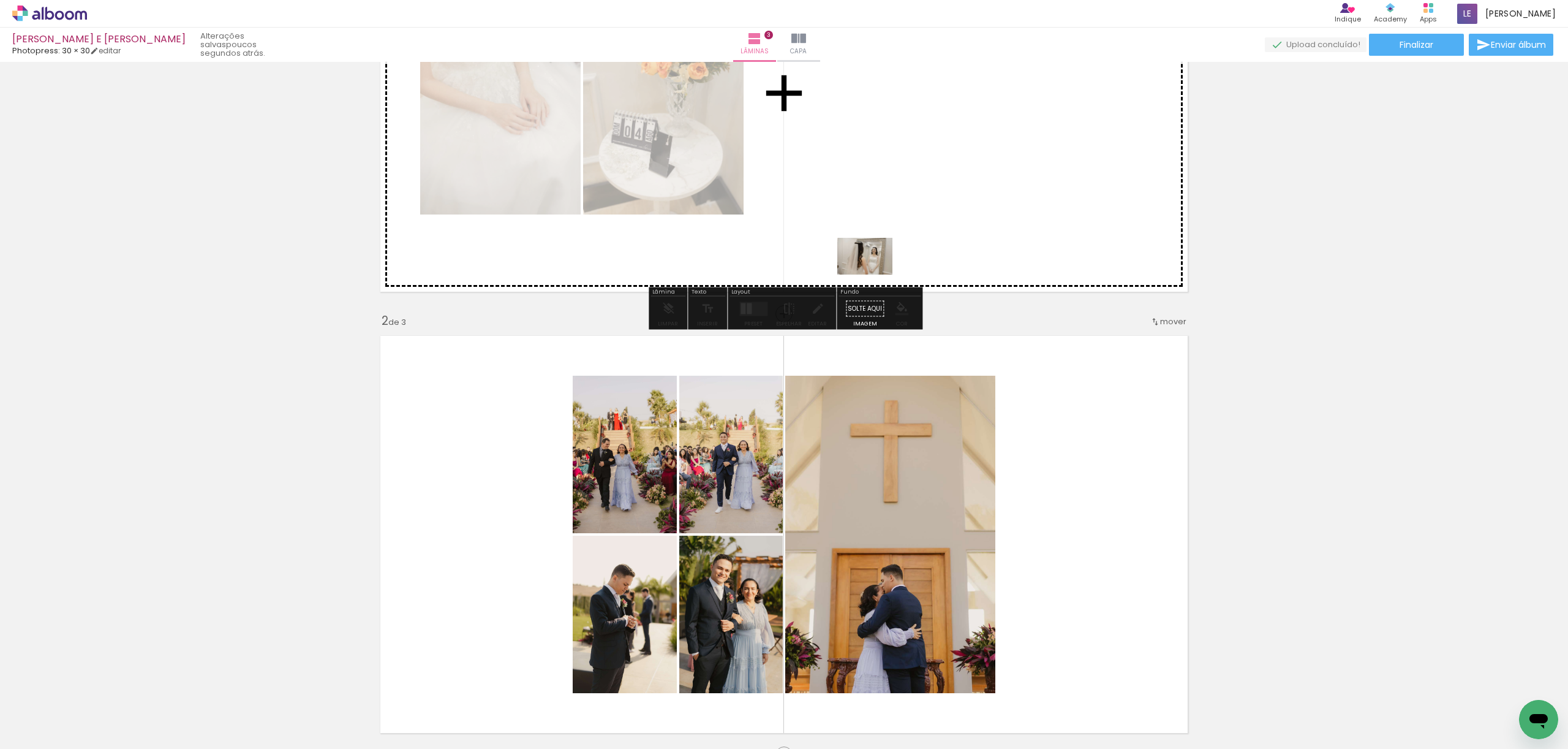
drag, startPoint x: 1296, startPoint y: 711, endPoint x: 874, endPoint y: 275, distance: 606.8
click at [874, 275] on quentale-workspace at bounding box center [784, 374] width 1568 height 749
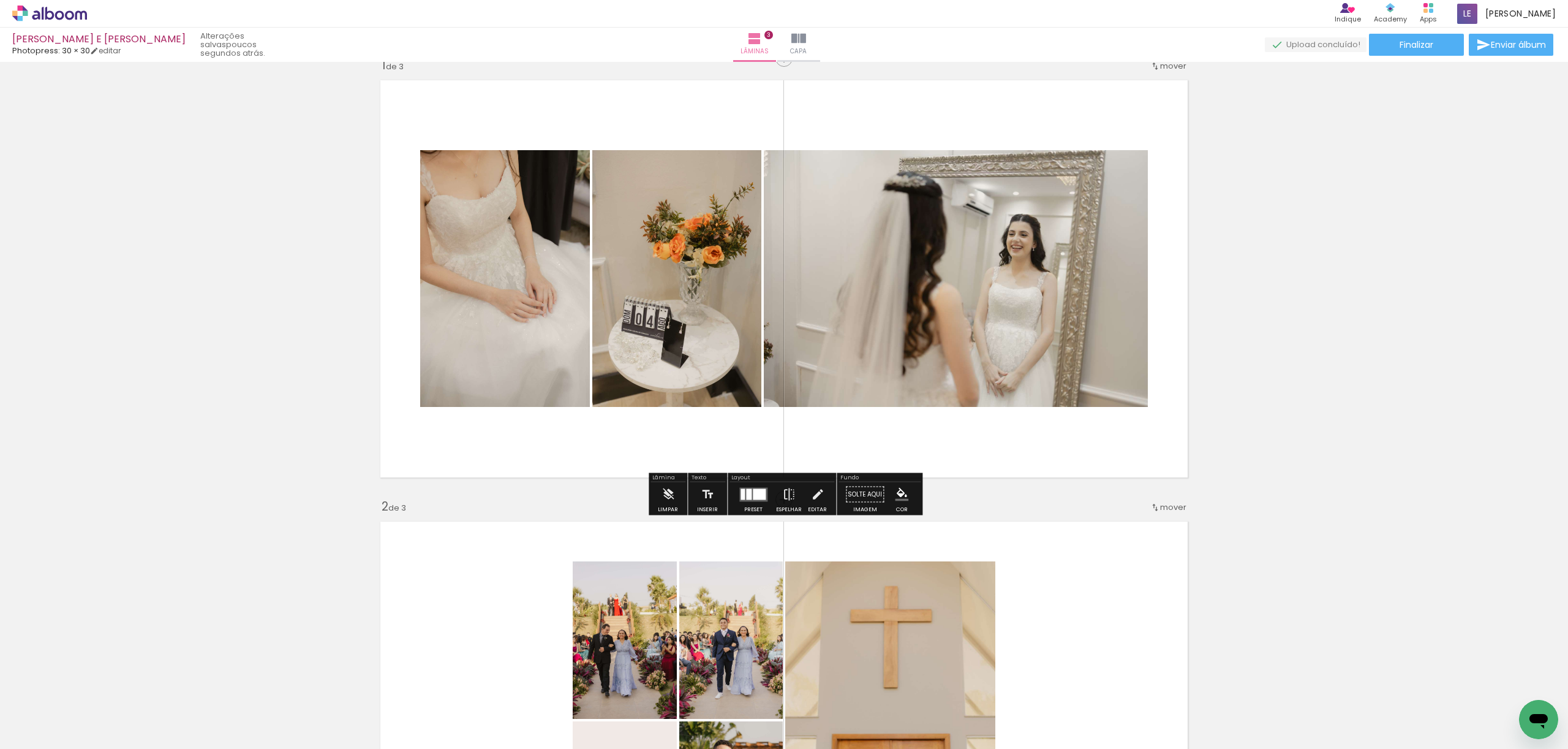
scroll to position [0, 0]
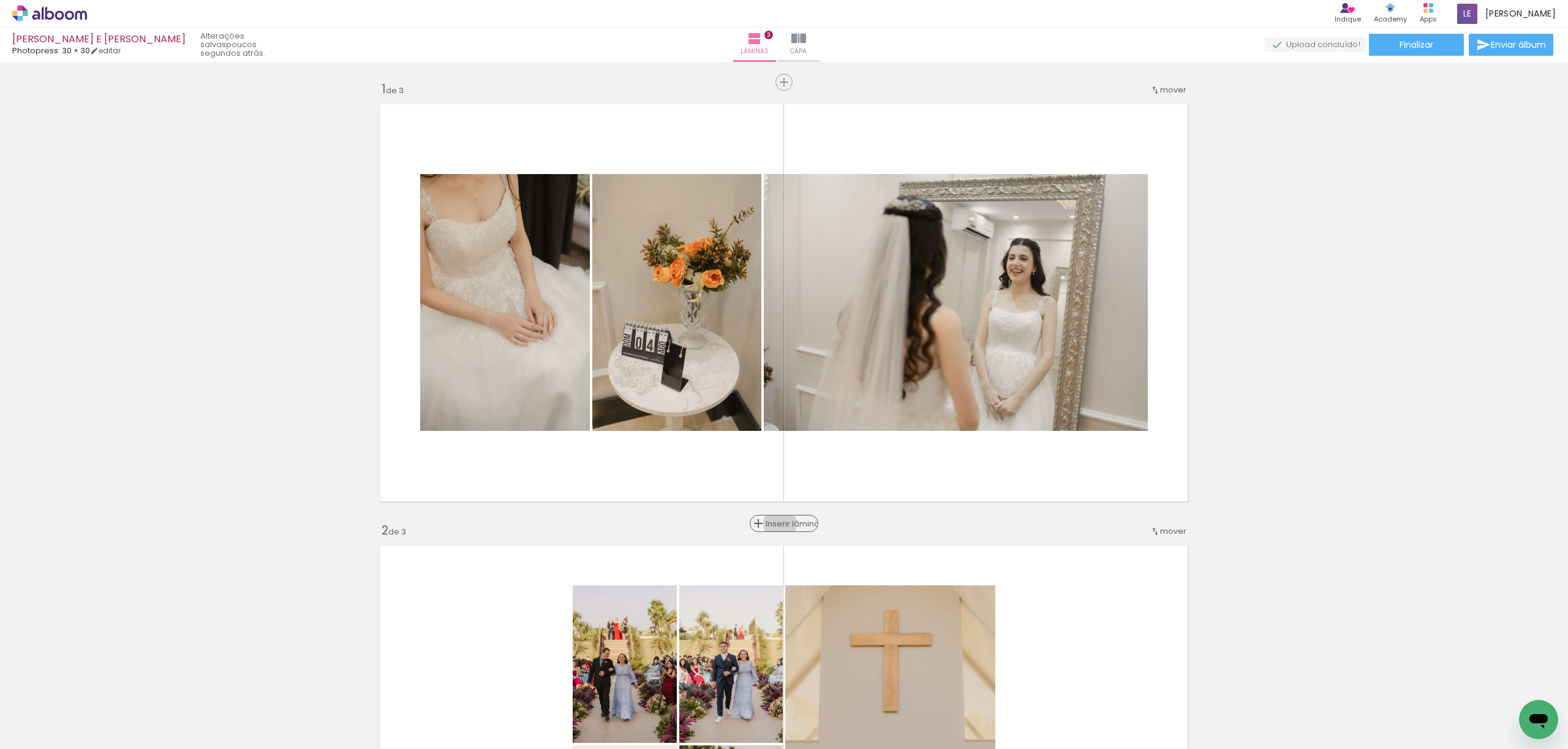
click at [782, 524] on span "Inserir lâmina" at bounding box center [789, 523] width 48 height 8
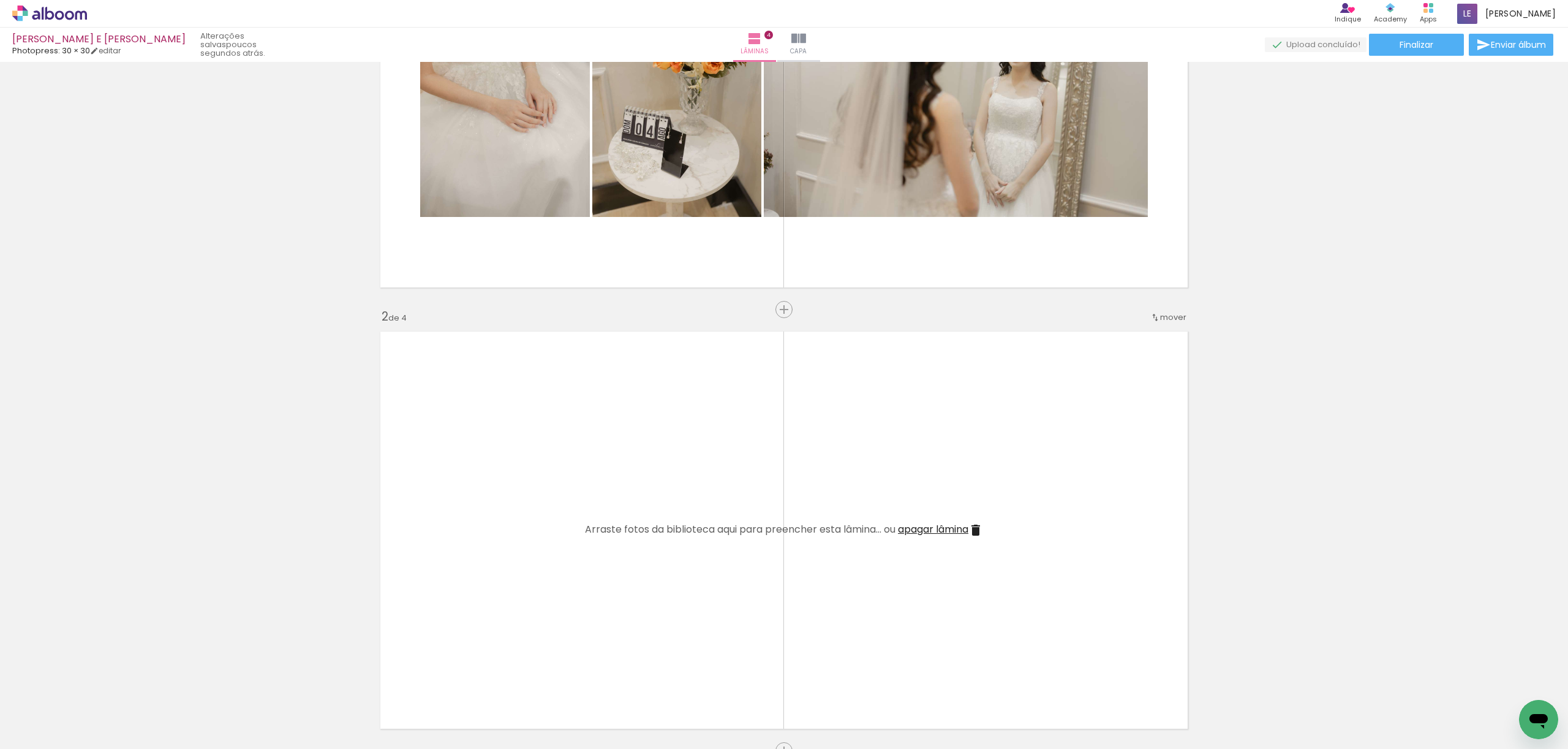
scroll to position [222, 0]
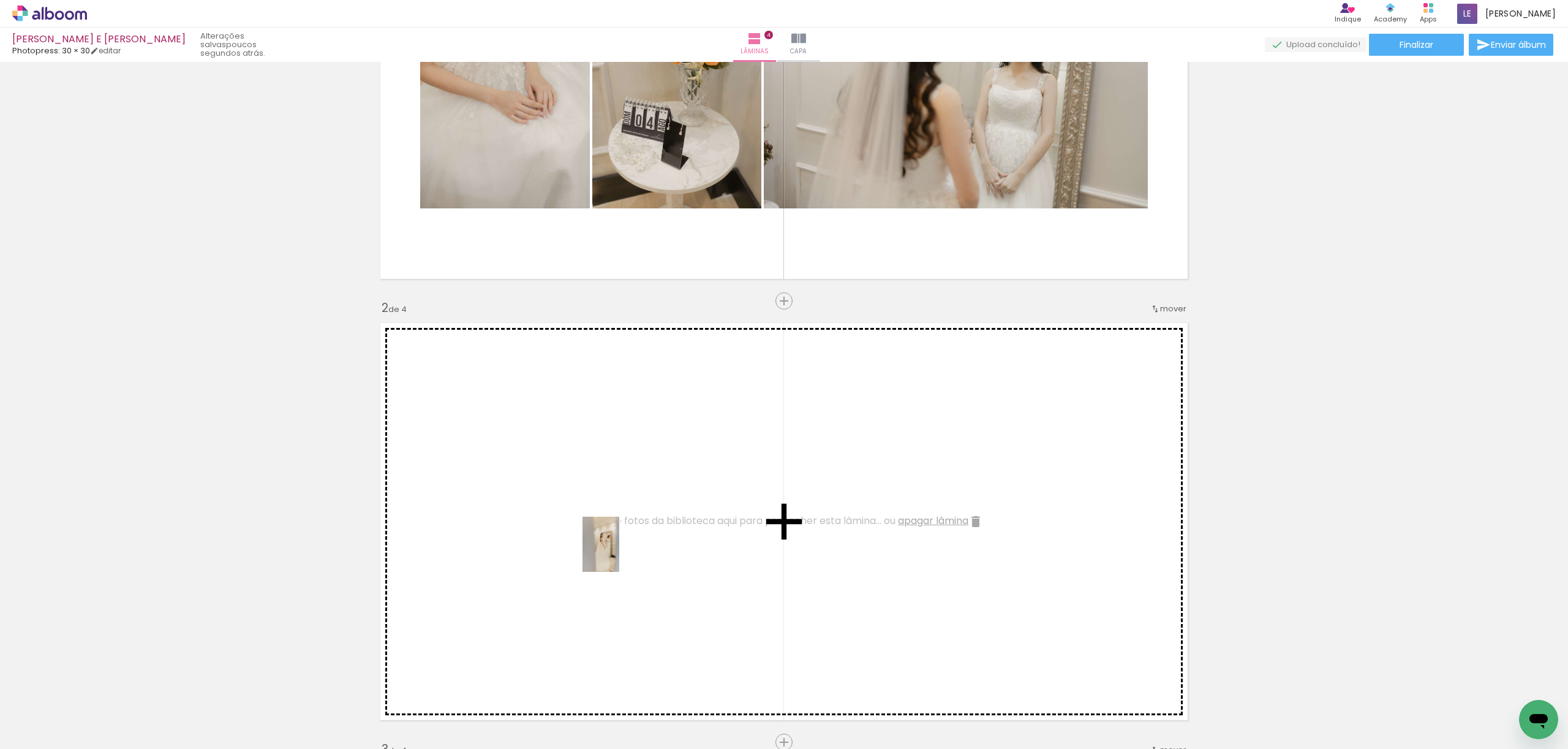
drag, startPoint x: 1365, startPoint y: 712, endPoint x: 617, endPoint y: 553, distance: 764.7
click at [617, 552] on quentale-workspace at bounding box center [784, 374] width 1568 height 749
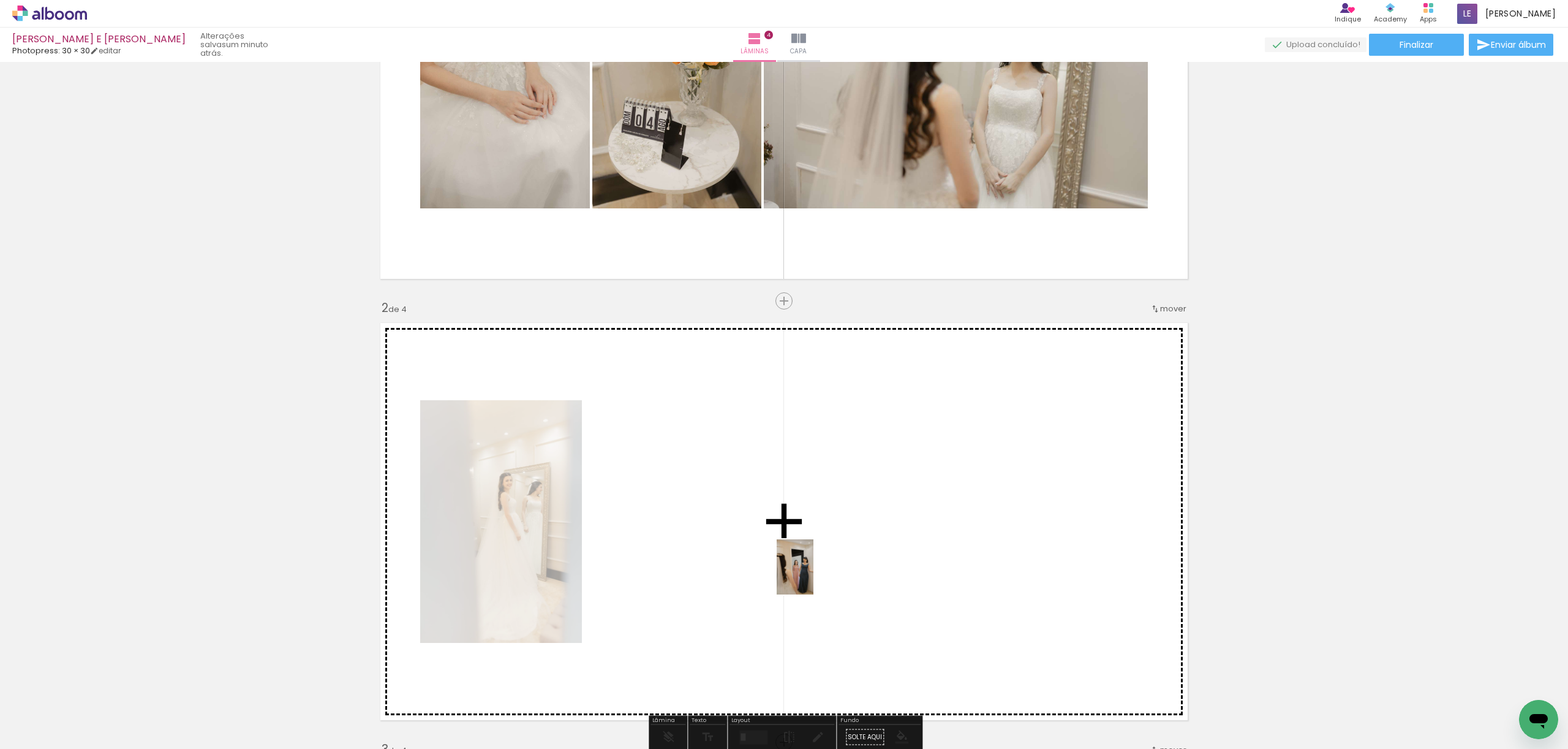
drag, startPoint x: 1353, startPoint y: 713, endPoint x: 821, endPoint y: 581, distance: 548.1
click at [813, 576] on quentale-workspace at bounding box center [784, 374] width 1568 height 749
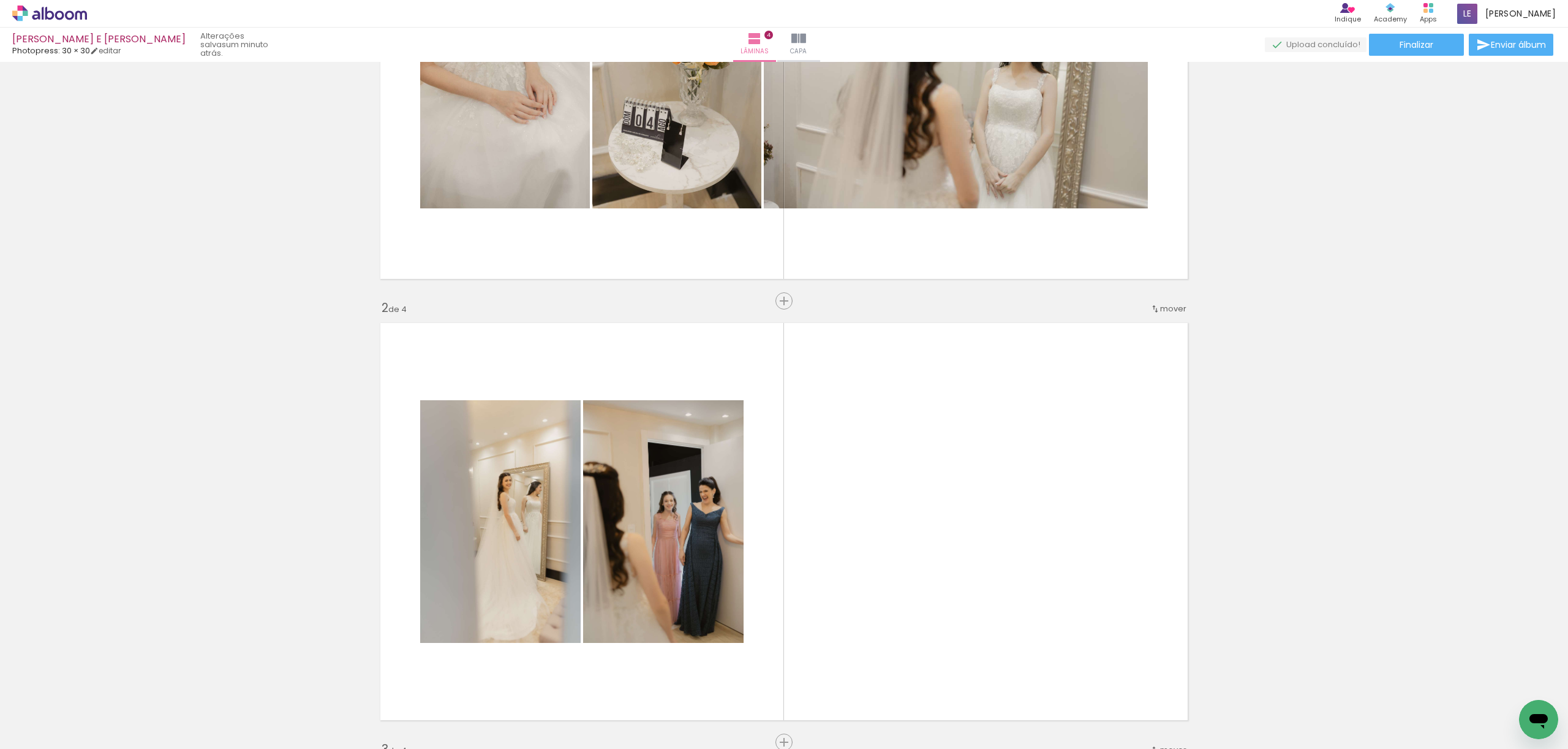
scroll to position [0, 3506]
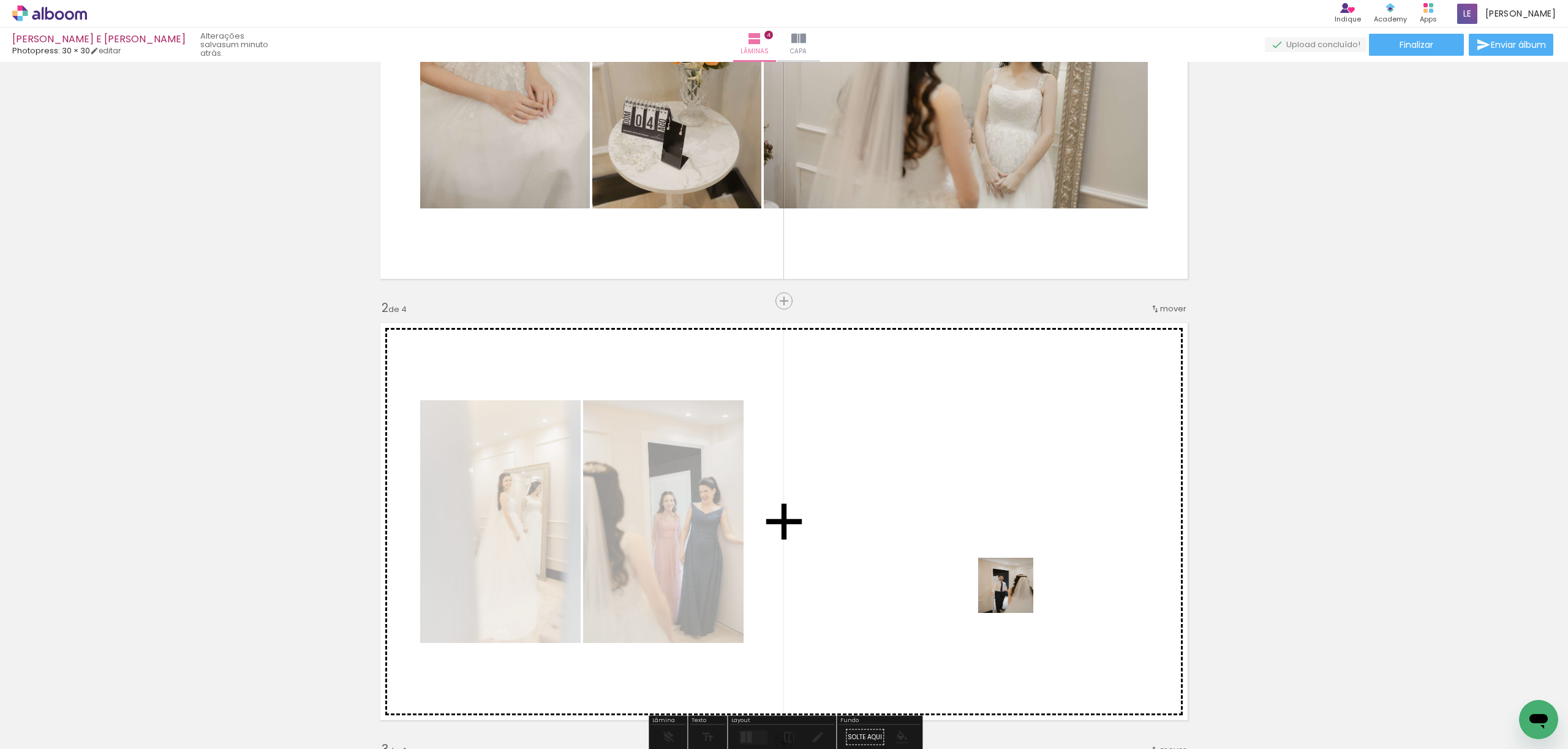
drag, startPoint x: 1216, startPoint y: 715, endPoint x: 985, endPoint y: 577, distance: 269.1
click at [985, 577] on quentale-workspace at bounding box center [784, 374] width 1568 height 749
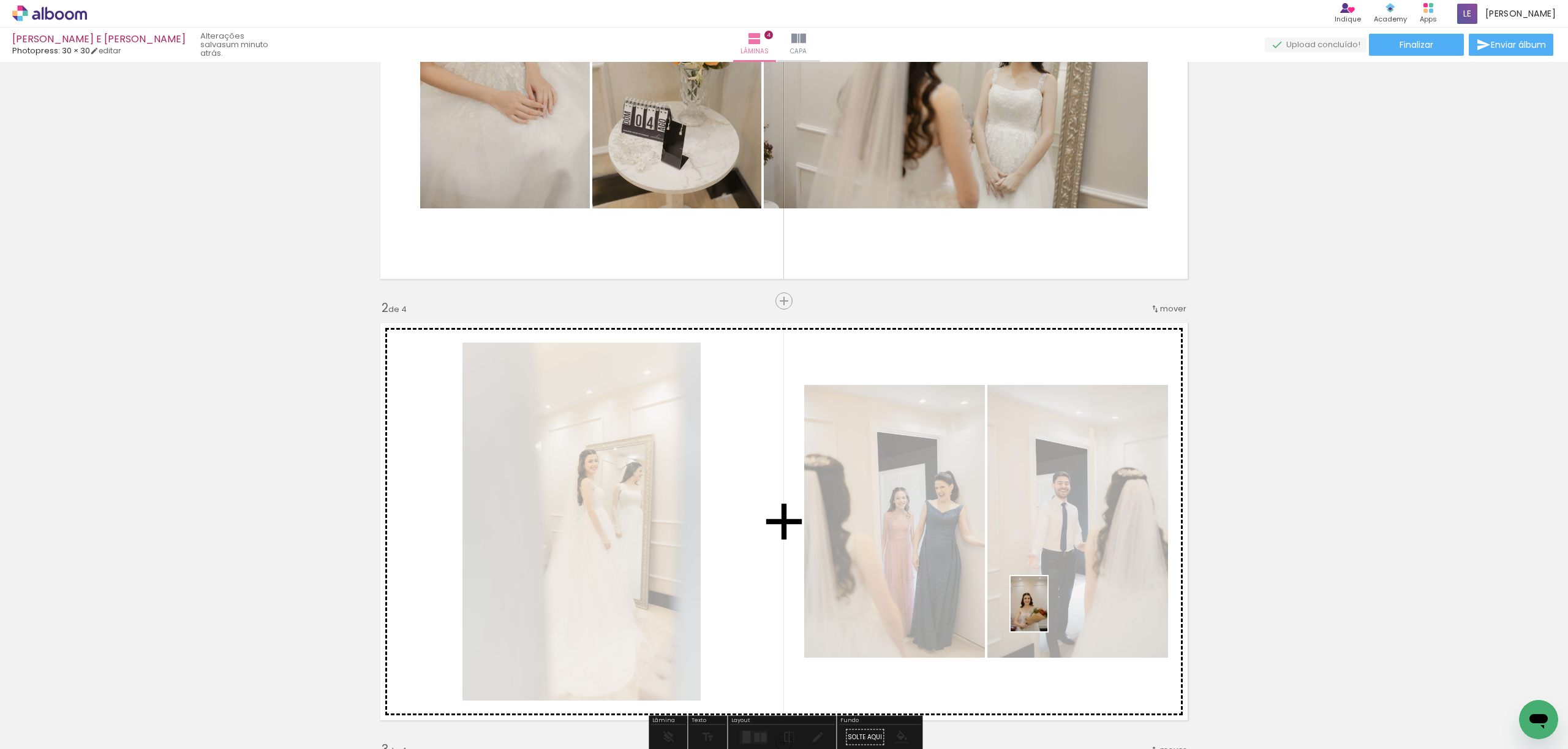
drag, startPoint x: 1278, startPoint y: 730, endPoint x: 1043, endPoint y: 610, distance: 263.9
click at [1044, 610] on quentale-workspace at bounding box center [784, 374] width 1568 height 749
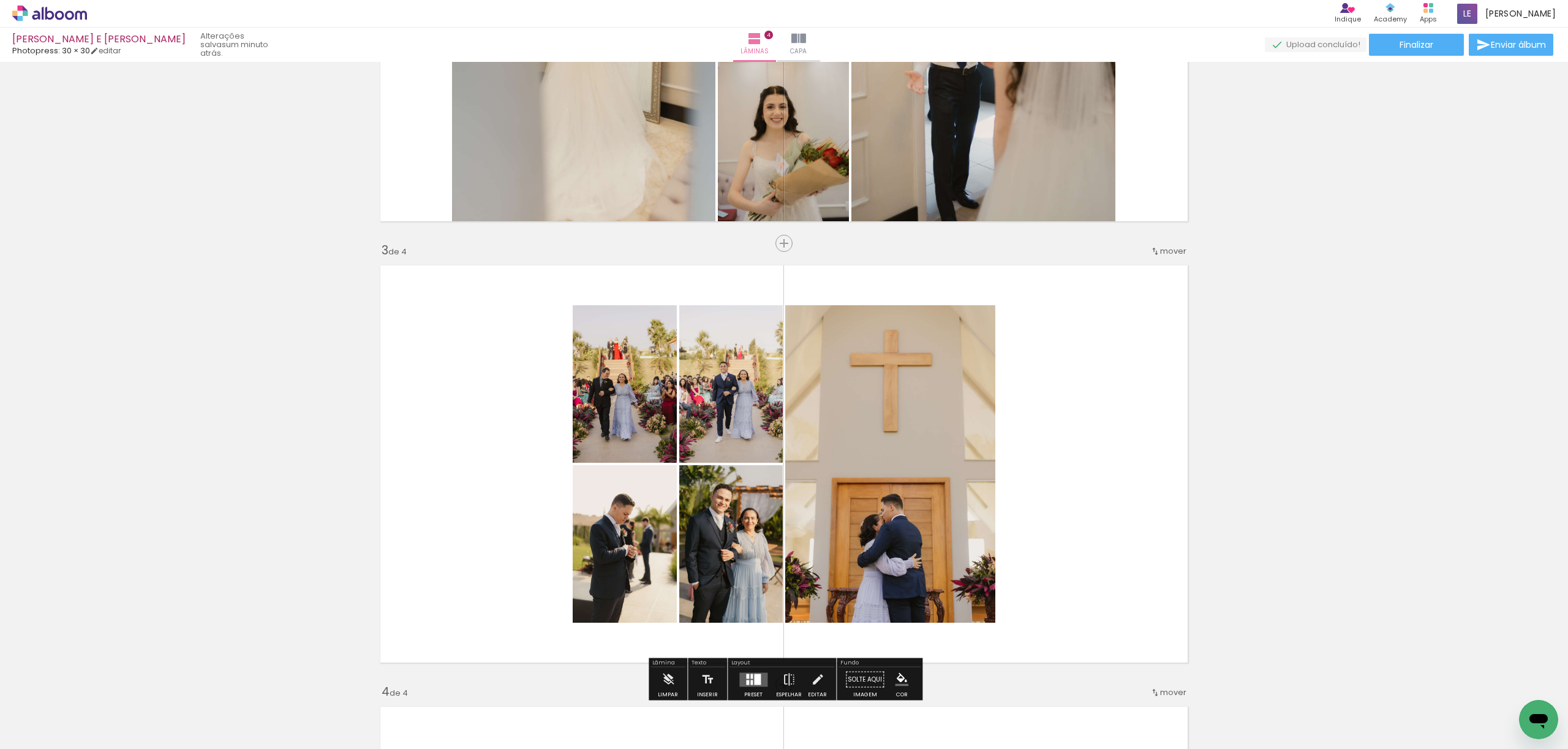
scroll to position [731, 0]
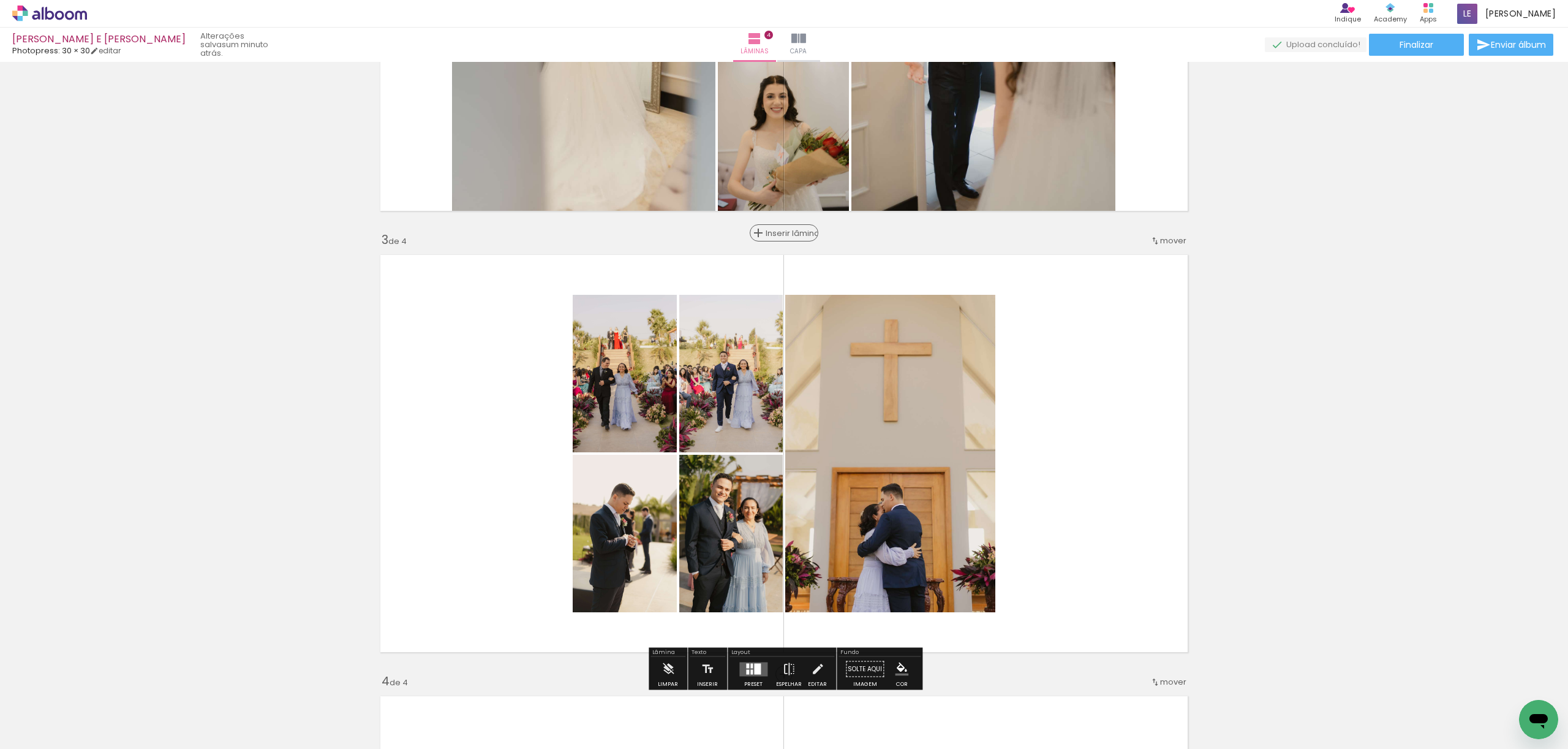
click at [787, 236] on span "Inserir lâmina" at bounding box center [789, 233] width 48 height 8
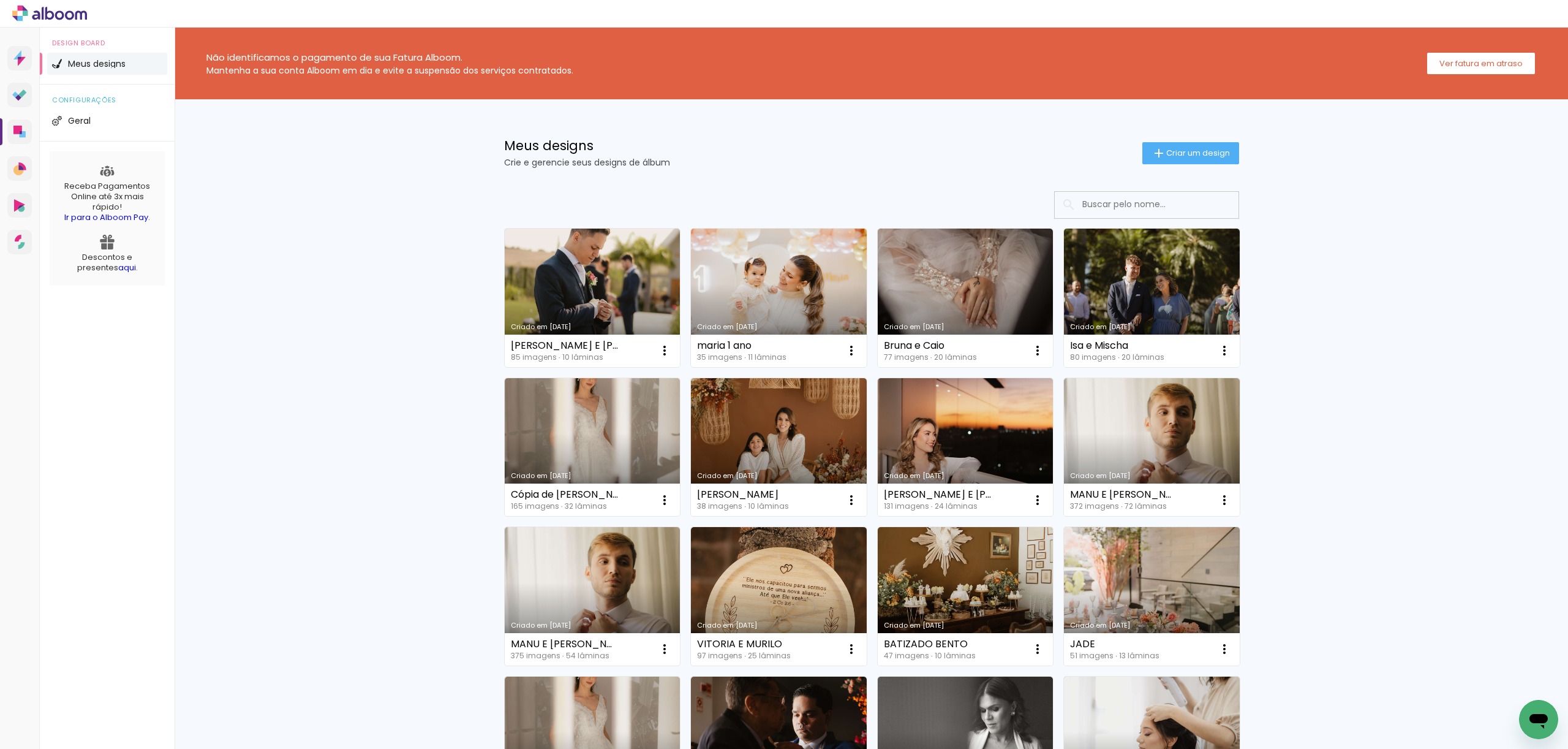
click at [629, 303] on link "Criado em [DATE]" at bounding box center [592, 298] width 175 height 139
